Goal: Task Accomplishment & Management: Use online tool/utility

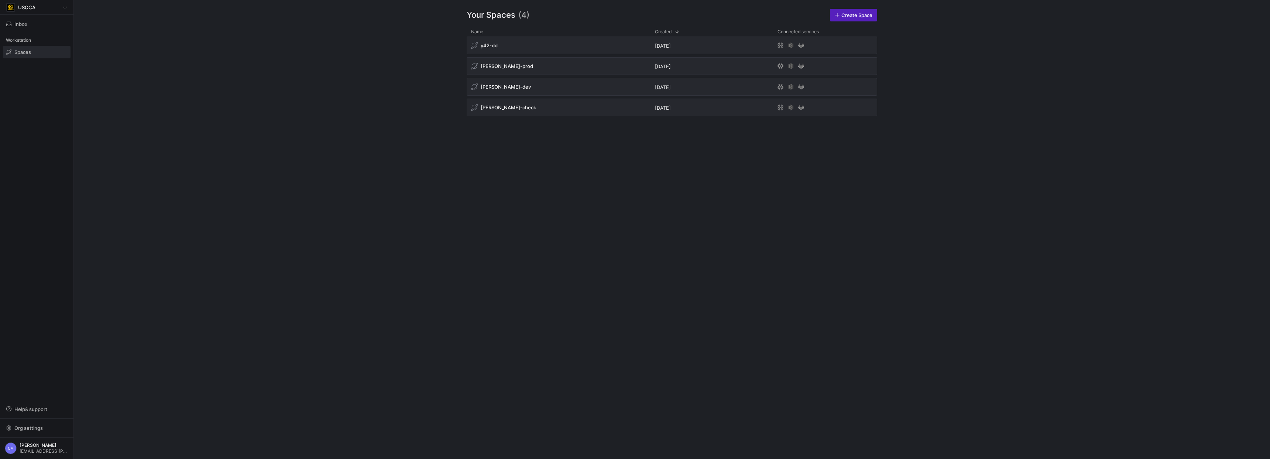
drag, startPoint x: 676, startPoint y: 267, endPoint x: 673, endPoint y: 263, distance: 5.5
click at [676, 267] on div "y42-dd [DATE] [PERSON_NAME]-prod [DATE] [PERSON_NAME]-dev [DATE] [PERSON_NAME]-…" at bounding box center [672, 242] width 411 height 411
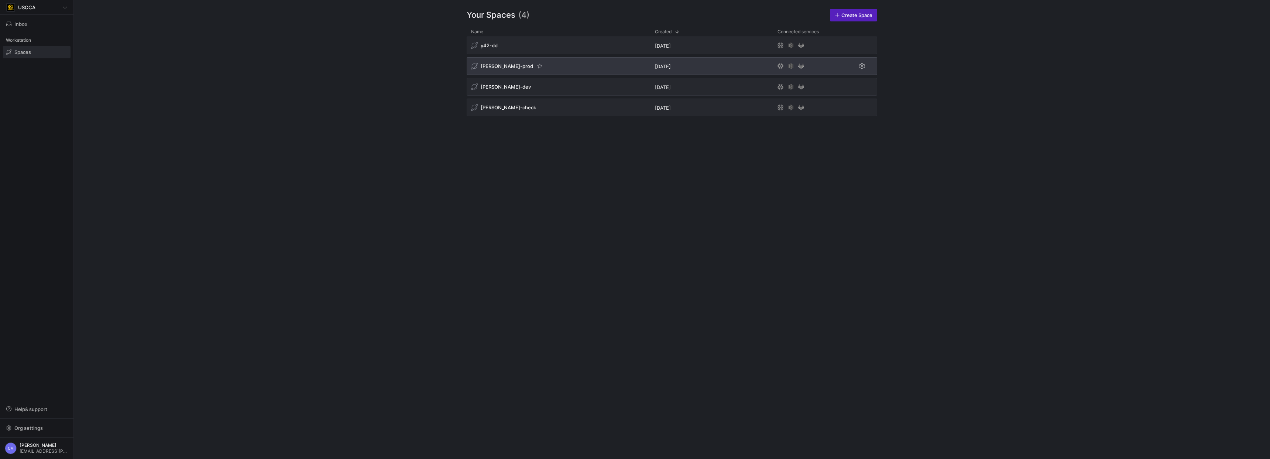
click at [494, 69] on div "[PERSON_NAME]-prod" at bounding box center [502, 66] width 62 height 7
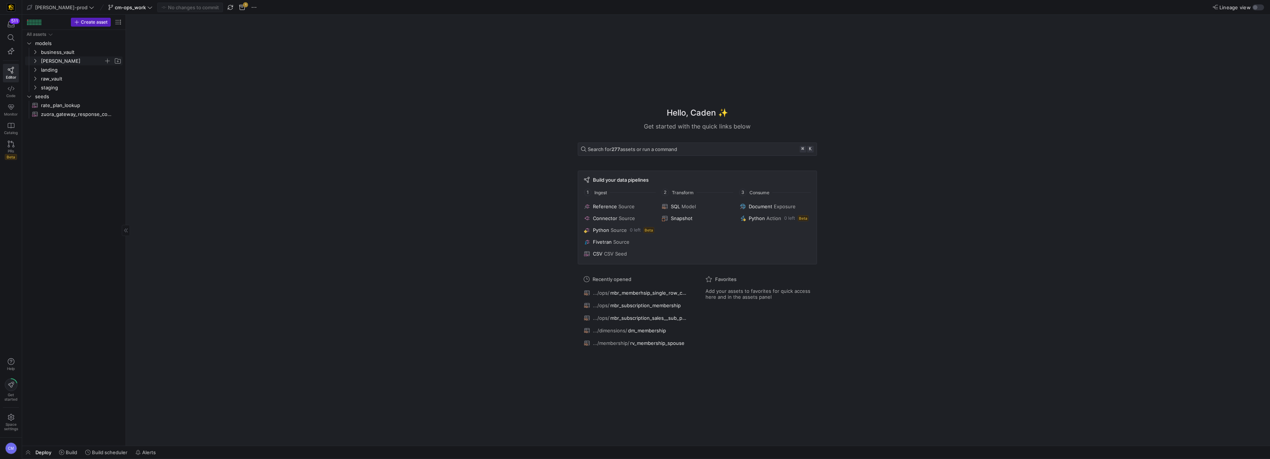
click at [68, 63] on span "[PERSON_NAME]" at bounding box center [72, 61] width 63 height 8
click at [119, 4] on span "cm-ops_work" at bounding box center [130, 7] width 31 height 6
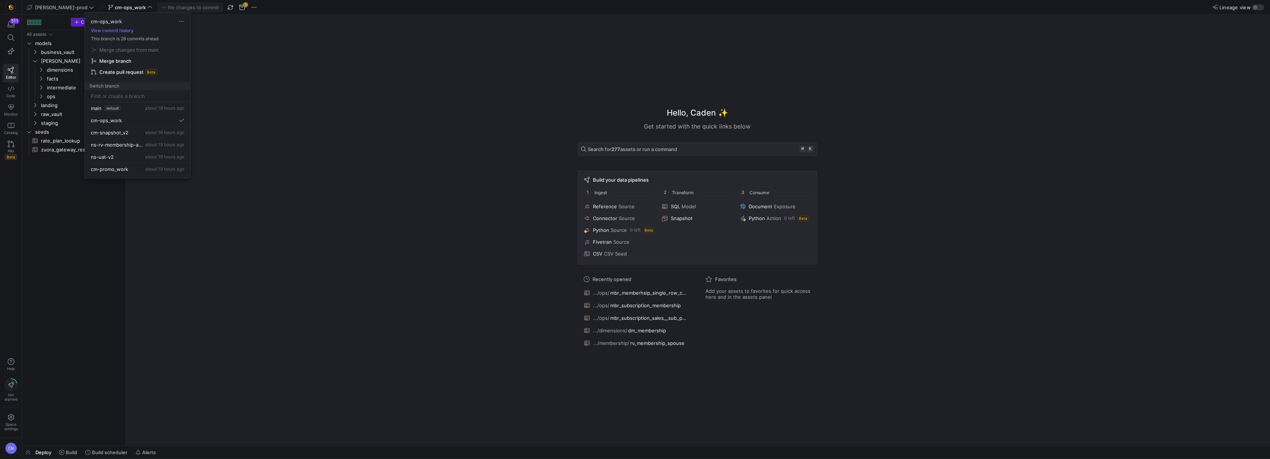
click at [294, 49] on div at bounding box center [635, 229] width 1270 height 459
click at [27, 457] on span "button" at bounding box center [28, 452] width 12 height 13
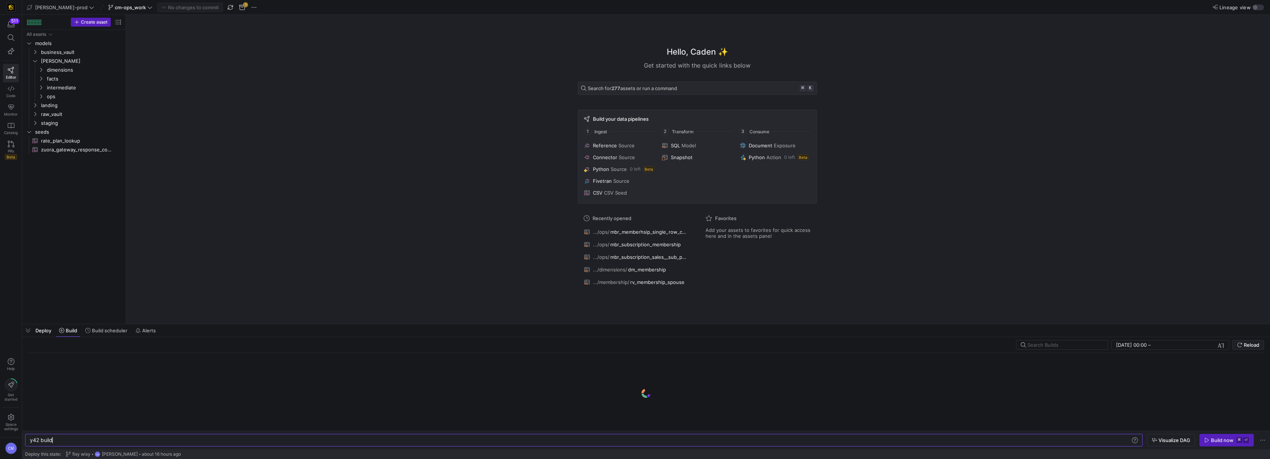
scroll to position [0, 22]
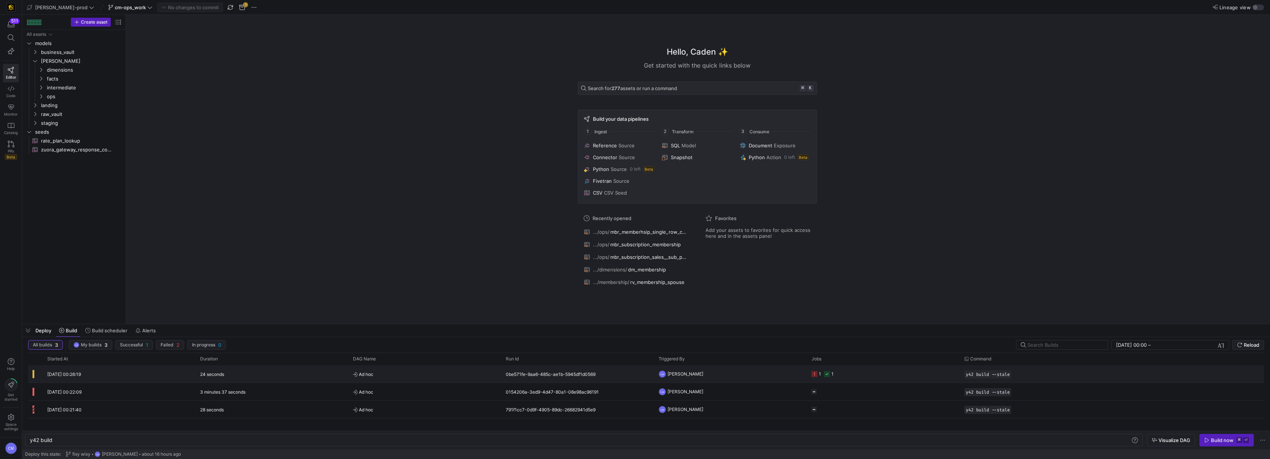
click at [424, 379] on span "Ad hoc" at bounding box center [425, 373] width 144 height 17
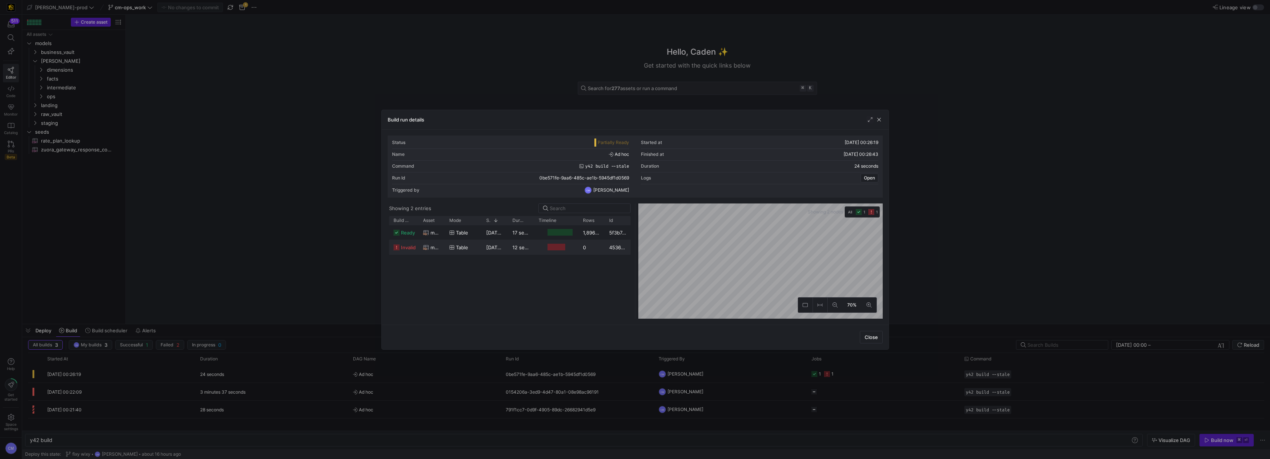
click at [527, 246] on y42-duration "12 seconds" at bounding box center [525, 247] width 26 height 6
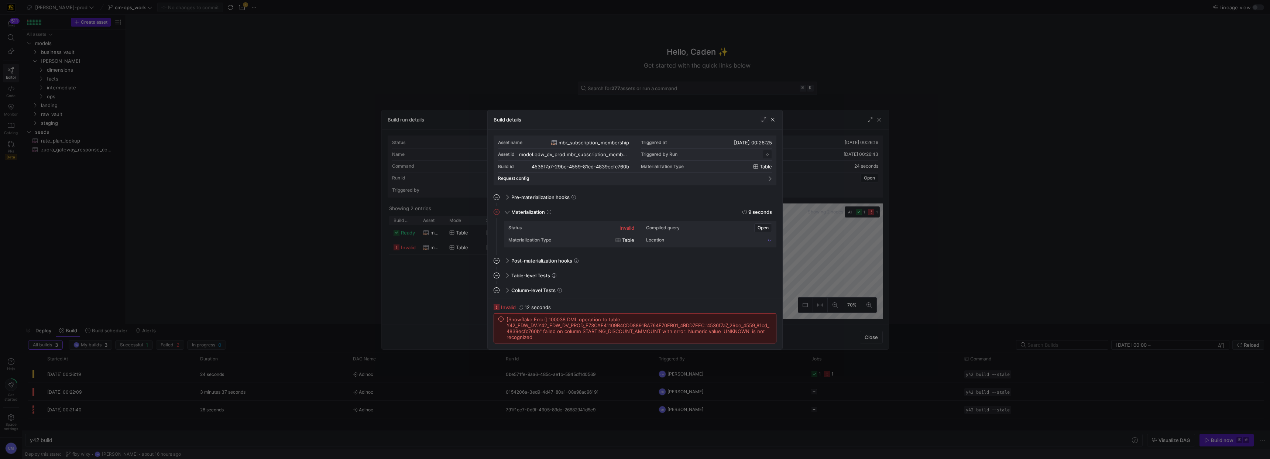
scroll to position [66, 0]
click at [727, 330] on span "[Snowflake Error] 100038 DML operation to table Y42_EDW_DV.Y42_EDW_DV_PROD_F73C…" at bounding box center [638, 328] width 265 height 24
copy span "UNKNOWN"
click at [202, 154] on div at bounding box center [635, 229] width 1270 height 459
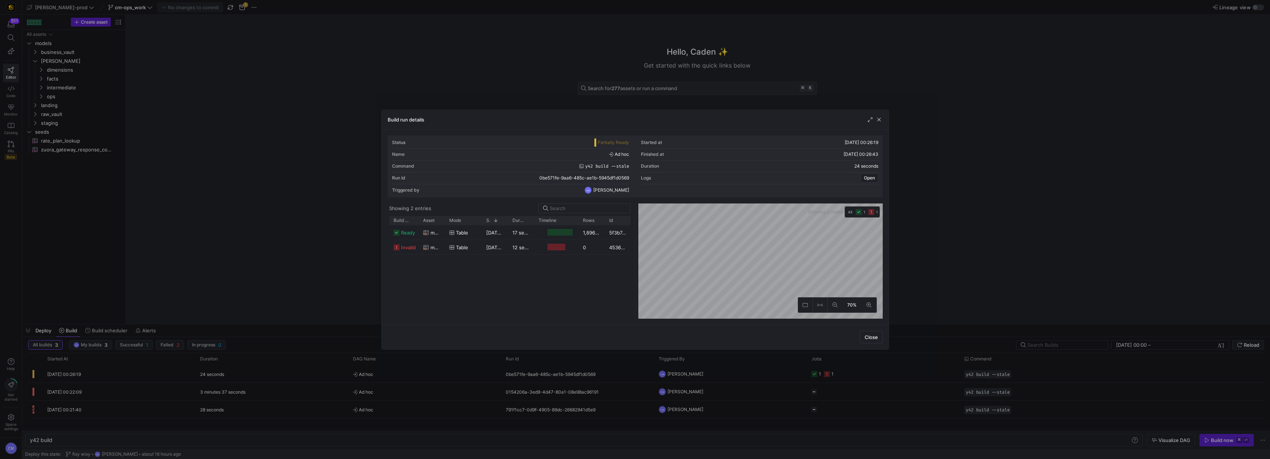
click at [212, 158] on div at bounding box center [635, 229] width 1270 height 459
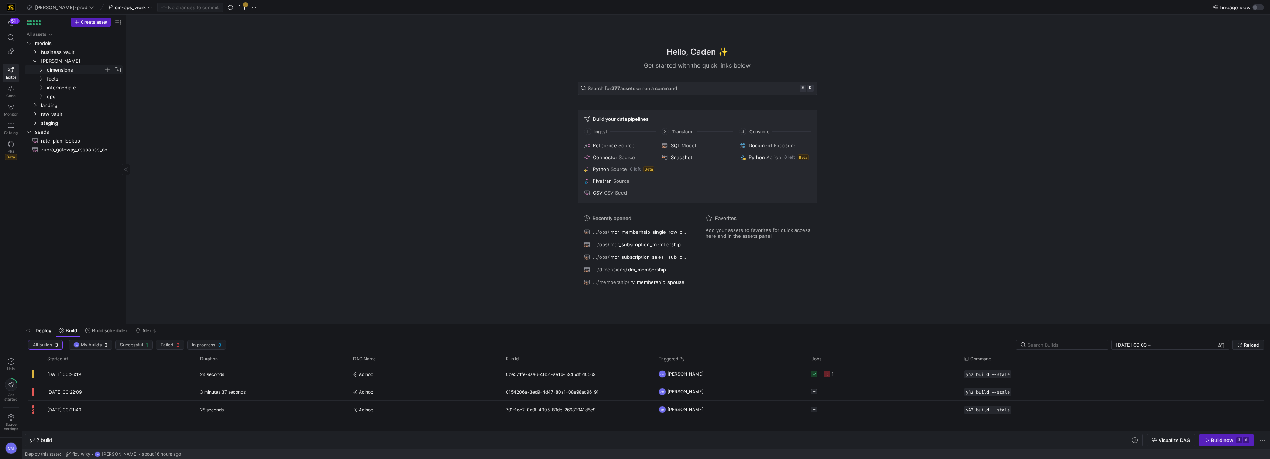
click at [52, 71] on span "dimensions" at bounding box center [75, 70] width 57 height 8
click at [53, 80] on span "facts" at bounding box center [75, 79] width 57 height 8
click at [57, 95] on span "ops" at bounding box center [75, 96] width 57 height 8
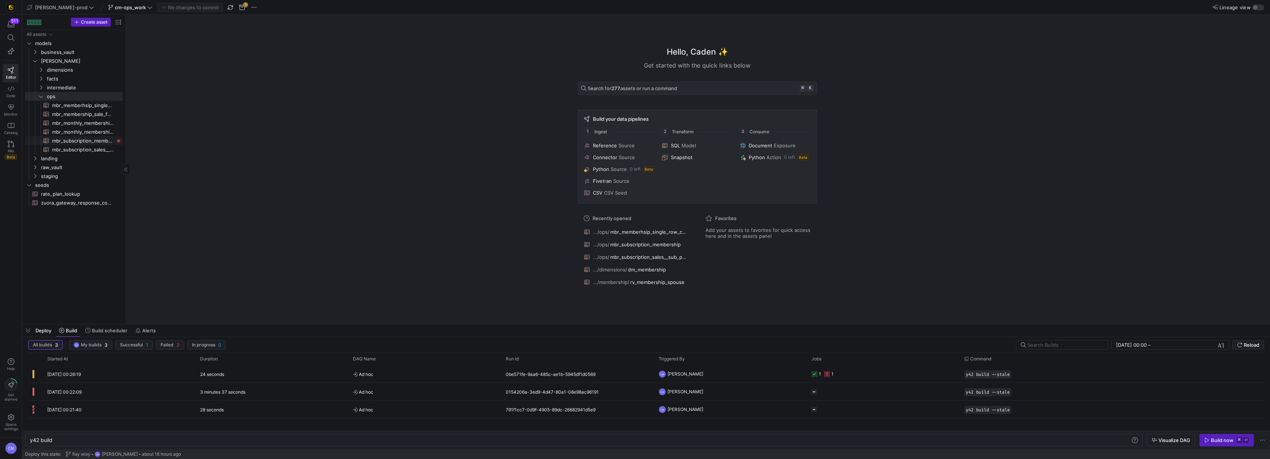
click at [95, 141] on span "mbr_subscription_membership​​​​​​​​​​" at bounding box center [83, 141] width 62 height 8
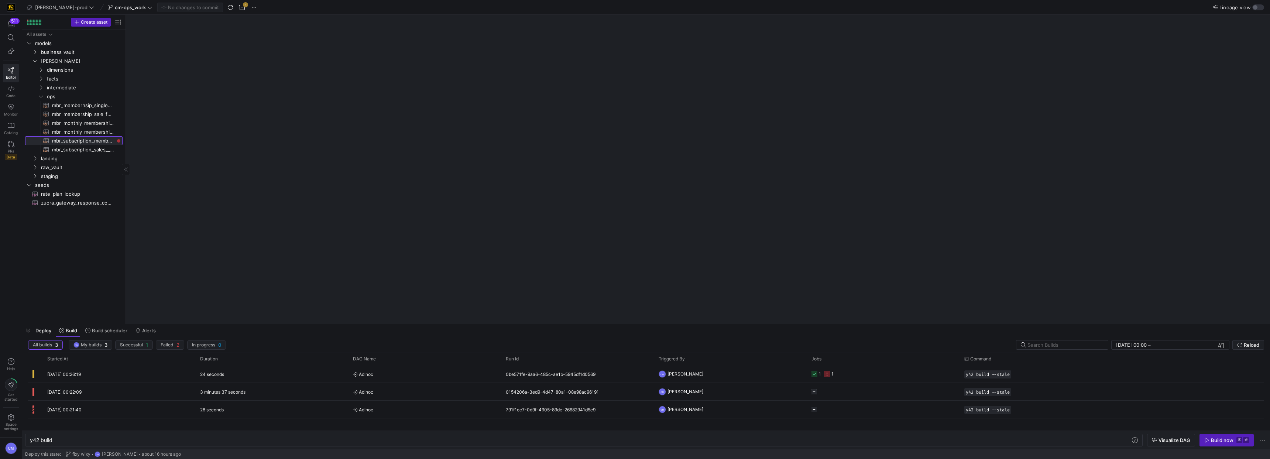
type textarea "y42 build -s mbr_subscription_membership"
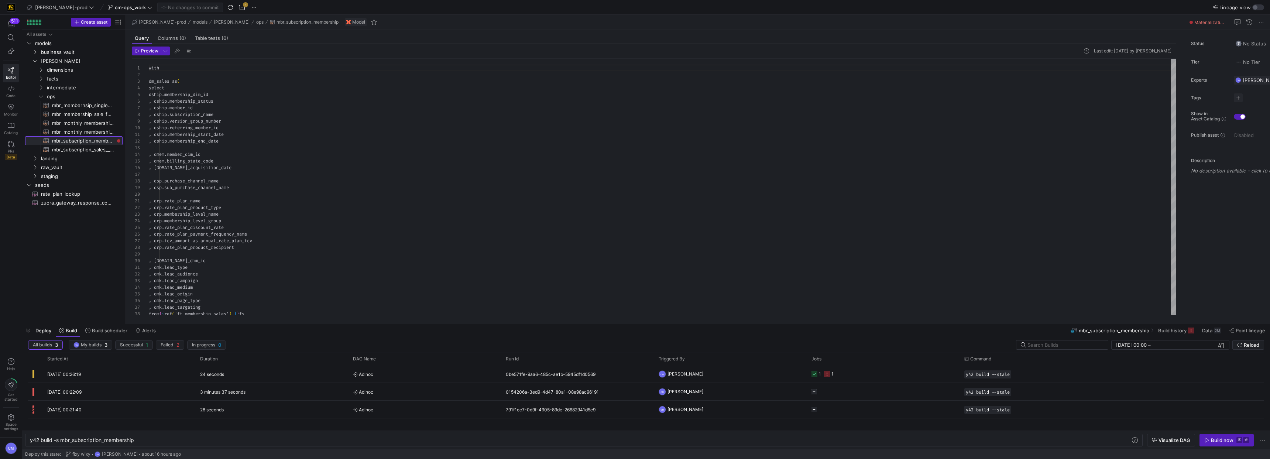
scroll to position [66, 0]
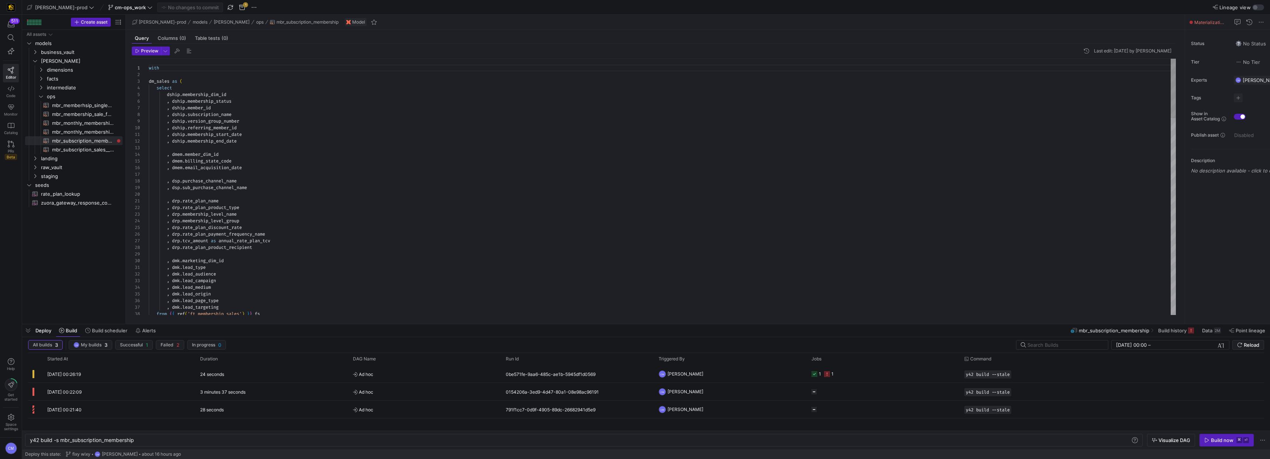
type textarea ", drp.rate_plan_name , drp.rate_plan_product_type , drp.membership_level_name ,…"
type textarea "s"
type textarea ", ds.membership_status , ds.subscription_name , ds.referring_member_id , ds.mem…"
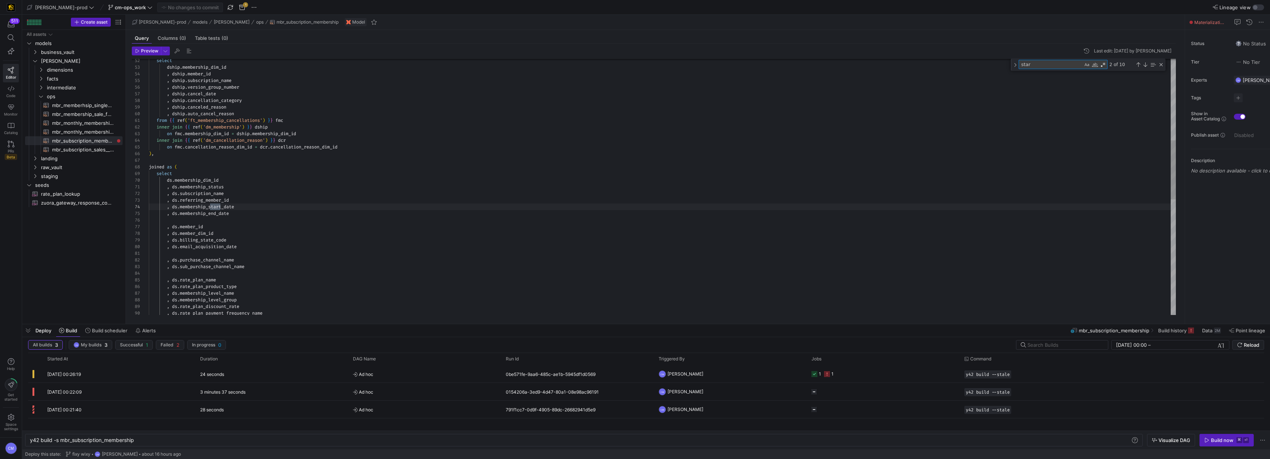
type textarea "start"
type textarea "when cancellation_category = 'Expired' then 'expired' else null end as cancella…"
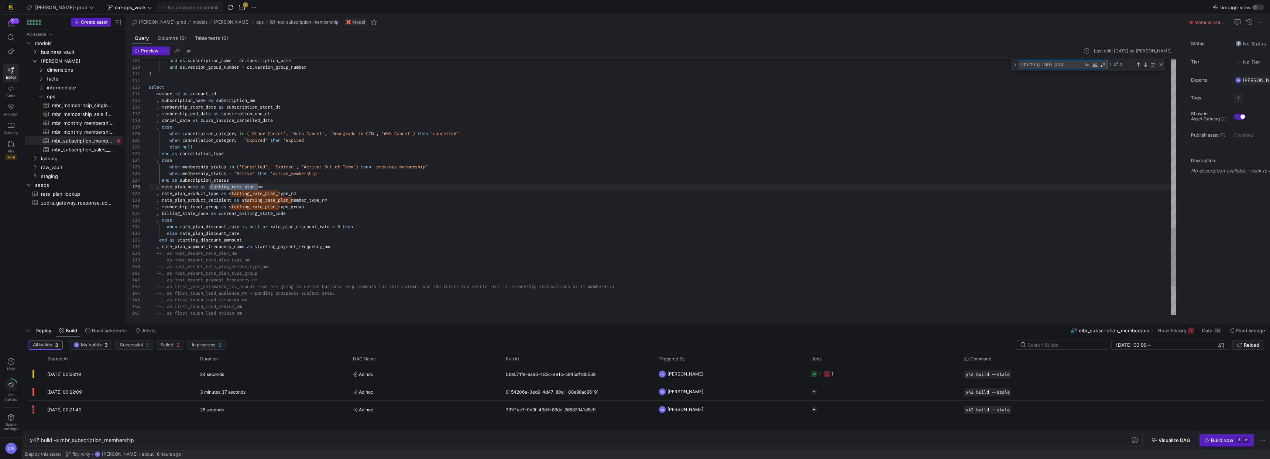
scroll to position [66, 109]
type textarea "starting_rate_plan"
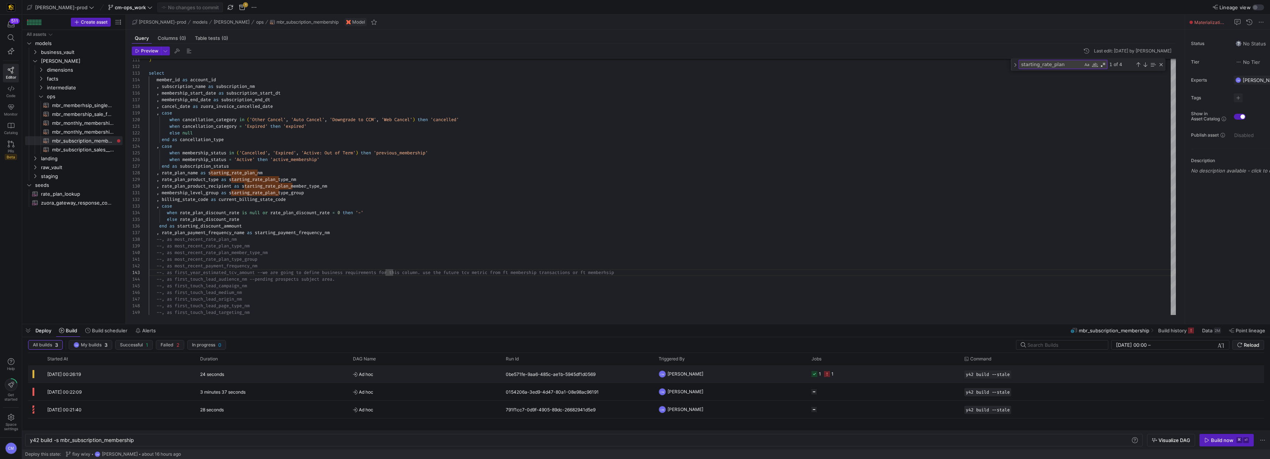
click at [480, 371] on span "Ad hoc" at bounding box center [425, 373] width 144 height 17
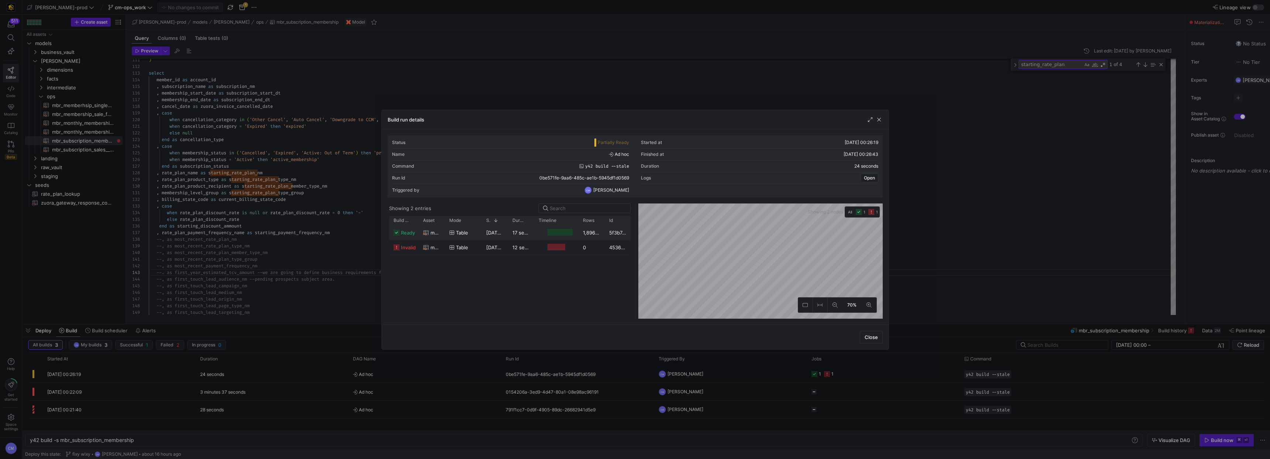
click at [537, 231] on div at bounding box center [556, 232] width 44 height 14
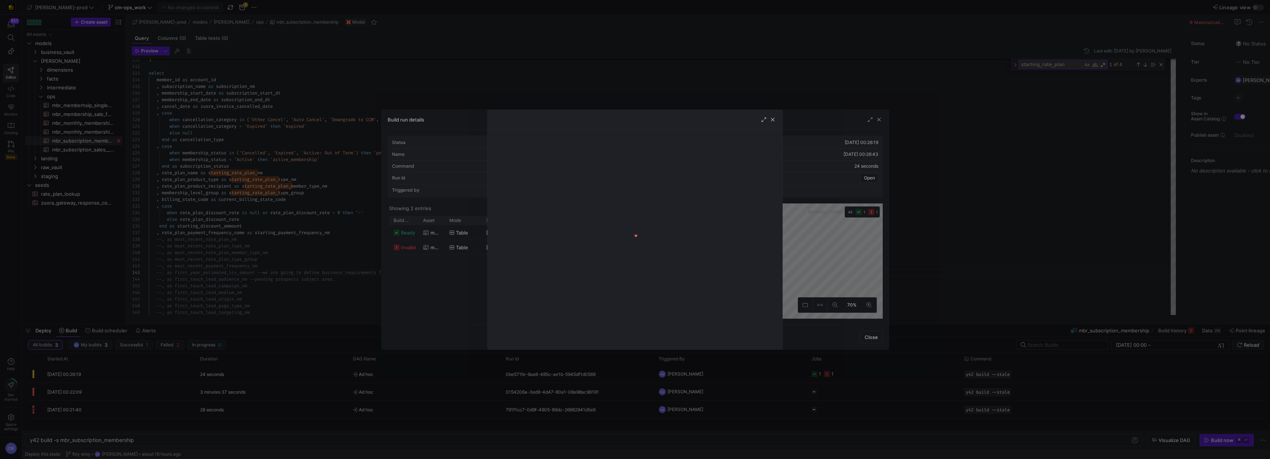
click at [445, 252] on div at bounding box center [635, 229] width 1270 height 459
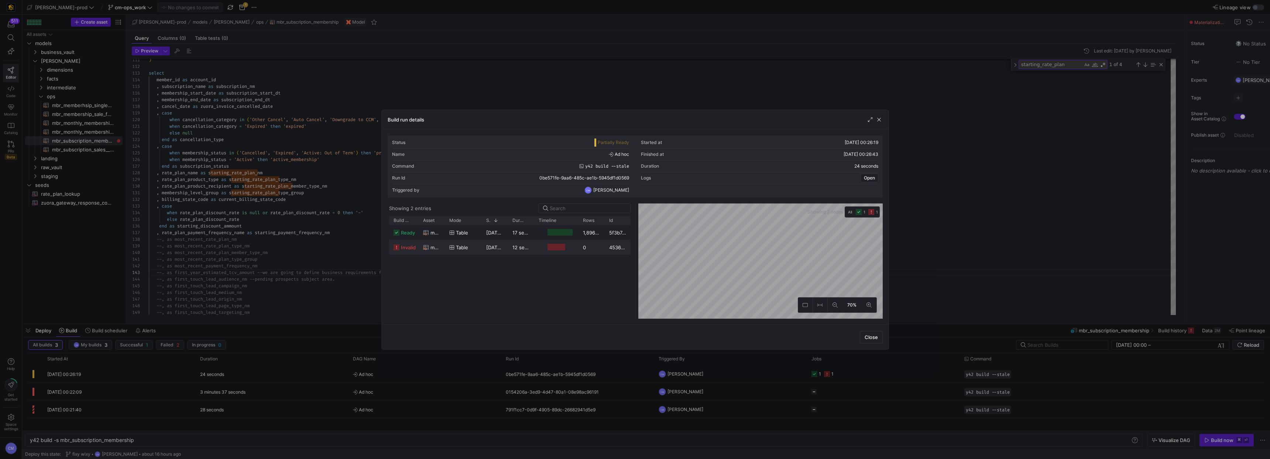
click at [497, 248] on span "[DATE] 00:26:25" at bounding box center [505, 247] width 38 height 6
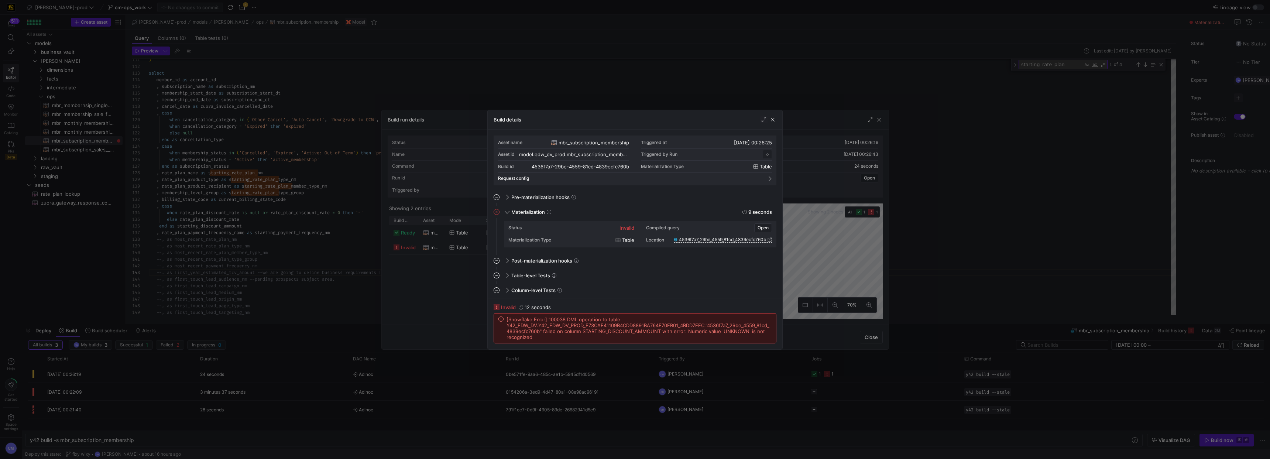
scroll to position [66, 0]
click at [263, 241] on div at bounding box center [635, 229] width 1270 height 459
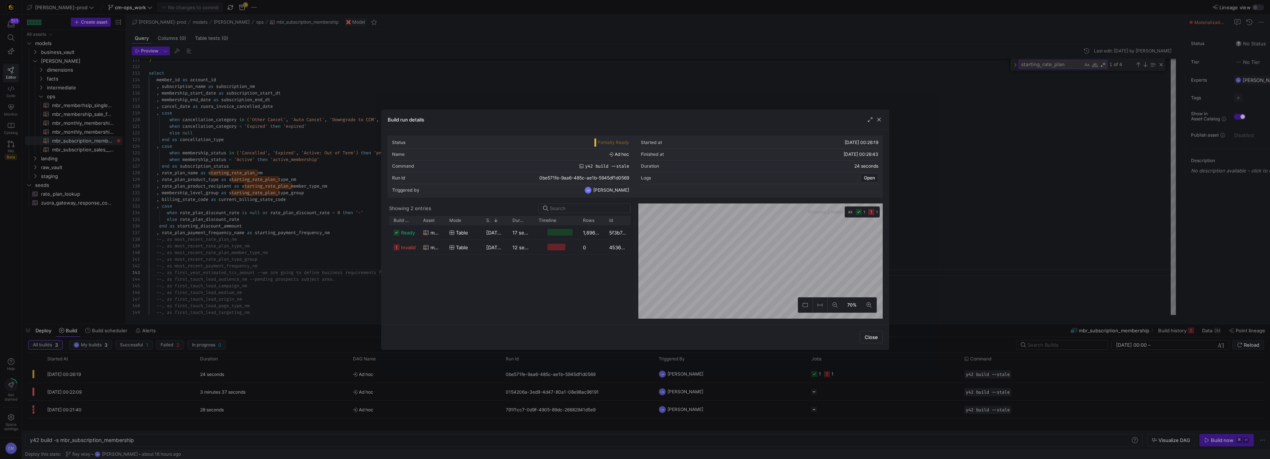
click at [263, 241] on div at bounding box center [635, 229] width 1270 height 459
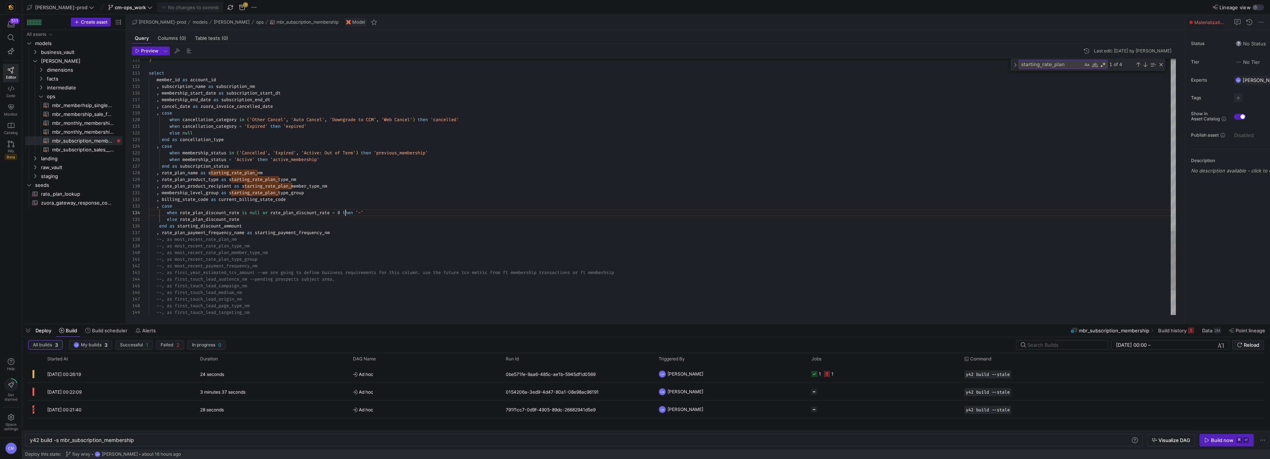
drag, startPoint x: 356, startPoint y: 214, endPoint x: 449, endPoint y: 213, distance: 93.0
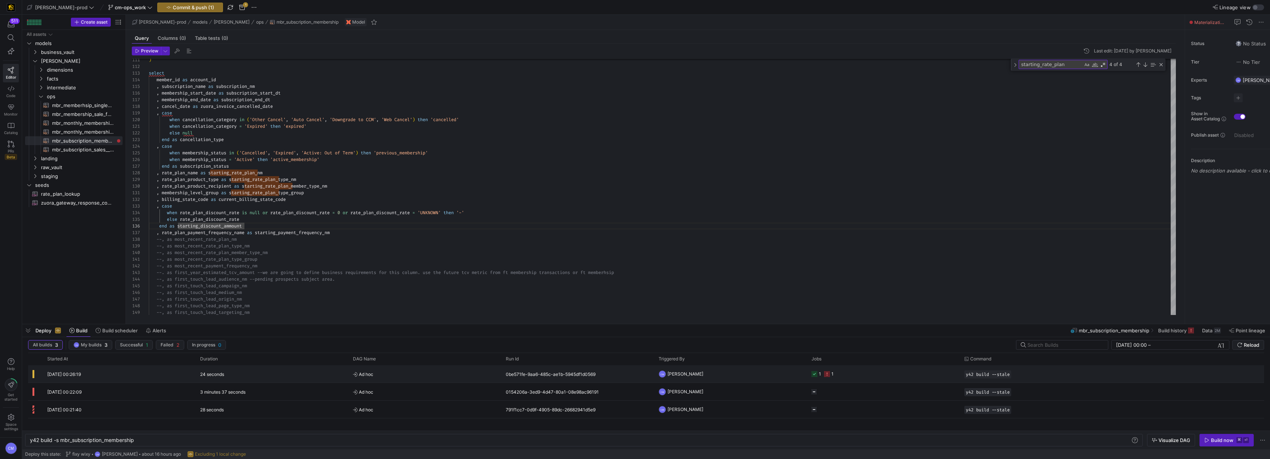
type textarea ", membership_level_group as starting_rate_plan_type_group , billing_state_code …"
click at [626, 379] on div "0be571fe-9aa6-485c-ae1b-5945df1d0569" at bounding box center [577, 373] width 153 height 17
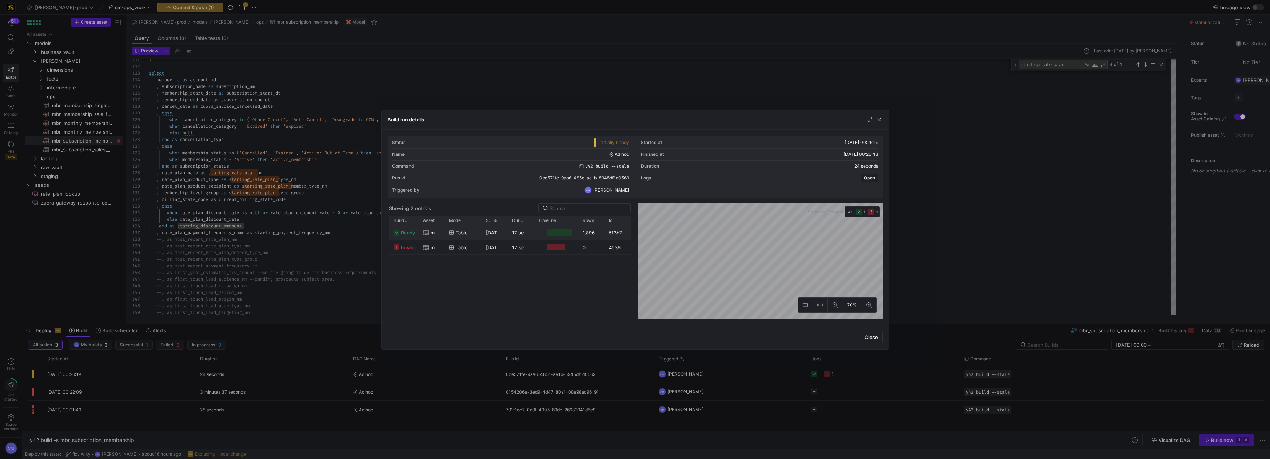
click at [526, 236] on div "17 seconds" at bounding box center [521, 232] width 26 height 14
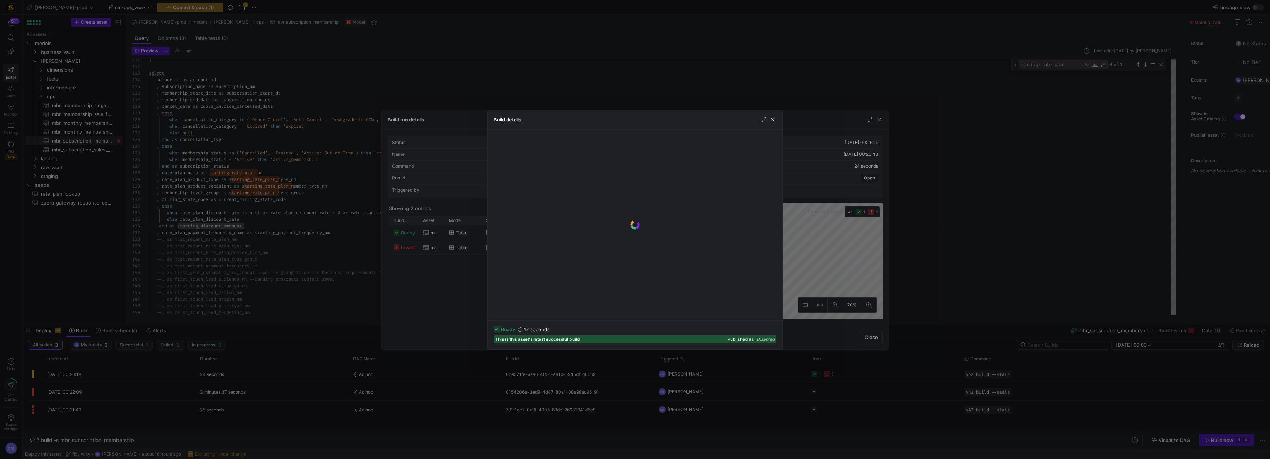
click at [457, 277] on div at bounding box center [635, 229] width 1270 height 459
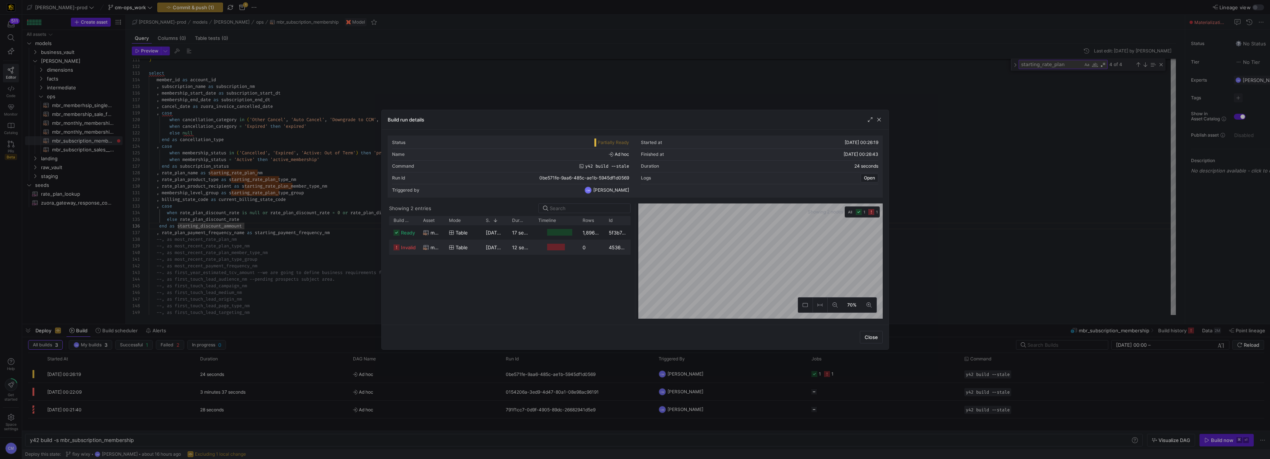
click at [491, 250] on div "[DATE] 00:26:25" at bounding box center [494, 247] width 26 height 14
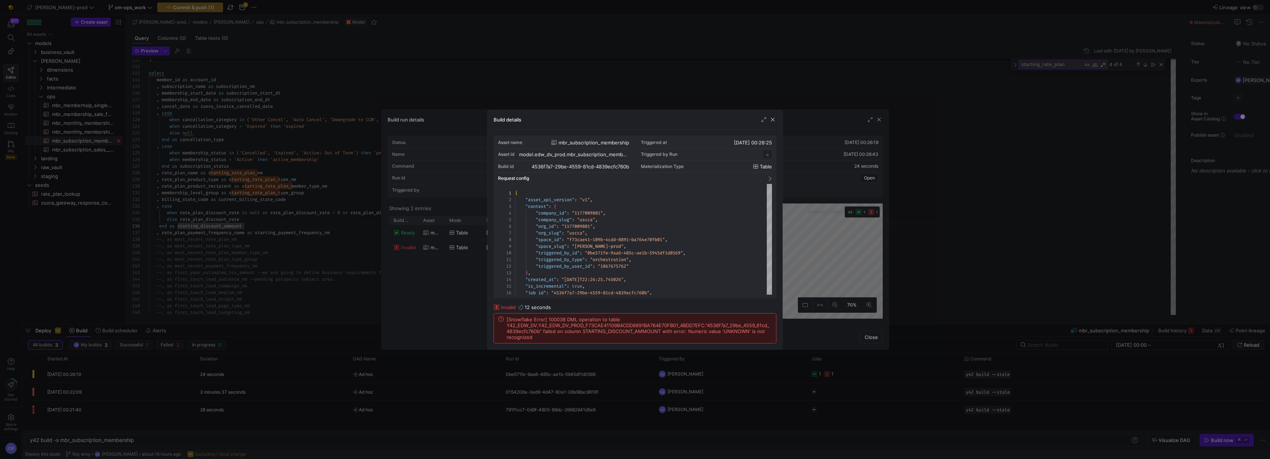
scroll to position [66, 0]
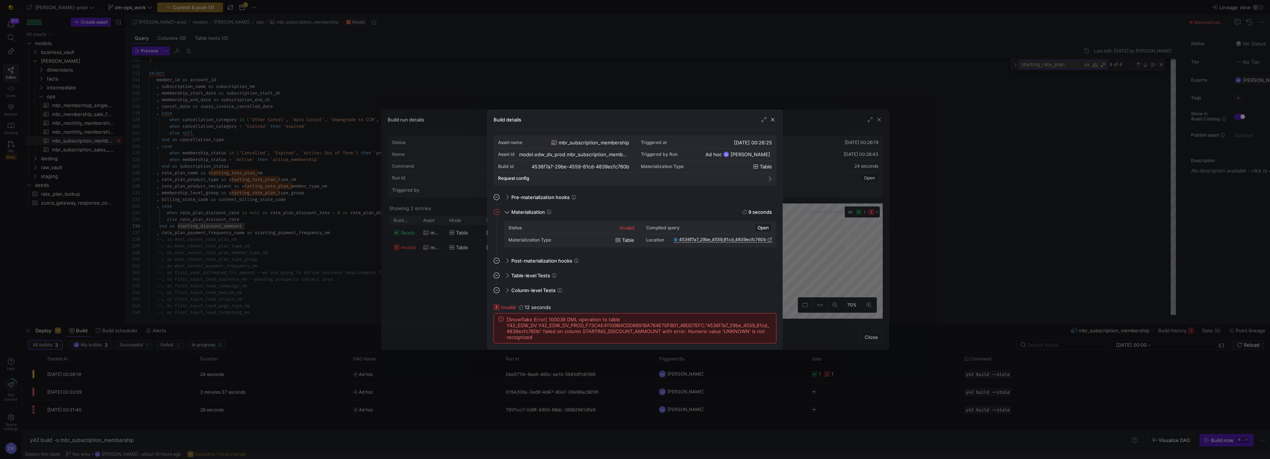
click at [737, 333] on span "[Snowflake Error] 100038 DML operation to table Y42_EDW_DV.Y42_EDW_DV_PROD_F73C…" at bounding box center [638, 328] width 265 height 24
copy span "UNKNOWN"
click at [288, 237] on div at bounding box center [635, 229] width 1270 height 459
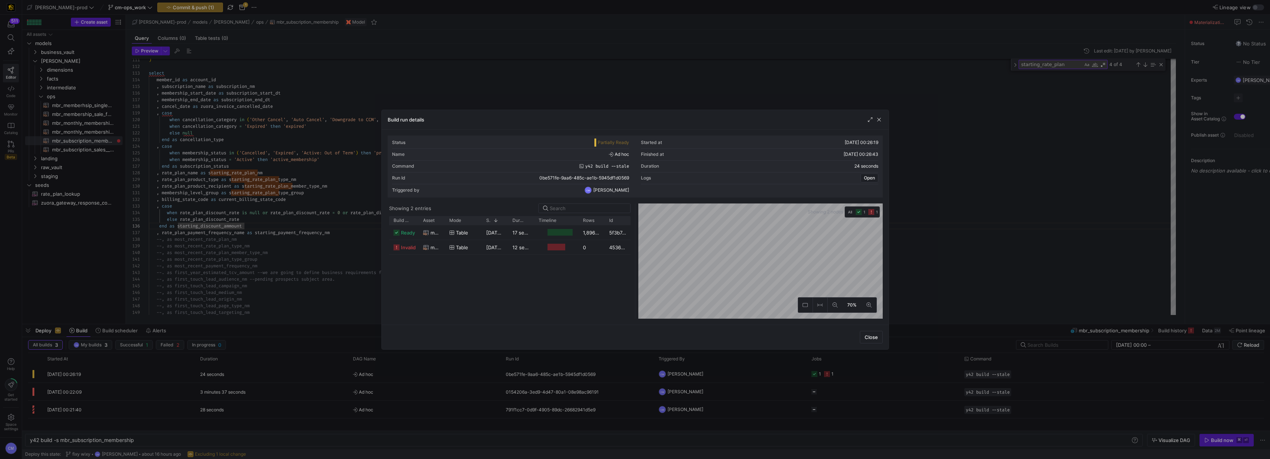
click at [330, 230] on div at bounding box center [635, 229] width 1270 height 459
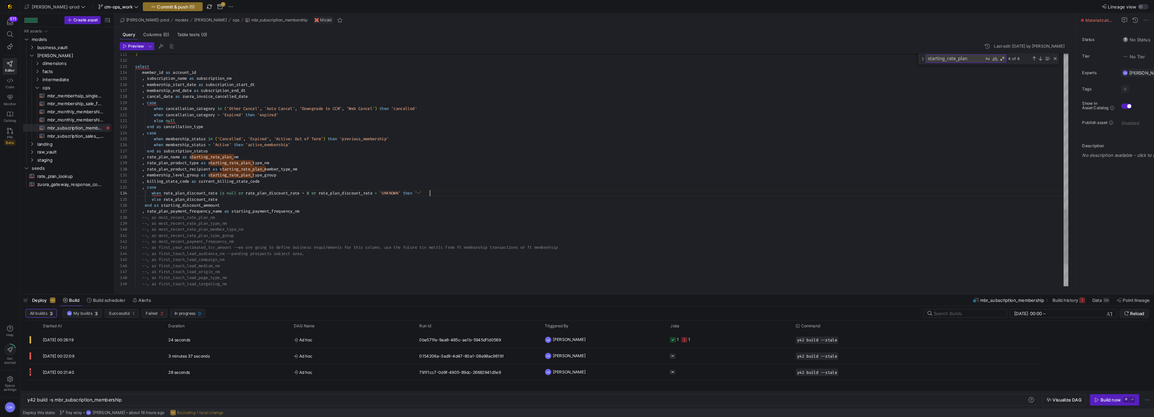
scroll to position [20, 324]
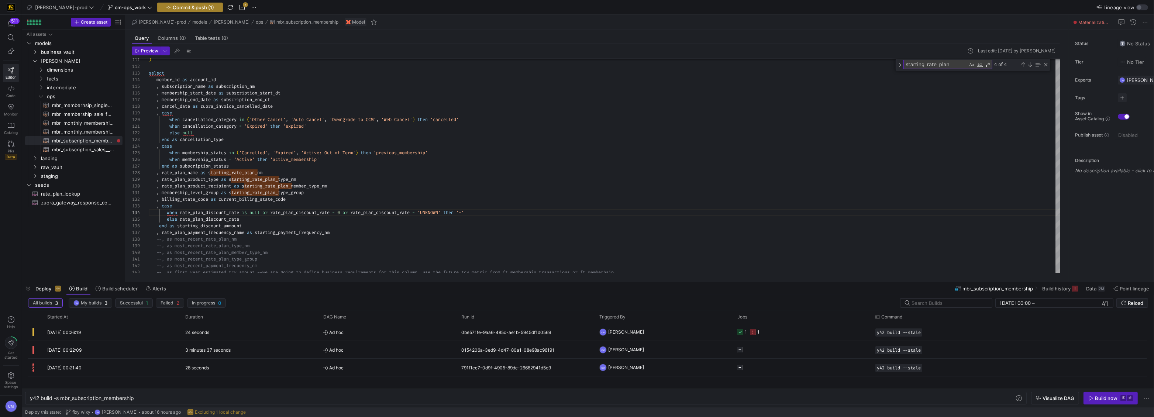
click at [185, 7] on span "Commit & push (1)" at bounding box center [193, 7] width 41 height 6
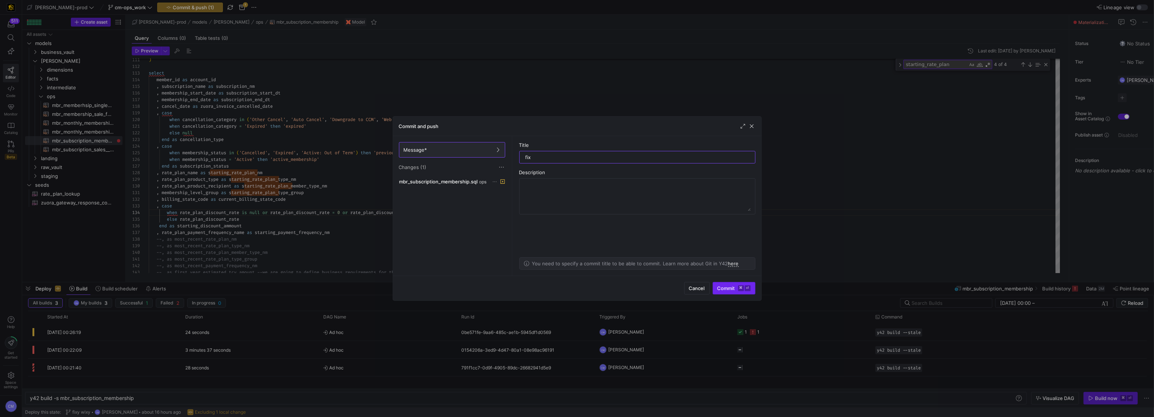
type input "fix"
drag, startPoint x: 731, startPoint y: 290, endPoint x: 735, endPoint y: 288, distance: 5.0
click at [732, 289] on span "Commit ⌘ ⏎" at bounding box center [734, 288] width 33 height 6
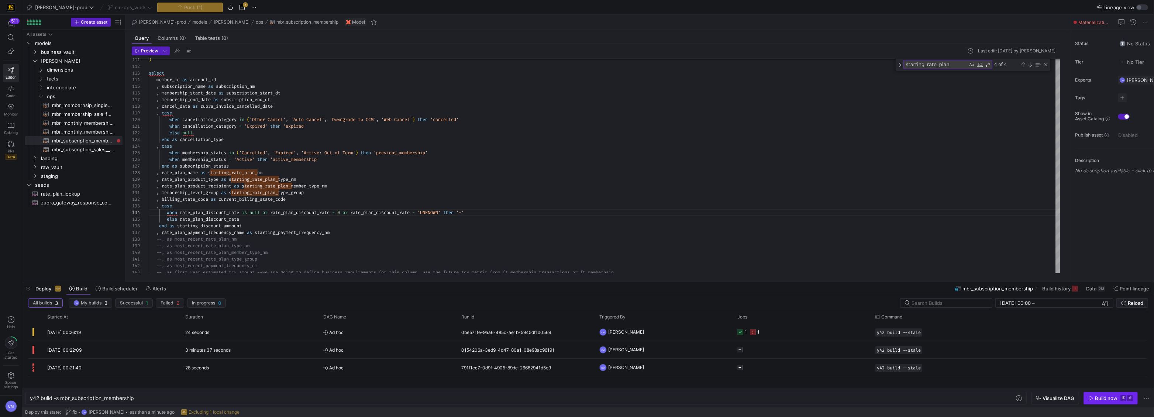
click at [1112, 402] on span "button" at bounding box center [1111, 398] width 54 height 12
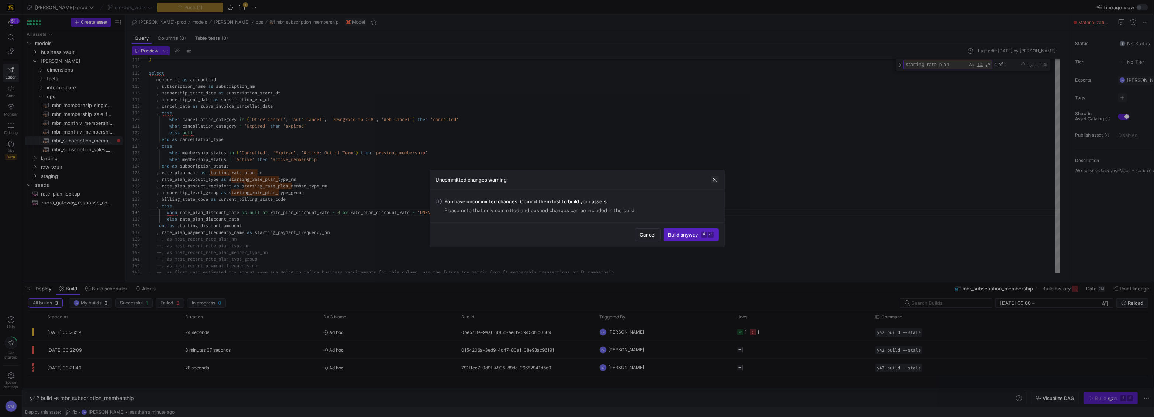
click at [715, 183] on span "button" at bounding box center [714, 179] width 7 height 7
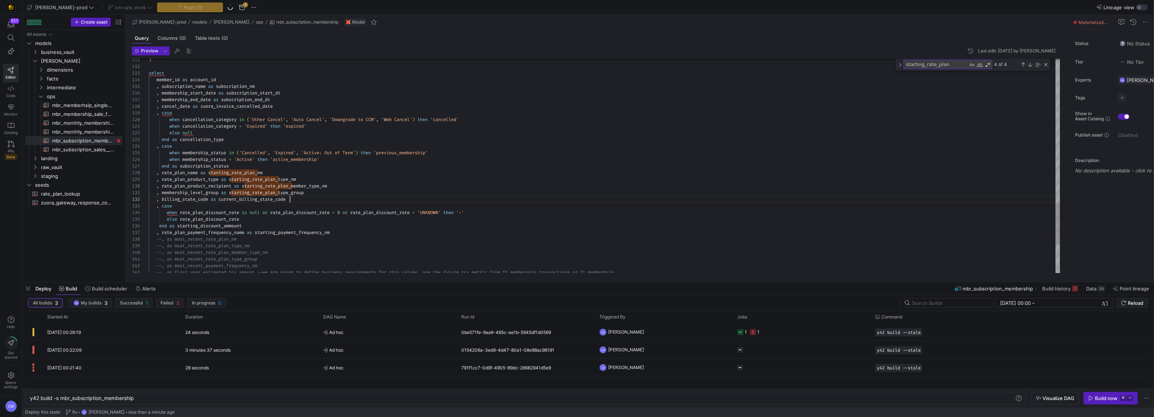
click at [1091, 398] on icon "button" at bounding box center [1091, 398] width 5 height 5
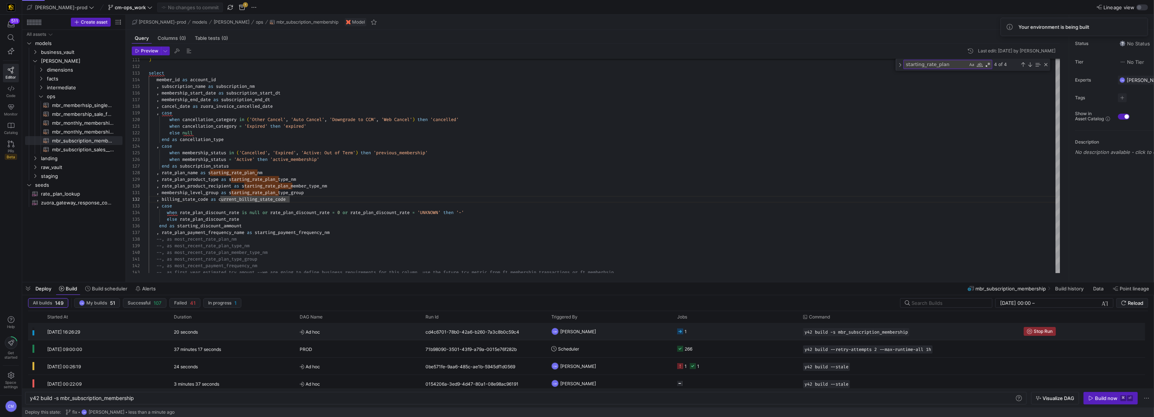
click at [713, 325] on y42-job-status-cell-renderer "1" at bounding box center [735, 331] width 117 height 16
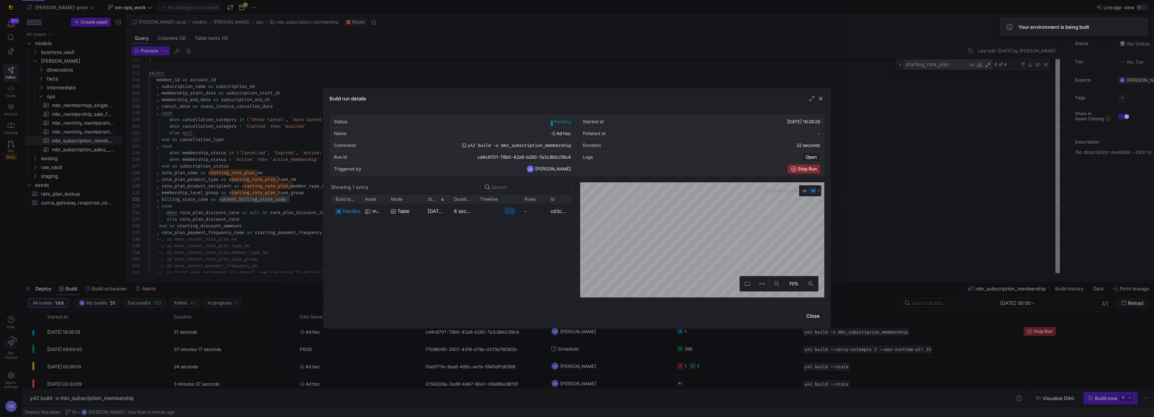
click at [711, 332] on div at bounding box center [577, 208] width 1154 height 417
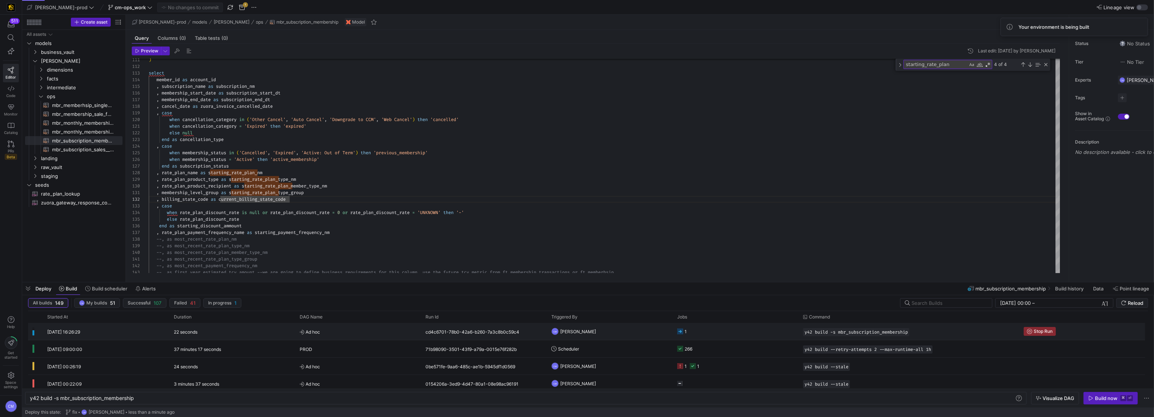
click at [711, 332] on y42-job-status-cell-renderer "1" at bounding box center [735, 331] width 117 height 16
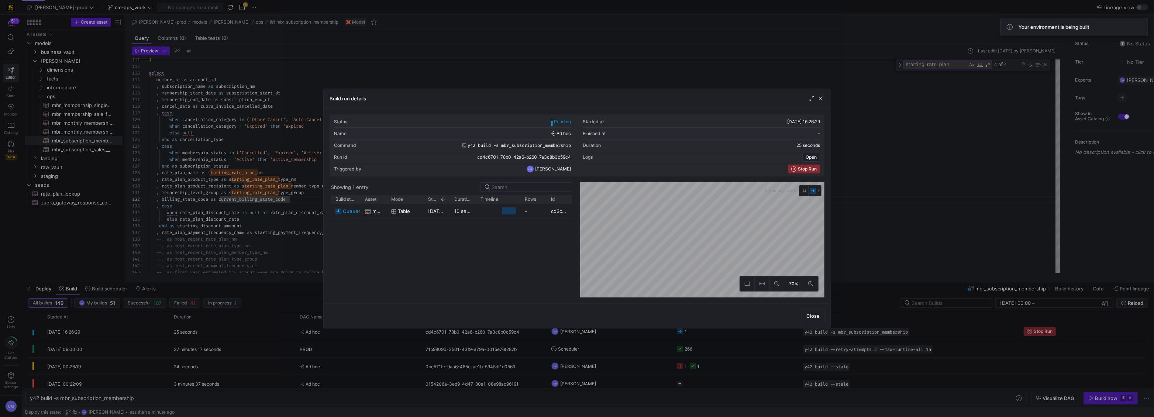
click at [711, 332] on div at bounding box center [577, 208] width 1154 height 417
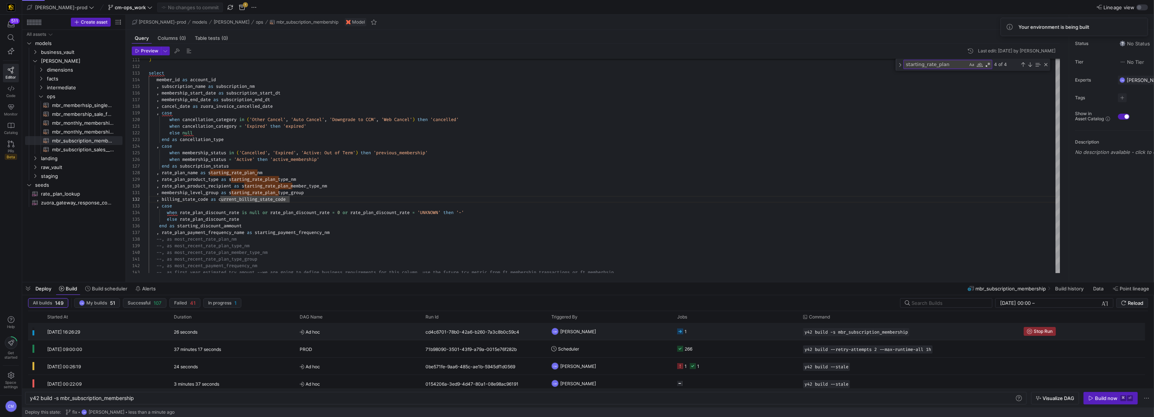
click at [711, 332] on y42-job-status-cell-renderer "1" at bounding box center [735, 331] width 117 height 16
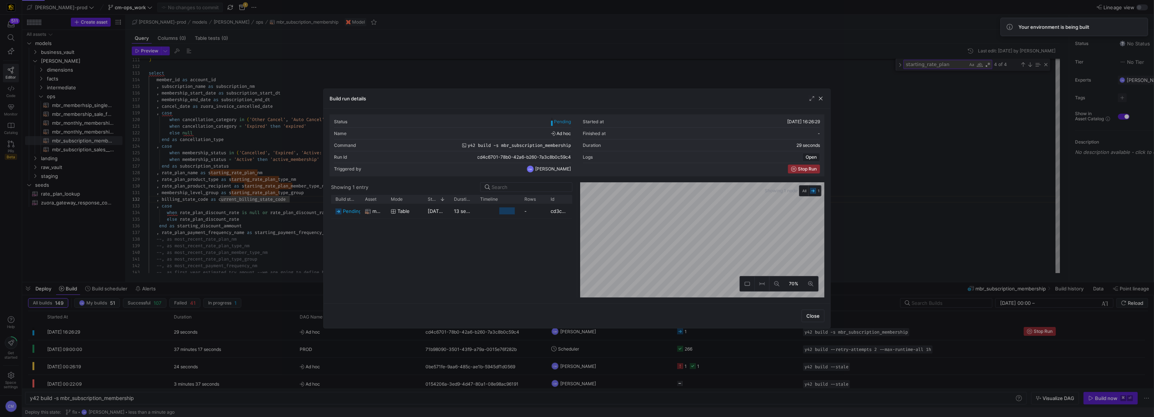
click at [711, 332] on div at bounding box center [577, 208] width 1154 height 417
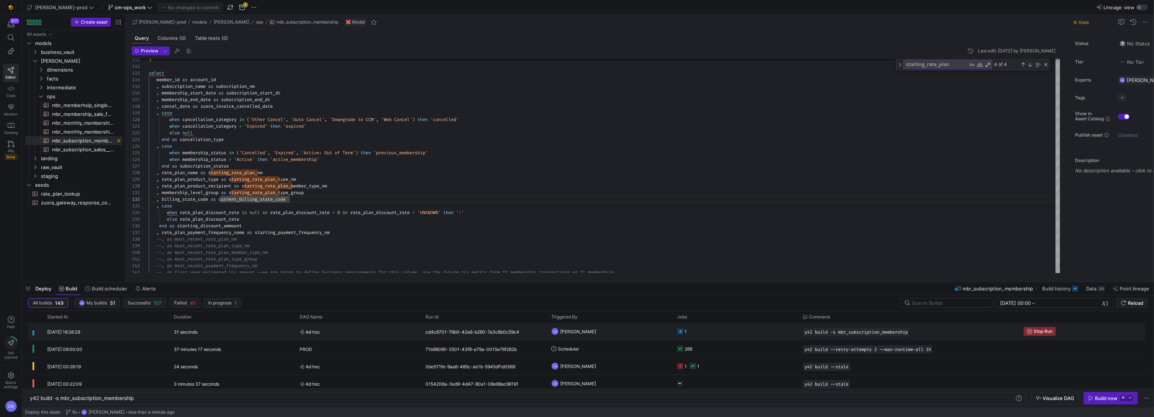
click at [711, 332] on y42-job-status-cell-renderer "1" at bounding box center [735, 331] width 117 height 16
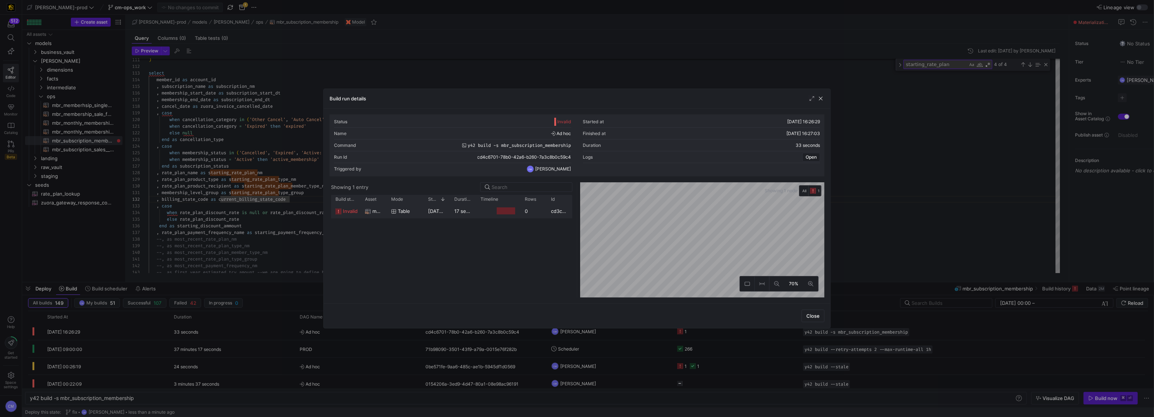
click at [495, 209] on y42-job-duration-timeline-cell-renderer "Press SPACE to select this row." at bounding box center [498, 211] width 35 height 14
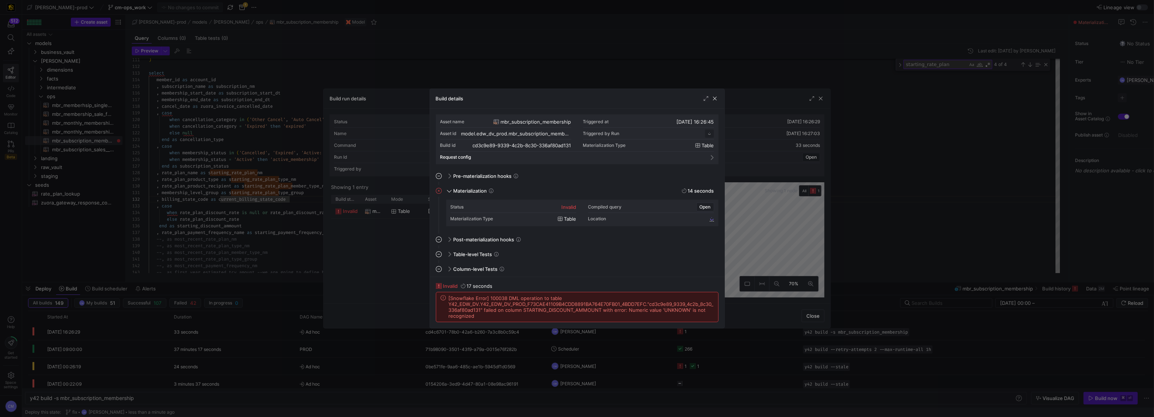
scroll to position [66, 0]
click at [691, 337] on div at bounding box center [577, 208] width 1154 height 417
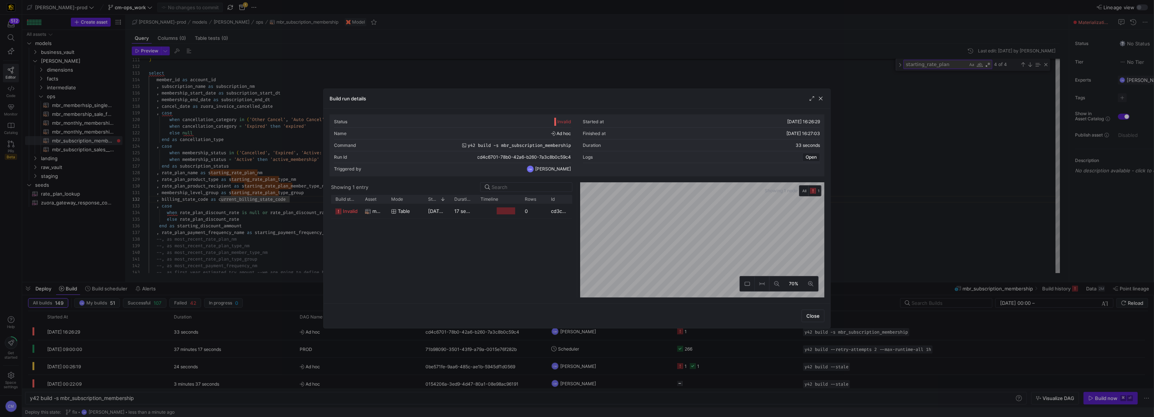
click at [648, 337] on div at bounding box center [577, 208] width 1154 height 417
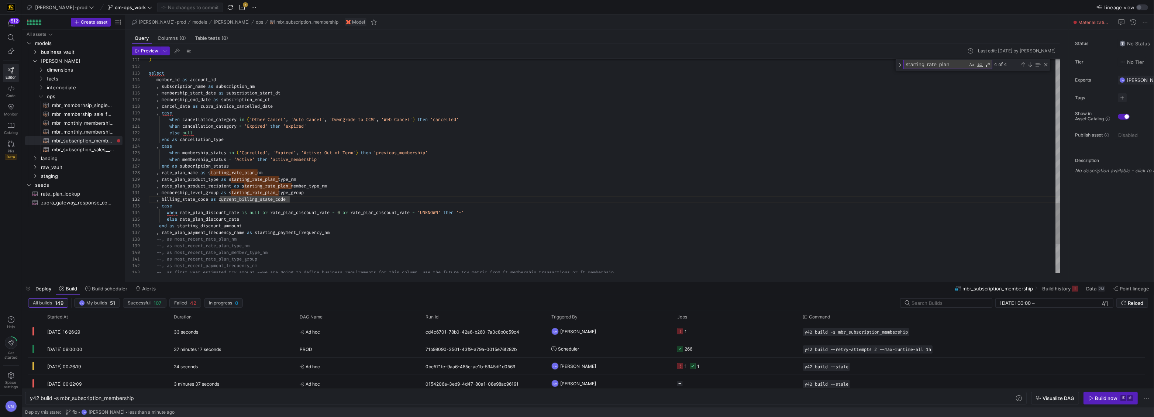
scroll to position [53, 151]
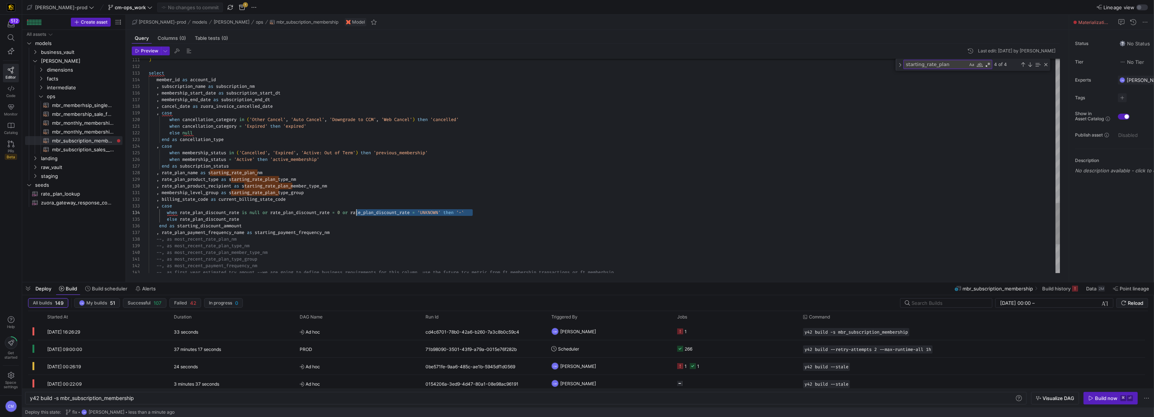
drag, startPoint x: 480, startPoint y: 212, endPoint x: 355, endPoint y: 209, distance: 124.8
drag, startPoint x: 449, startPoint y: 212, endPoint x: 348, endPoint y: 211, distance: 101.5
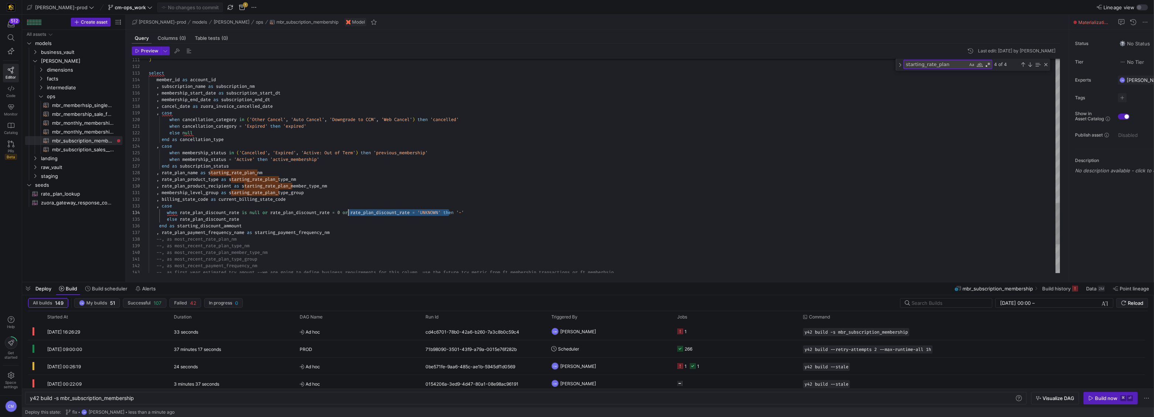
type textarea ", membership_level_group as starting_rate_plan_type_group , billing_state_code …"
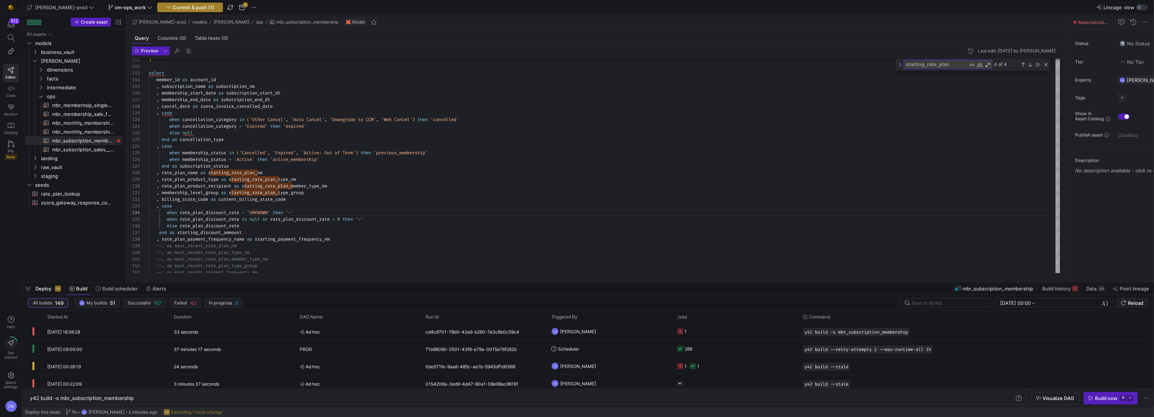
click at [182, 6] on span "Commit & push (1)" at bounding box center [193, 7] width 41 height 6
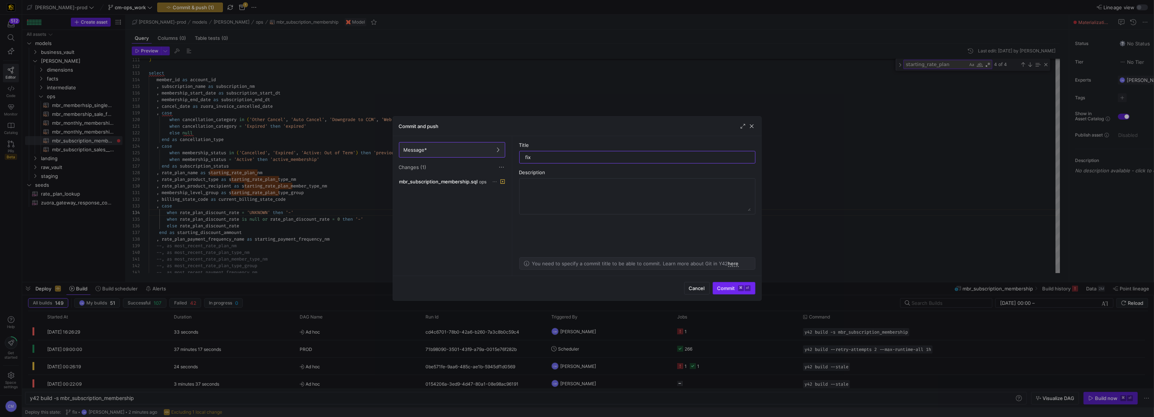
type input "fix"
click at [725, 286] on span "Commit ⌘ ⏎" at bounding box center [734, 288] width 33 height 6
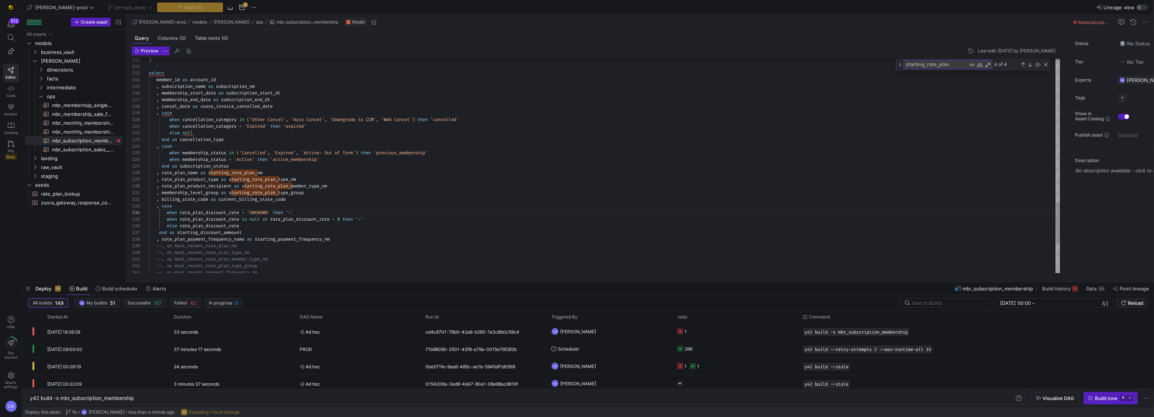
scroll to position [20, 148]
click at [1100, 399] on div "Build now" at bounding box center [1106, 398] width 23 height 6
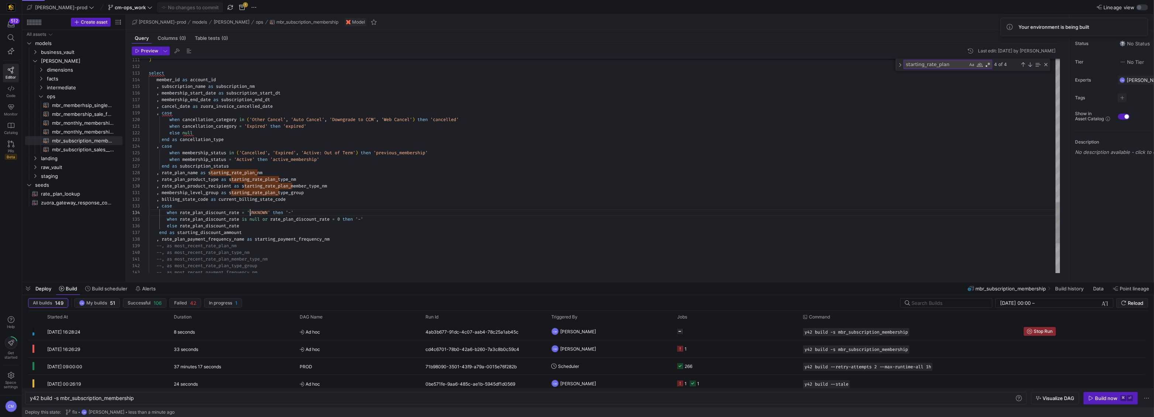
scroll to position [20, 101]
click at [402, 340] on span "Ad hoc" at bounding box center [358, 331] width 117 height 17
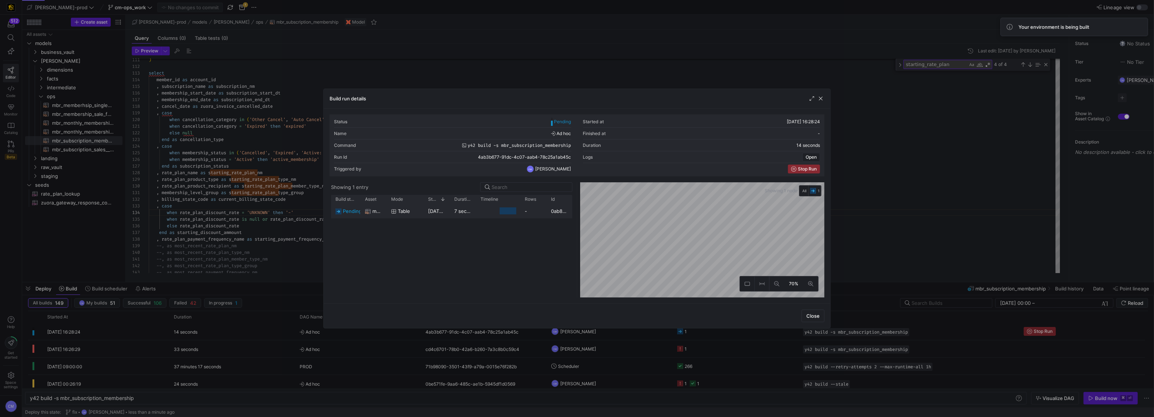
click at [419, 217] on div "table" at bounding box center [405, 211] width 28 height 14
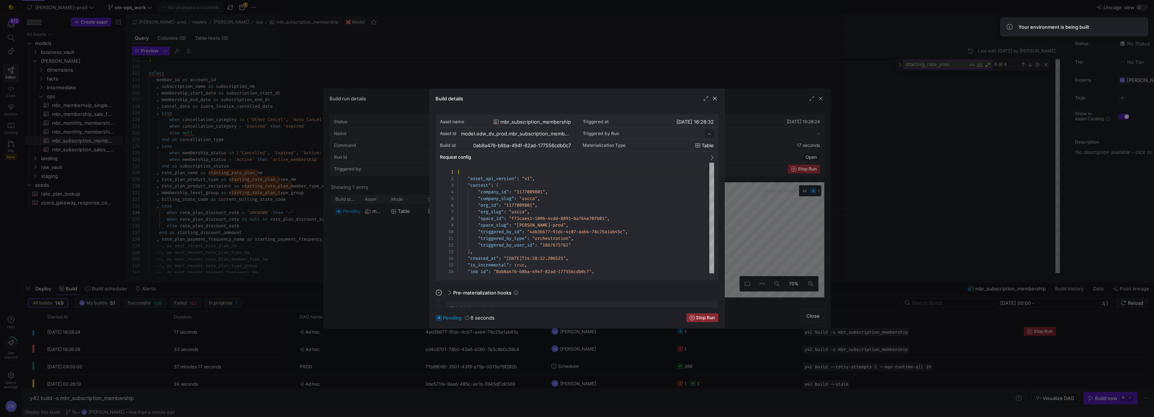
scroll to position [66, 0]
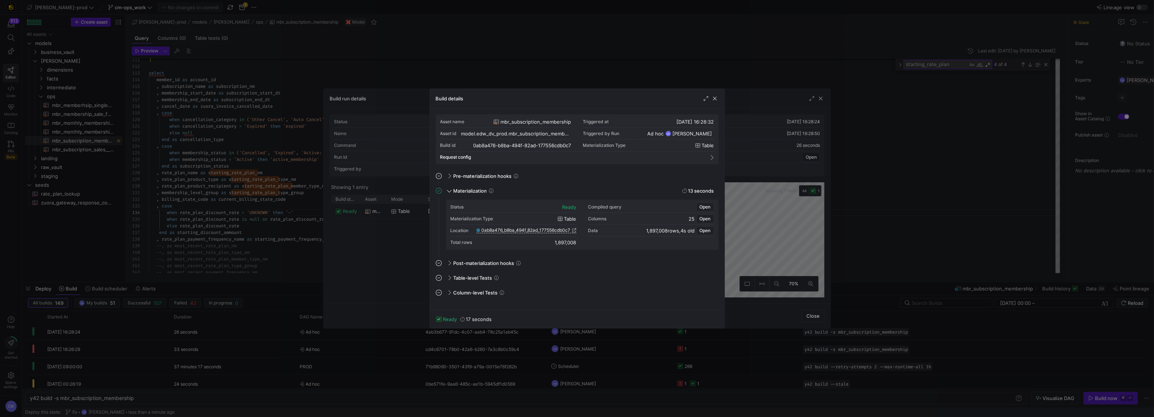
click at [265, 339] on div at bounding box center [577, 208] width 1154 height 417
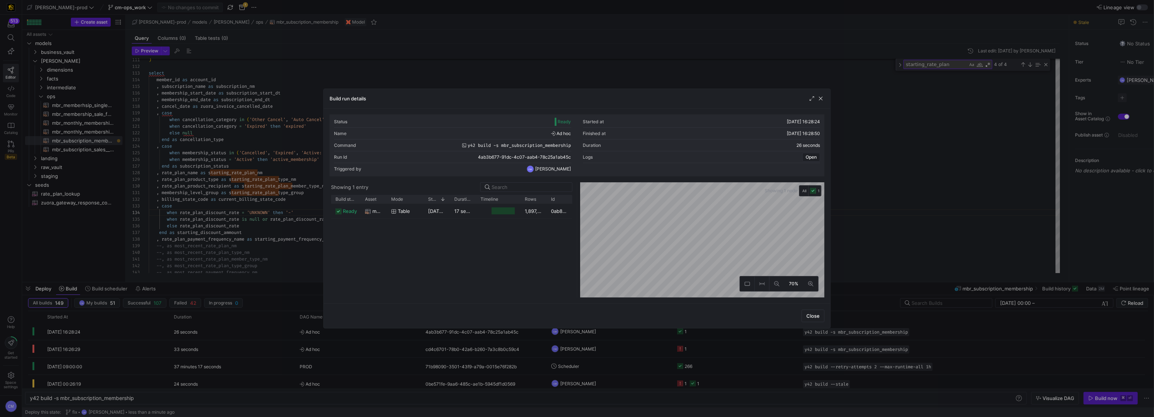
click at [280, 293] on div at bounding box center [577, 208] width 1154 height 417
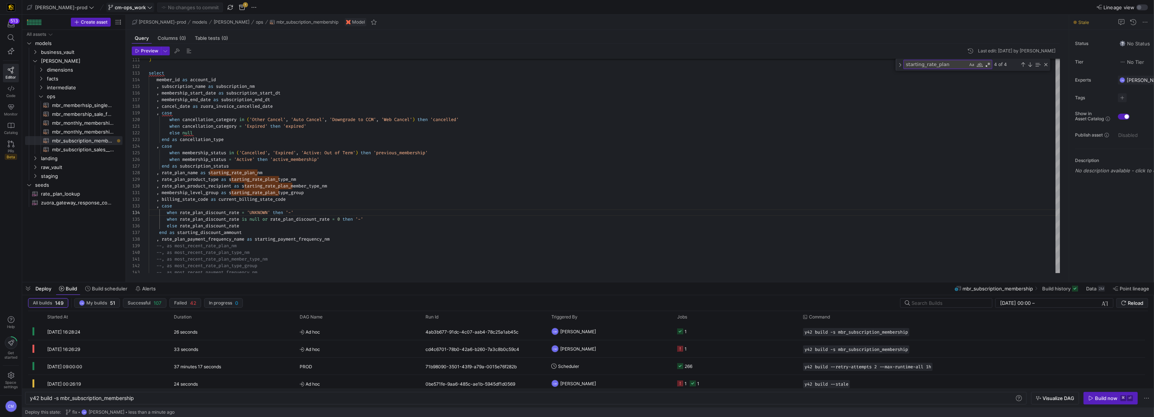
click at [115, 7] on span "cm-ops_work" at bounding box center [130, 7] width 31 height 6
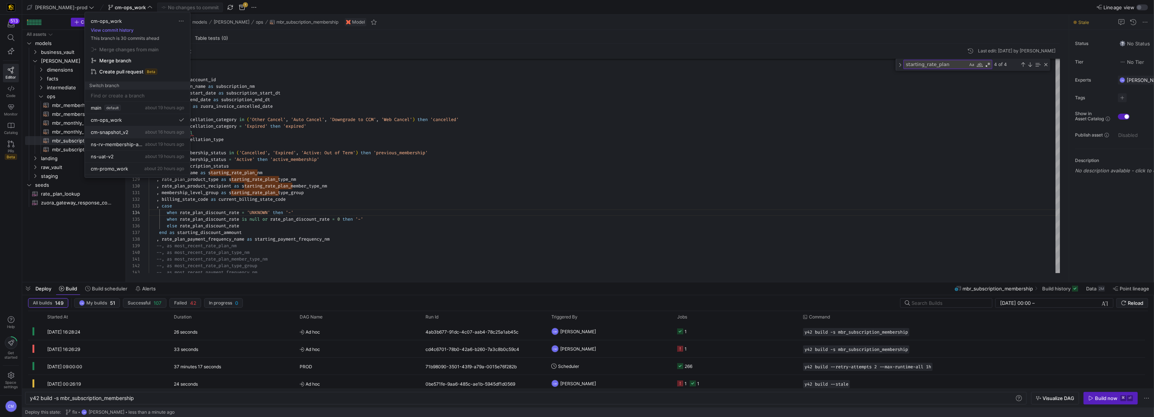
click at [164, 133] on span "about 16 hours ago" at bounding box center [164, 132] width 39 height 6
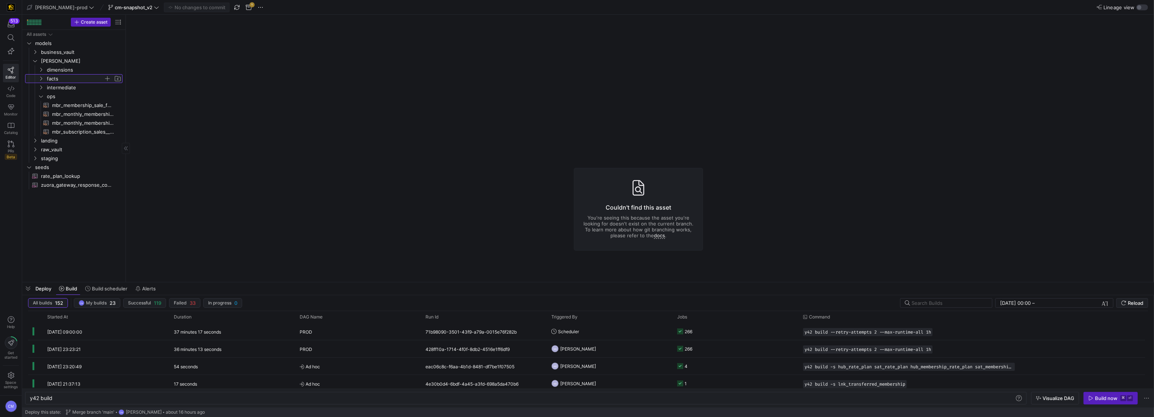
click at [53, 76] on span "facts" at bounding box center [75, 79] width 57 height 8
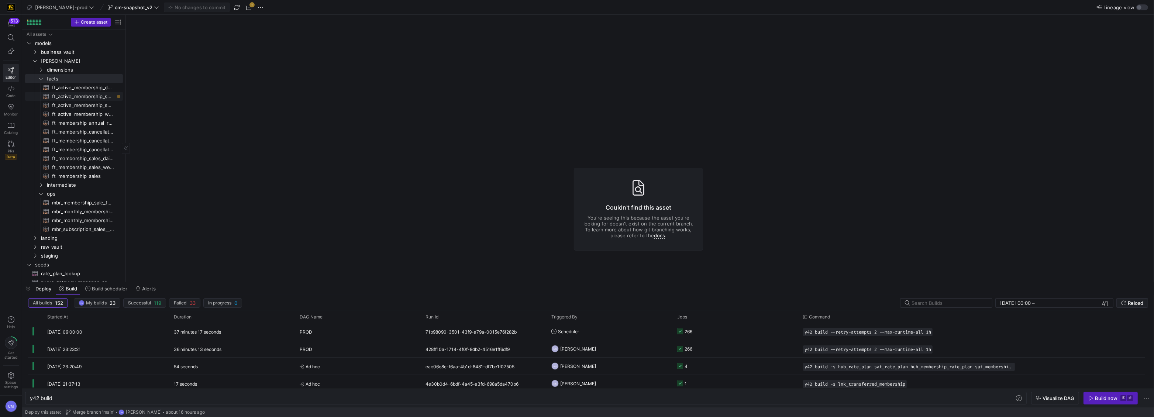
click at [89, 95] on span "ft_active_membership_snapshot_v2​​​​​​​​​​" at bounding box center [83, 96] width 62 height 8
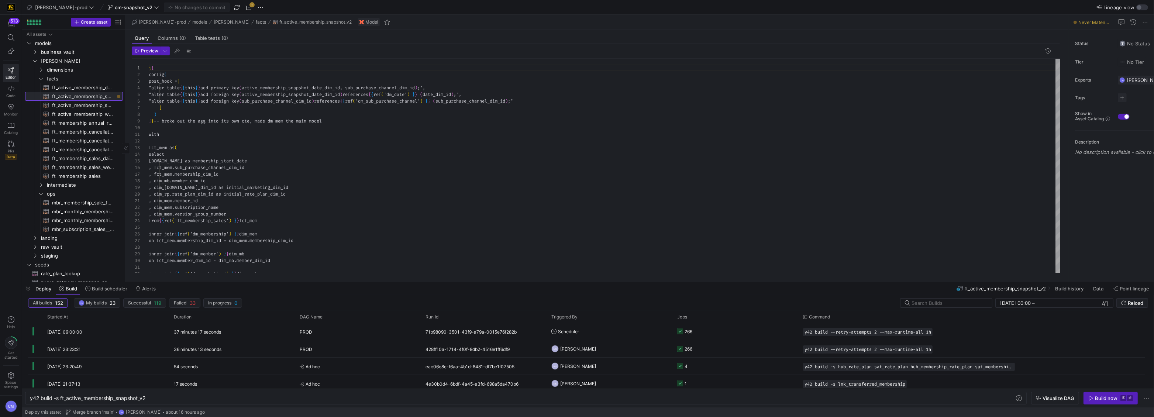
type textarea "y42 build -s ft_active_membership_snapshot_v2"
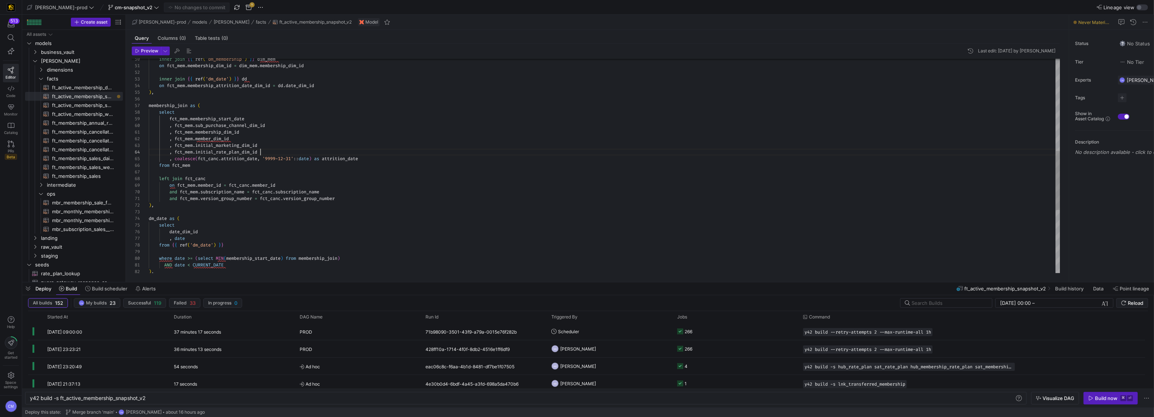
scroll to position [20, 111]
click at [350, 150] on div ") , AND date < CURRENT_DATE where date >= ( select MIN ( membership_start_date …" at bounding box center [605, 112] width 912 height 777
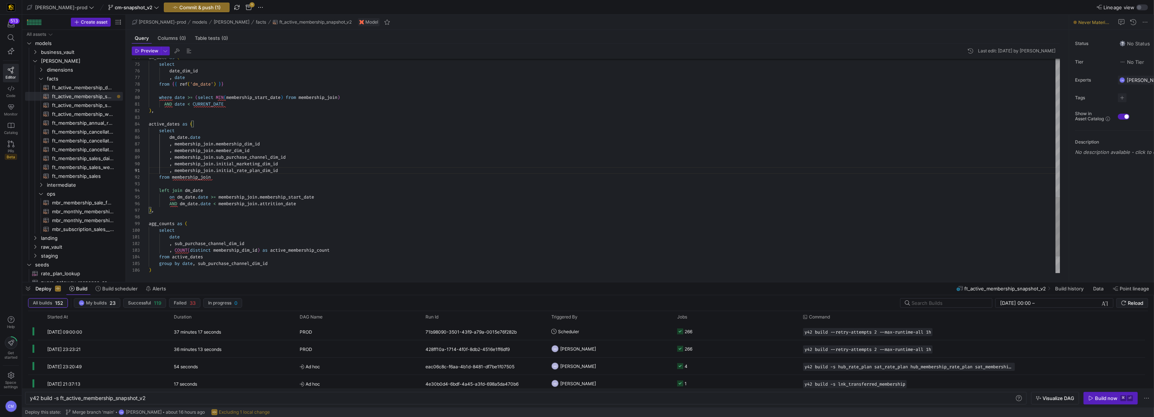
scroll to position [20, 55]
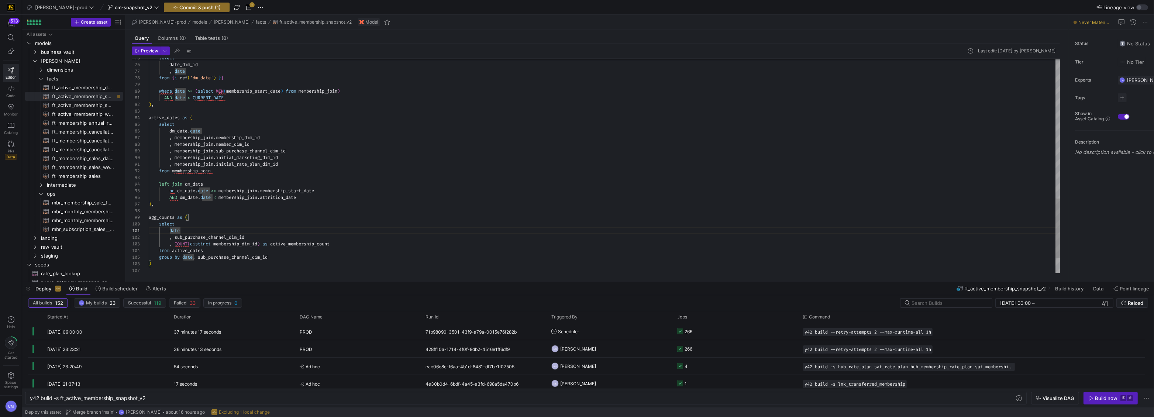
scroll to position [13, 185]
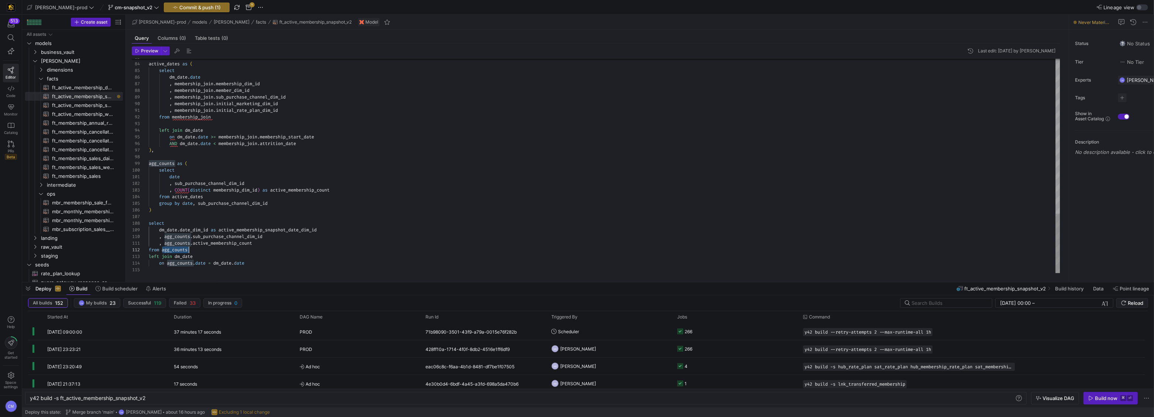
scroll to position [7, 40]
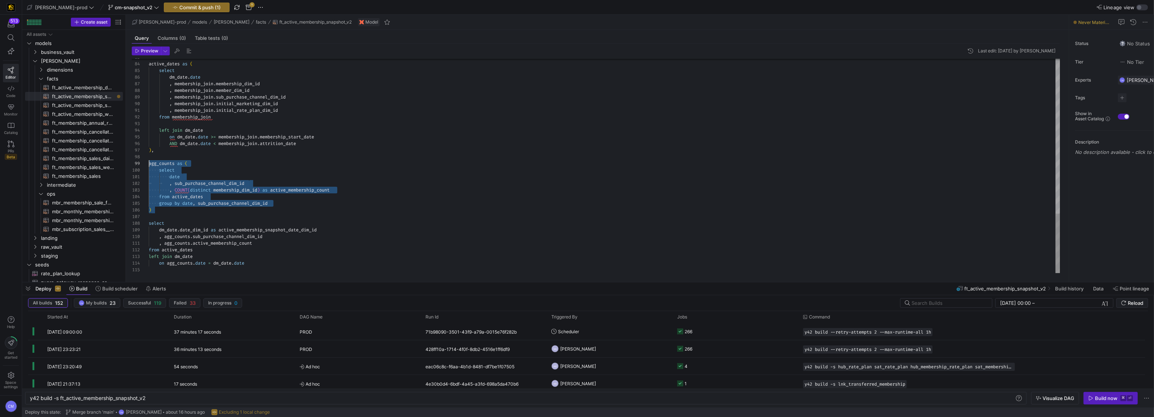
drag, startPoint x: 192, startPoint y: 210, endPoint x: 104, endPoint y: 161, distance: 101.3
click at [104, 161] on as-split "Create asset Drag here to set row groups Drag here to set column labels Group 1…" at bounding box center [588, 148] width 1132 height 267
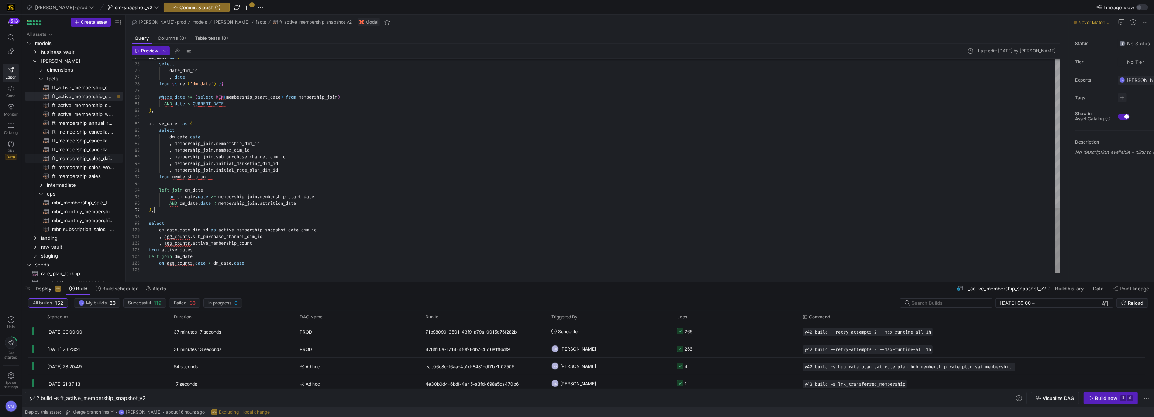
scroll to position [40, 5]
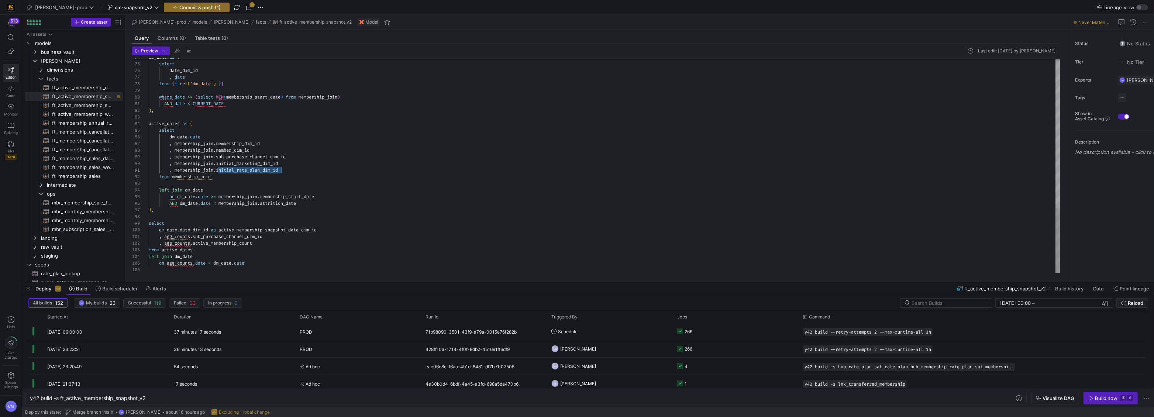
scroll to position [0, 122]
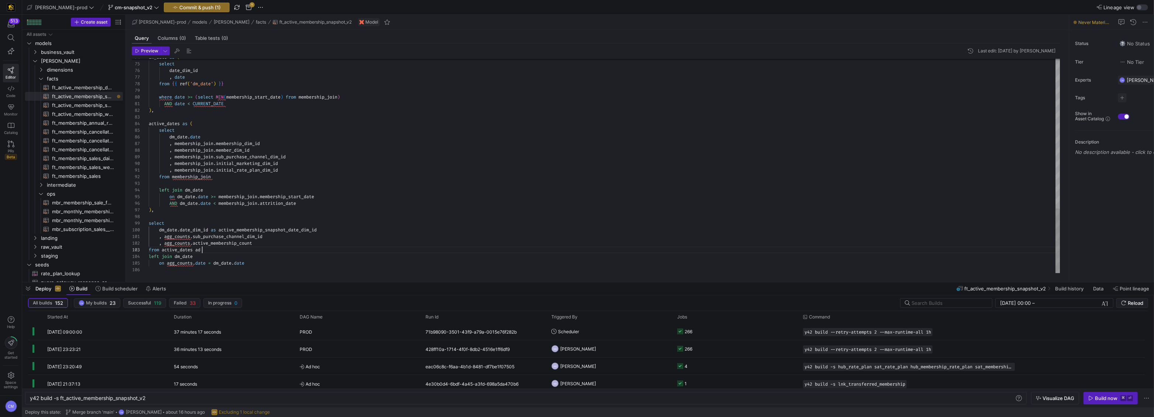
scroll to position [13, 53]
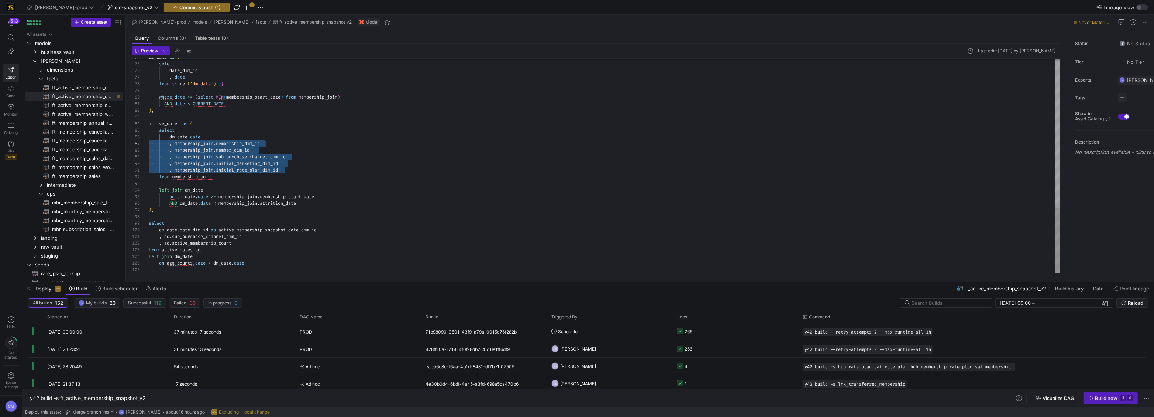
drag, startPoint x: 298, startPoint y: 168, endPoint x: 115, endPoint y: 145, distance: 184.1
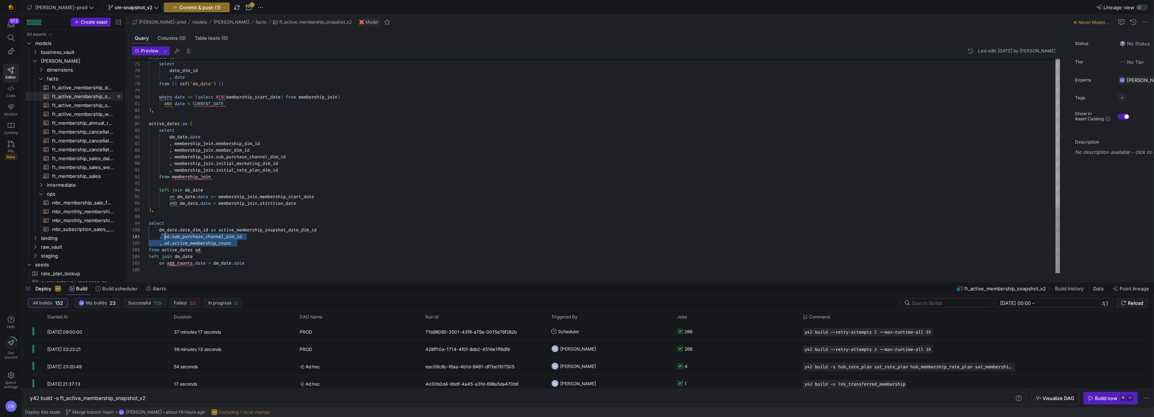
scroll to position [59, 0]
drag, startPoint x: 243, startPoint y: 244, endPoint x: 117, endPoint y: 234, distance: 126.3
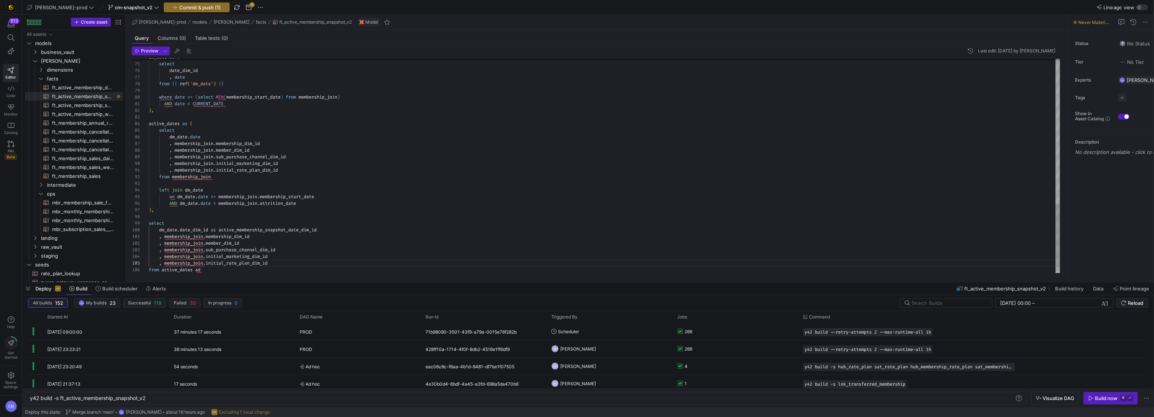
scroll to position [20, 122]
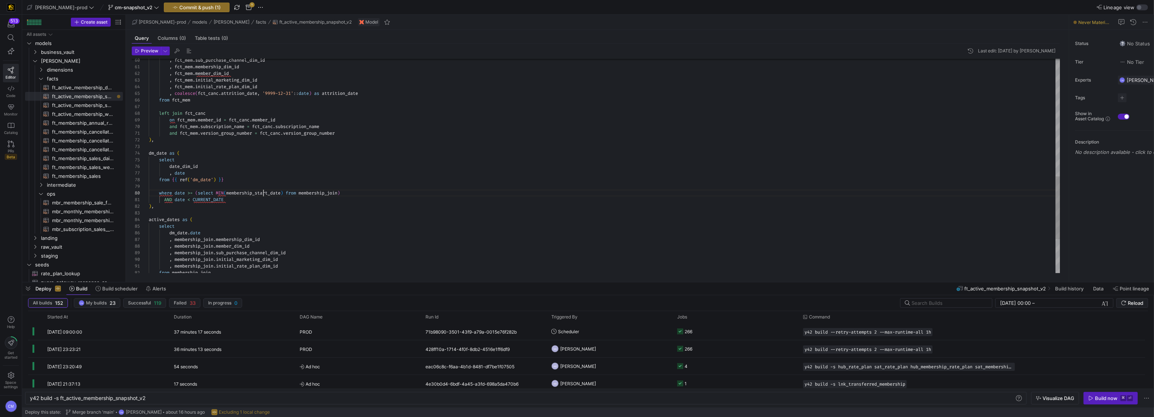
click at [264, 190] on div "active_dates as ( select dm_date . date , membership_join . membership_dim_id ,…" at bounding box center [605, 24] width 912 height 730
click at [308, 193] on div "active_dates as ( select dm_date . date , membership_join . membership_dim_id ,…" at bounding box center [605, 24] width 912 height 730
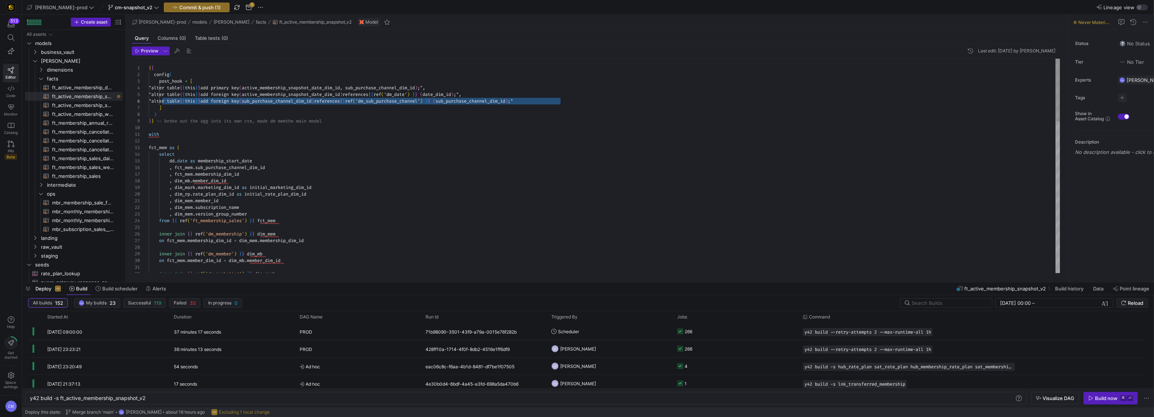
scroll to position [33, 16]
drag, startPoint x: 589, startPoint y: 99, endPoint x: 164, endPoint y: 103, distance: 424.9
click at [164, 103] on div "from { { ref ( 'ft_membership_sales' ) } } fct_mem inner join { { ref ( 'dm_mem…" at bounding box center [605, 424] width 912 height 730
click at [591, 102] on div "from { { ref ( 'ft_membership_sales' ) } } fct_mem inner join { { ref ( 'dm_mem…" at bounding box center [605, 424] width 912 height 730
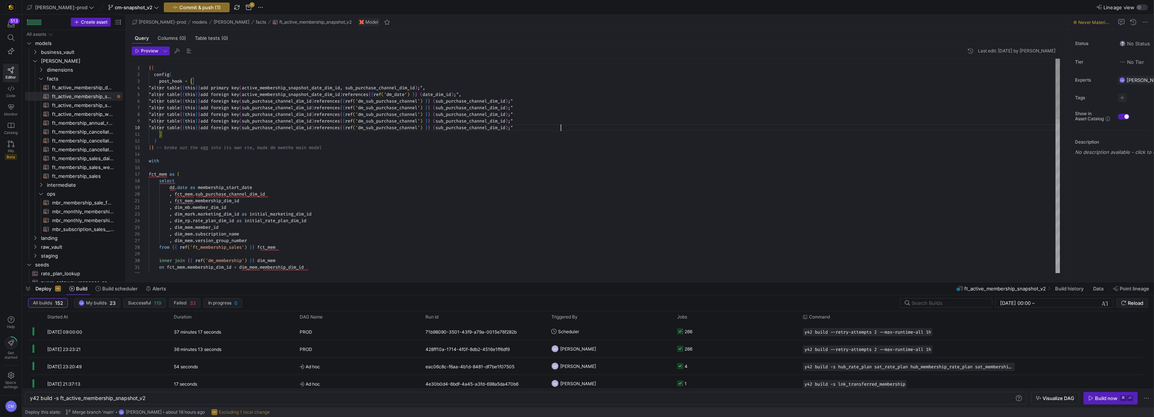
scroll to position [20, 412]
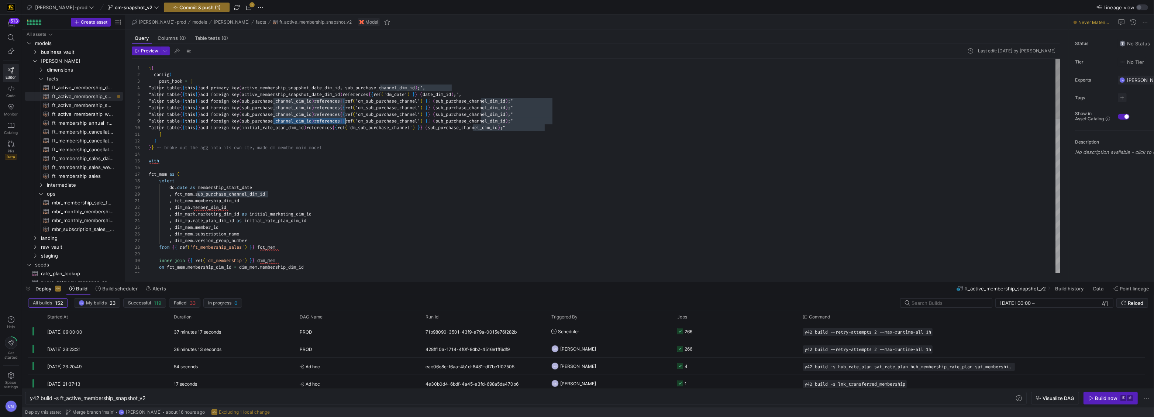
scroll to position [20, 188]
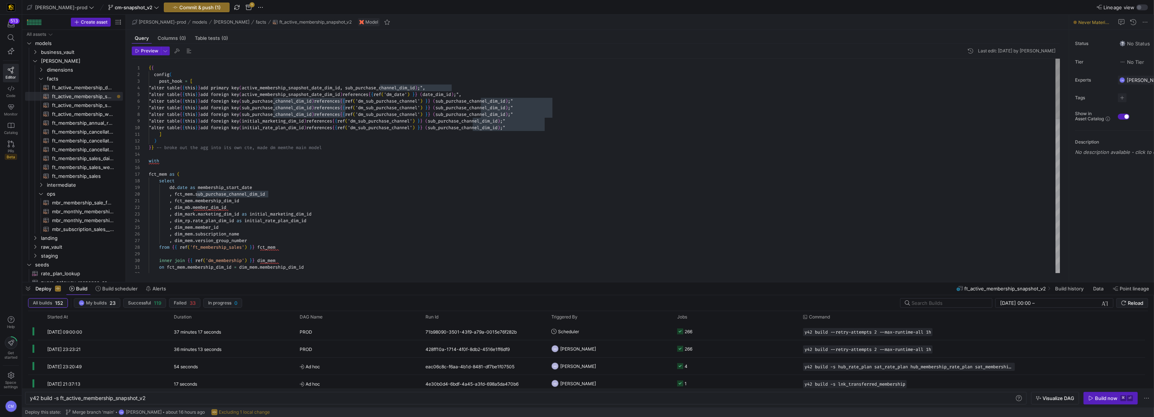
scroll to position [20, 96]
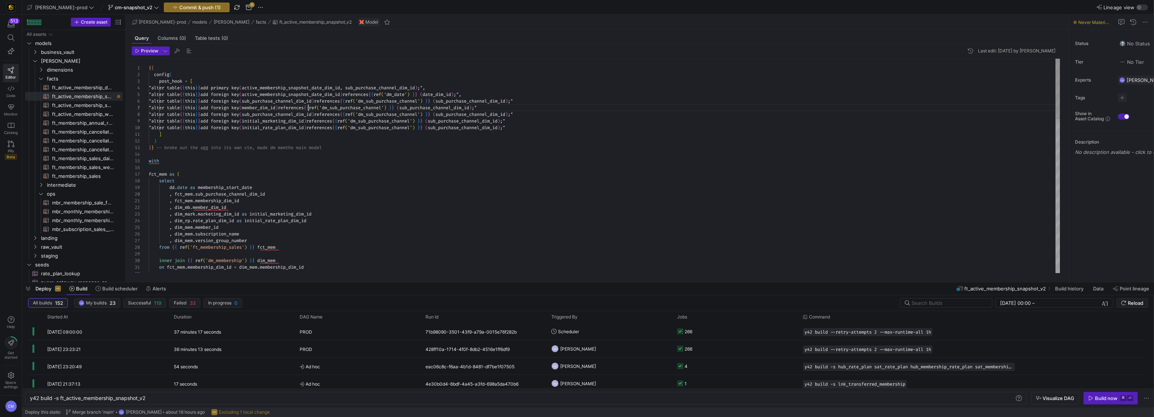
scroll to position [40, 159]
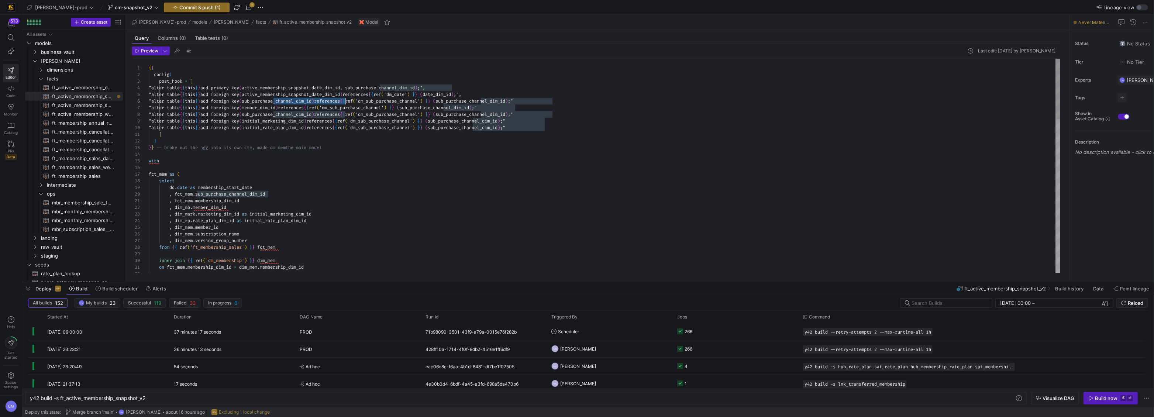
scroll to position [33, 196]
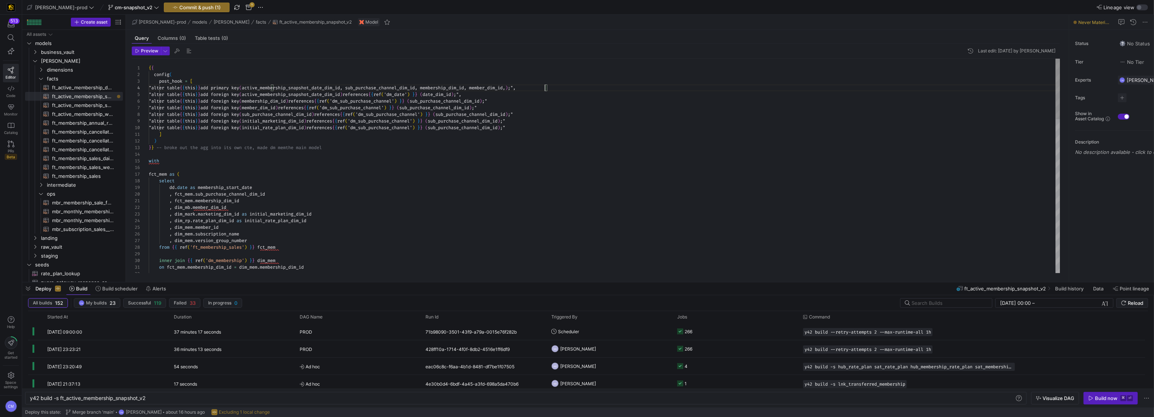
scroll to position [20, 399]
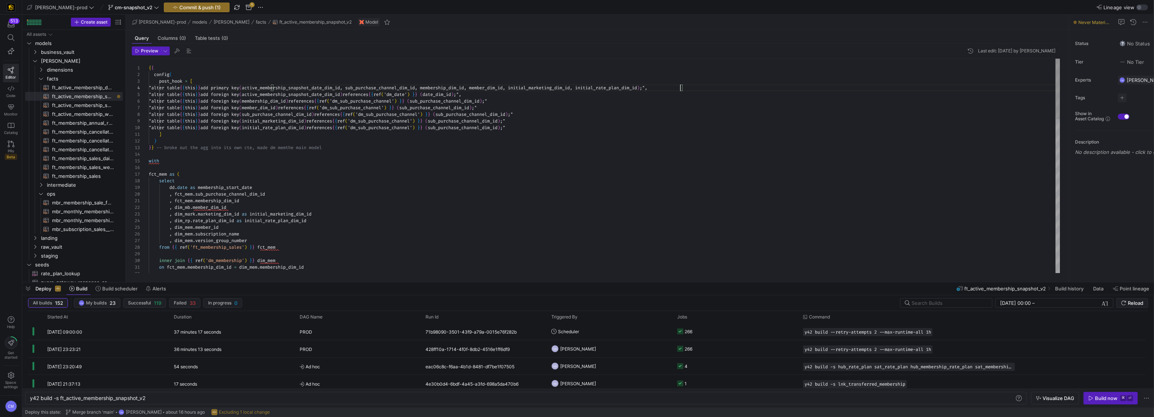
scroll to position [20, 532]
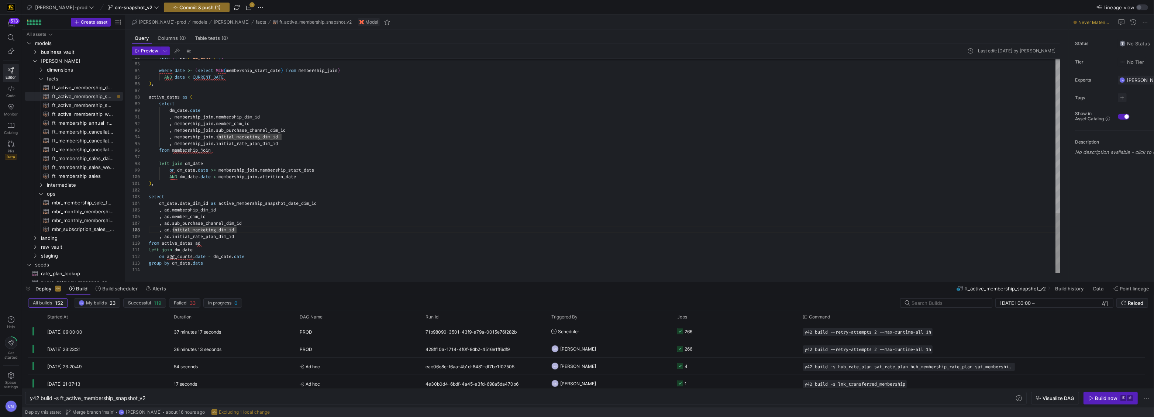
scroll to position [0, 0]
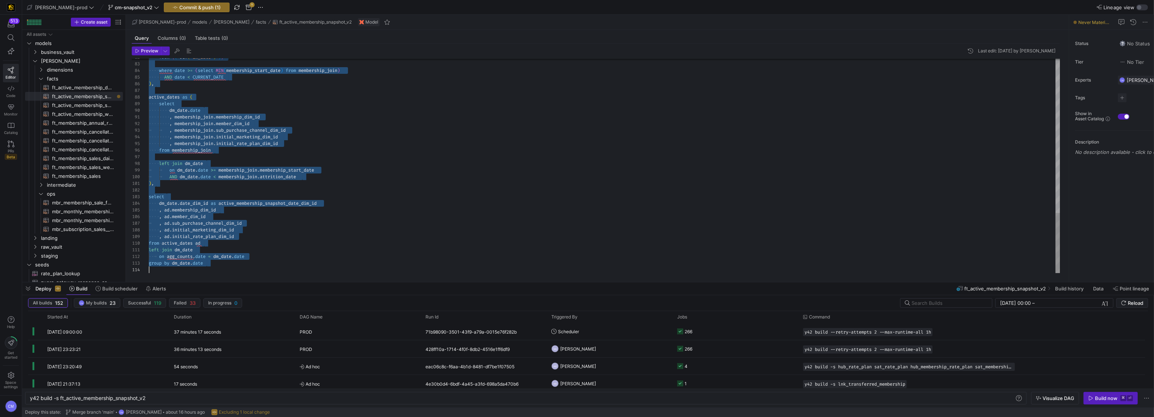
type textarea ", membership_join.membership_dim_id , membership_join.member_dim_id , membershi…"
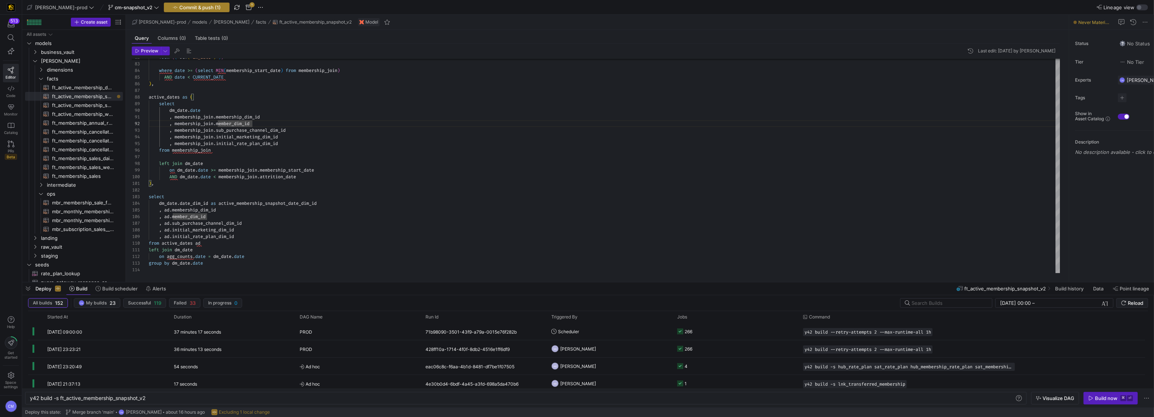
click at [179, 9] on span "Commit & push (1)" at bounding box center [199, 7] width 41 height 6
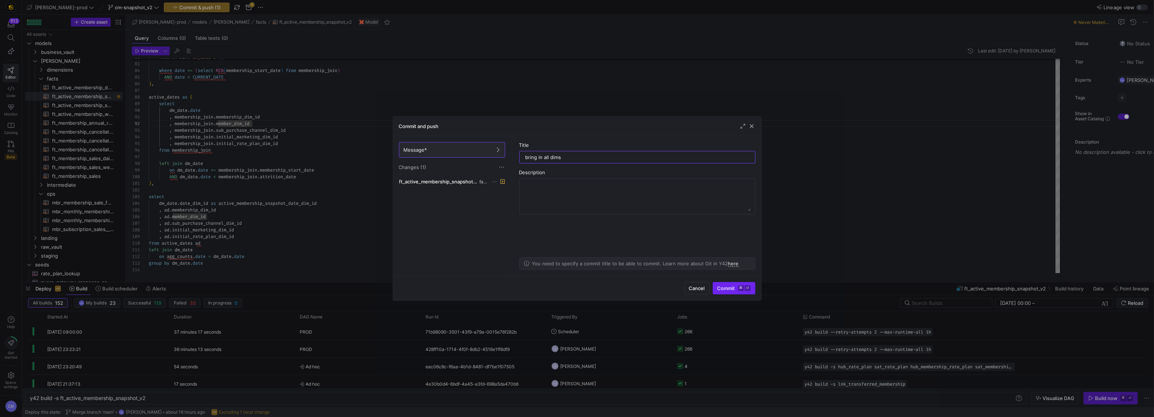
type input "bring in all dims"
click at [734, 287] on span "Commit ⌘ ⏎" at bounding box center [734, 288] width 33 height 6
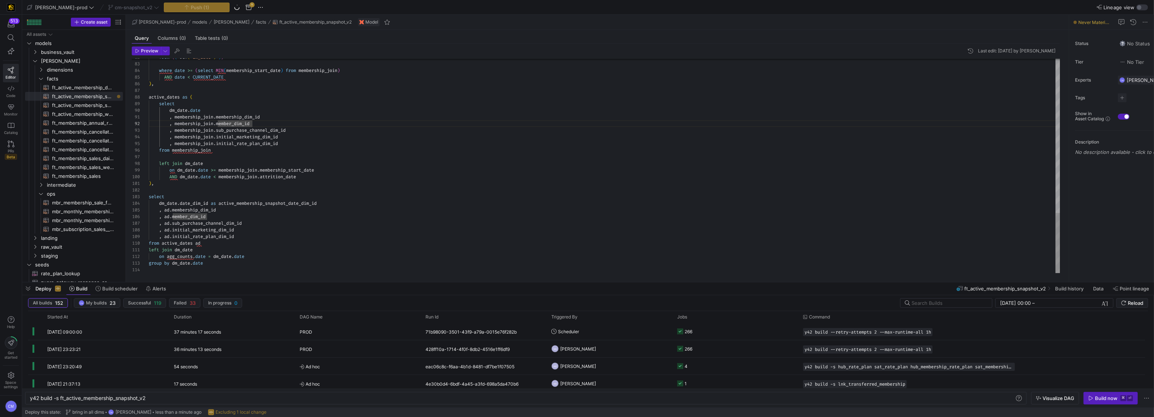
scroll to position [0, 114]
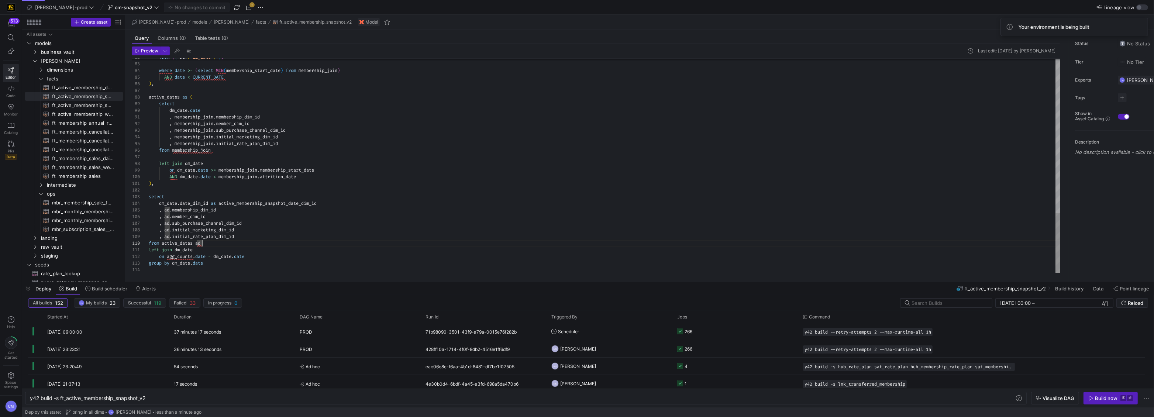
type textarea "{{ config( post_hook = [ "alter table {{ this }} add primary key (active_member…"
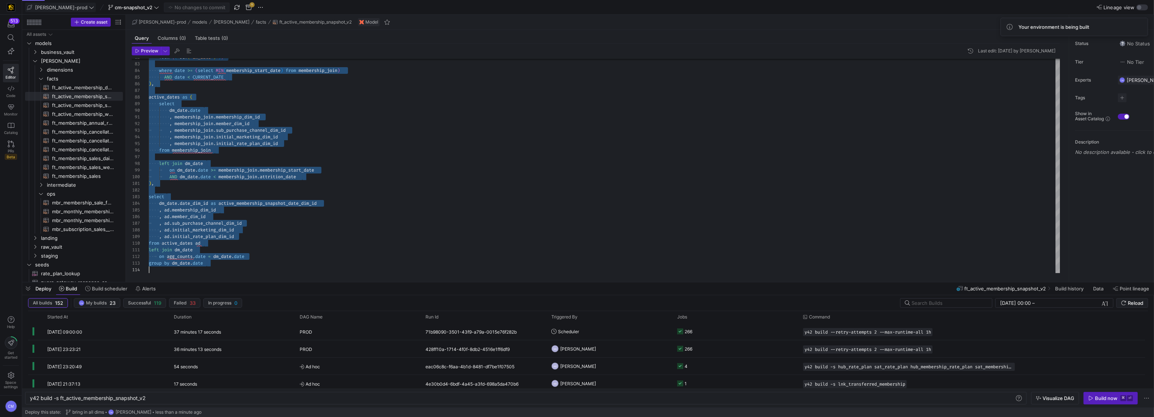
click at [61, 4] on span "[PERSON_NAME]-prod" at bounding box center [61, 7] width 52 height 6
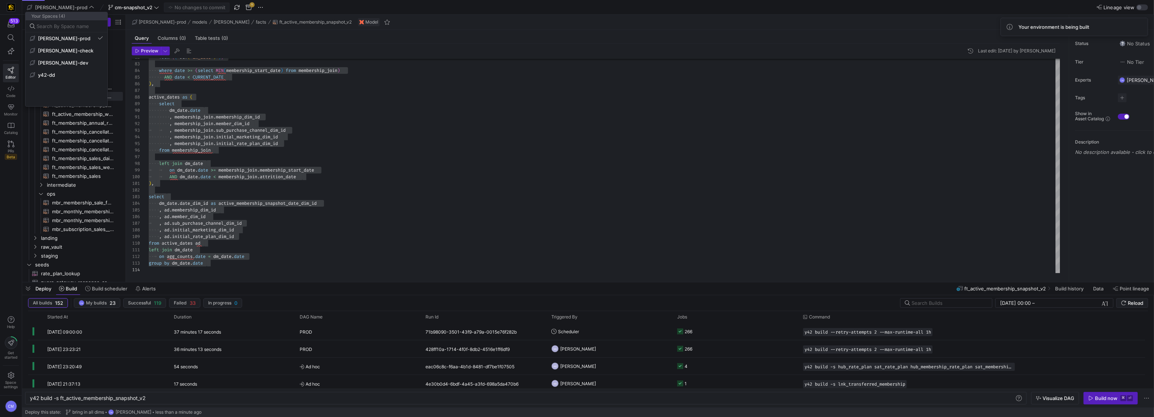
click at [95, 2] on div at bounding box center [577, 208] width 1154 height 417
click at [115, 6] on span "cm-snapshot_v2" at bounding box center [134, 7] width 38 height 6
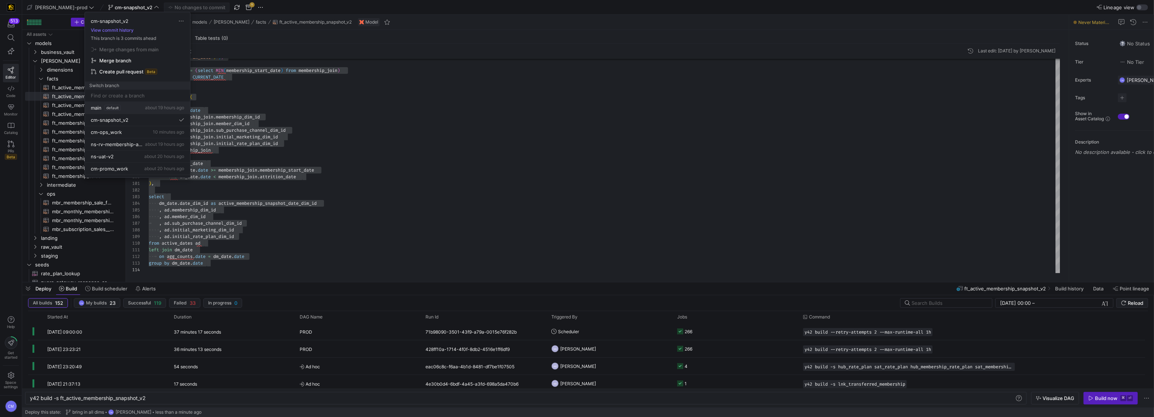
click at [119, 106] on span "default" at bounding box center [112, 108] width 16 height 6
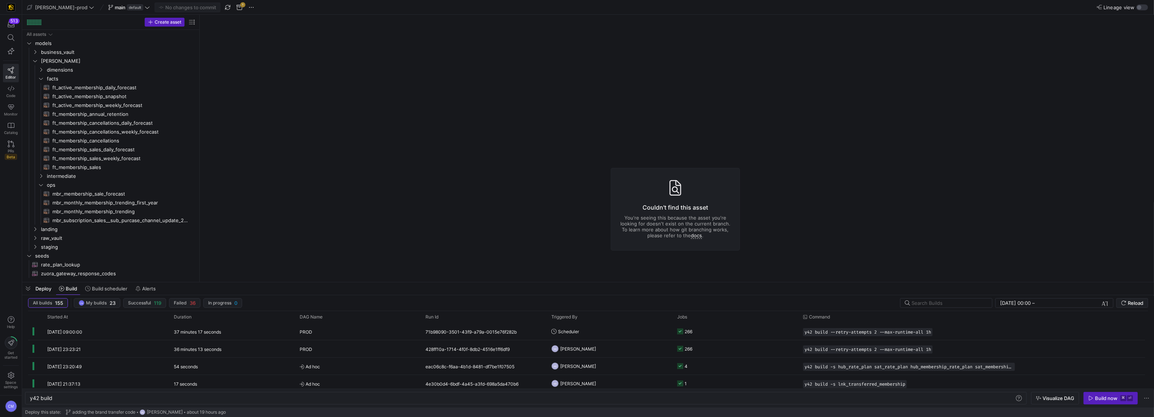
drag, startPoint x: 126, startPoint y: 94, endPoint x: 206, endPoint y: 97, distance: 80.5
click at [131, 95] on span "ft_active_membership_snapshot​​​​​​​​​​" at bounding box center [119, 96] width 135 height 8
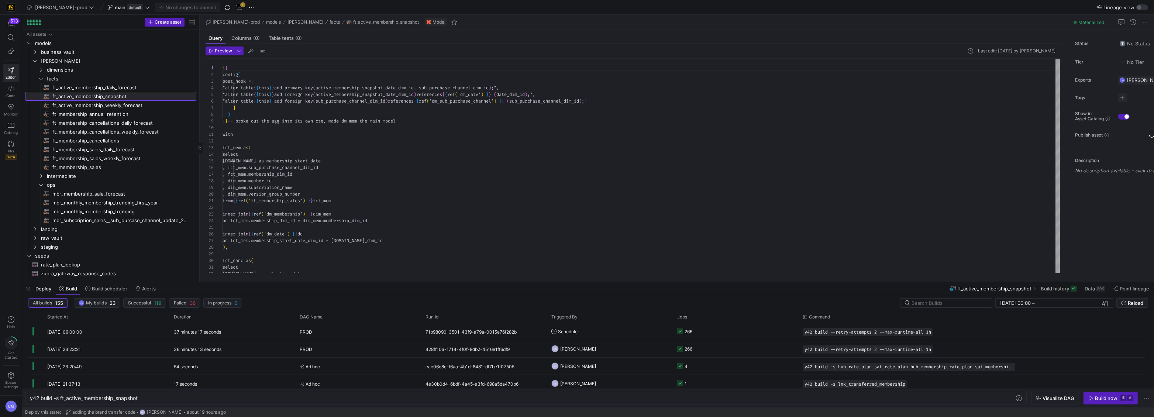
type textarea "y42 build -s ft_active_membership_snapshot"
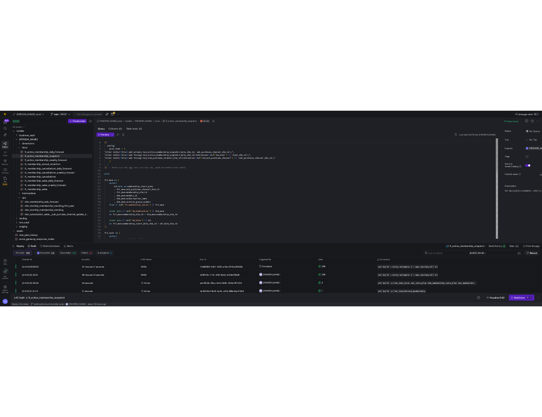
scroll to position [47, 71]
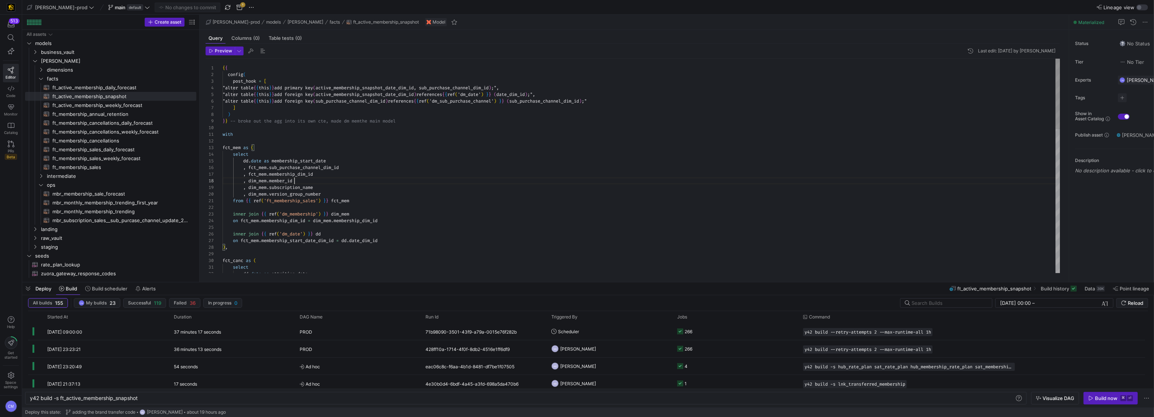
click at [367, 182] on div "{ { config ( post_hook = [ "alter table { { this } } add primary key ( active_m…" at bounding box center [642, 384] width 838 height 650
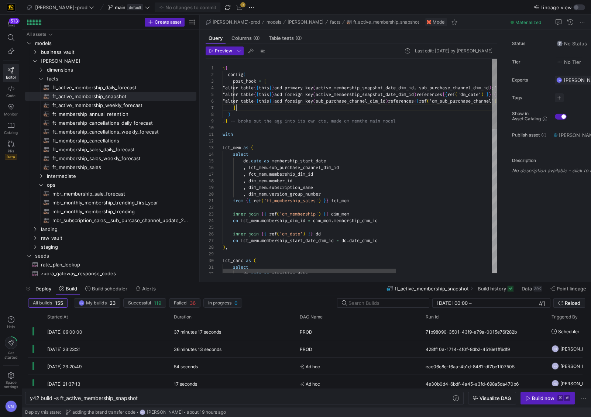
scroll to position [40, 13]
click at [341, 106] on div "{ { config ( post_hook = [ "alter table { { this } } add primary key ( active_m…" at bounding box center [436, 386] width 427 height 655
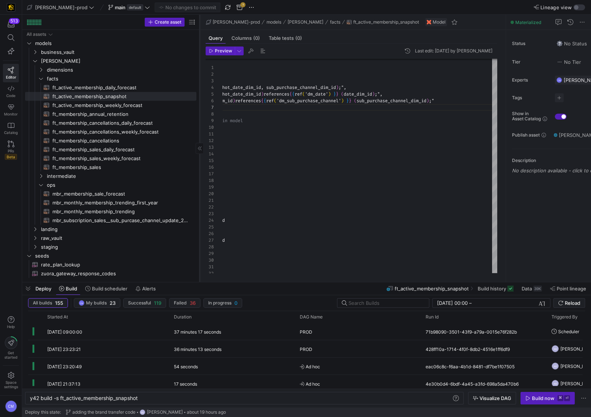
click at [199, 83] on div at bounding box center [199, 148] width 0 height 267
type textarea "with fct_mem as ( select [DOMAIN_NAME] as membership_start_date , fct_mem.sub_p…"
click at [260, 165] on div "{ { config ( post_hook = [ "alter table { { this } } add primary key ( active_m…" at bounding box center [283, 385] width 427 height 655
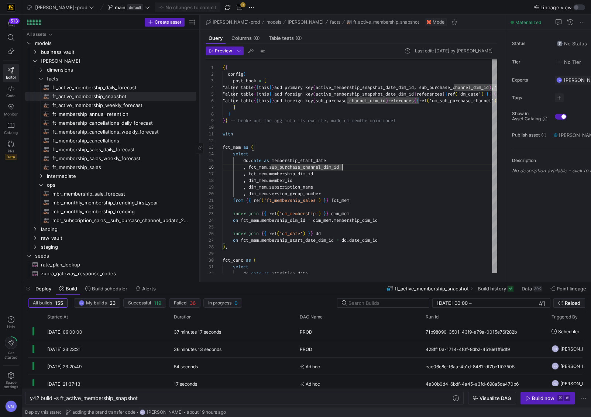
click at [200, 44] on div at bounding box center [199, 148] width 0 height 267
click at [127, 8] on span "default" at bounding box center [135, 7] width 16 height 6
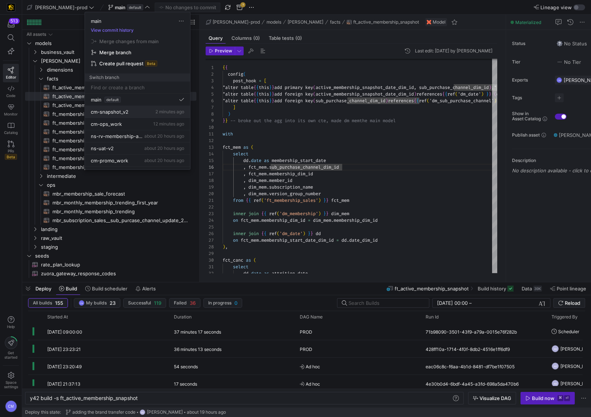
click at [143, 110] on div "cm-snapshot_v2 2 minutes ago" at bounding box center [137, 112] width 93 height 6
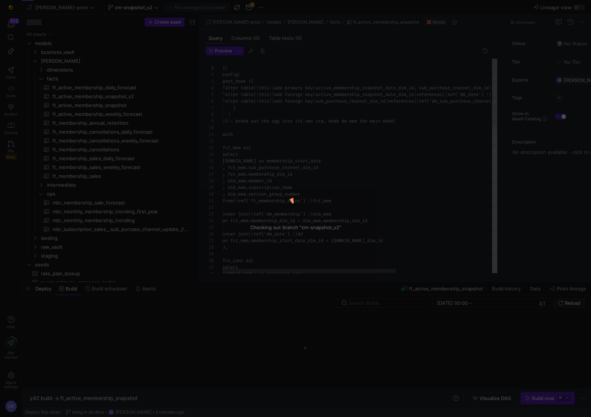
scroll to position [53, 0]
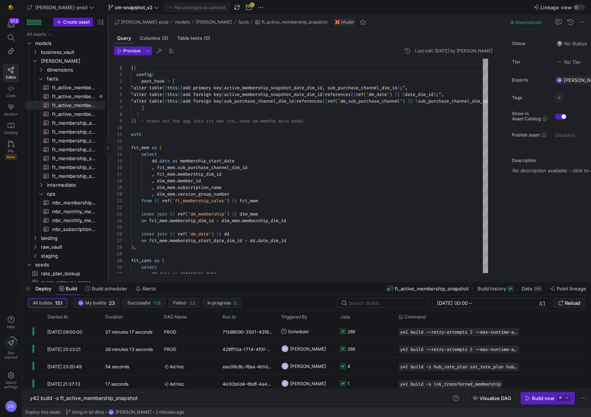
drag, startPoint x: 199, startPoint y: 104, endPoint x: 108, endPoint y: 102, distance: 91.6
click at [108, 102] on div at bounding box center [108, 148] width 0 height 267
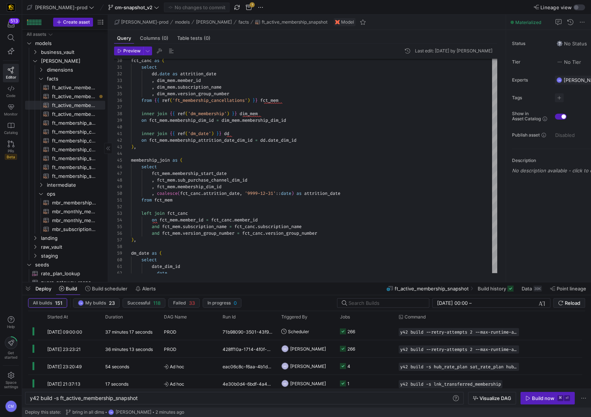
scroll to position [4, 0]
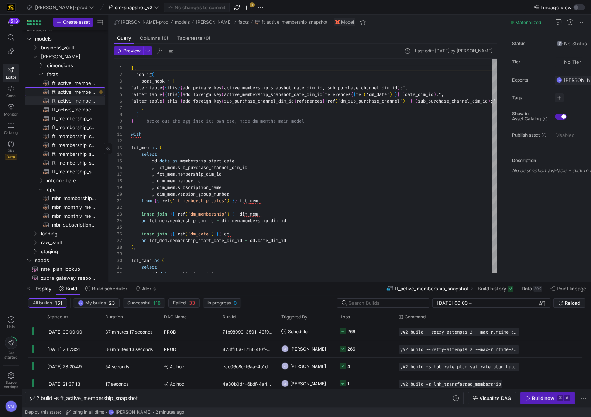
click at [94, 92] on span "ft_active_membership_snapshot_v2​​​​​​​​​​" at bounding box center [74, 92] width 45 height 8
type textarea "y42 build -s ft_active_membership_snapshot_v2"
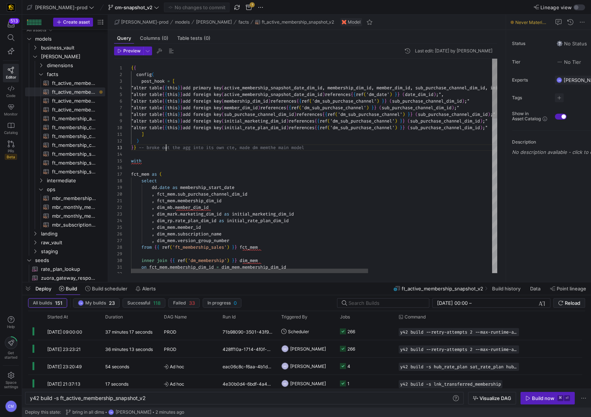
scroll to position [13, 34]
drag, startPoint x: 165, startPoint y: 149, endPoint x: 177, endPoint y: 145, distance: 12.3
click at [168, 148] on span "-- broke out the agg into its own cte, made dm mem" at bounding box center [203, 148] width 129 height 6
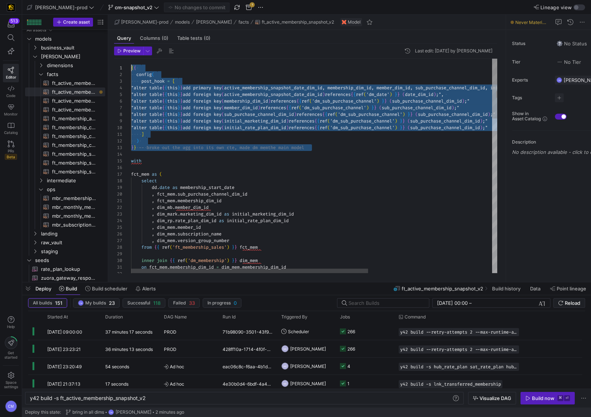
scroll to position [0, 0]
drag, startPoint x: 320, startPoint y: 147, endPoint x: 105, endPoint y: 67, distance: 229.0
click at [105, 67] on as-split "Create asset Drag here to set row groups Drag here to set column labels Group 1…" at bounding box center [306, 148] width 569 height 267
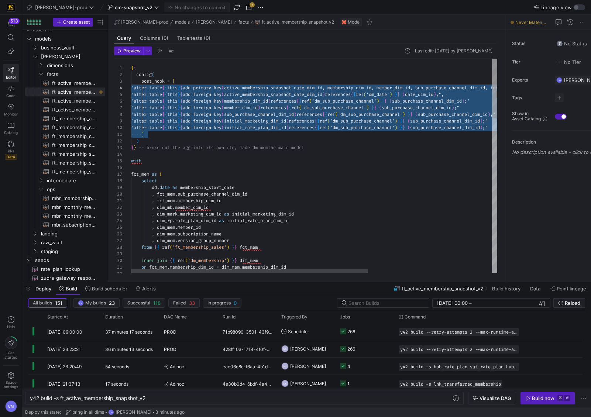
scroll to position [13, 0]
drag, startPoint x: 159, startPoint y: 134, endPoint x: 82, endPoint y: 84, distance: 92.6
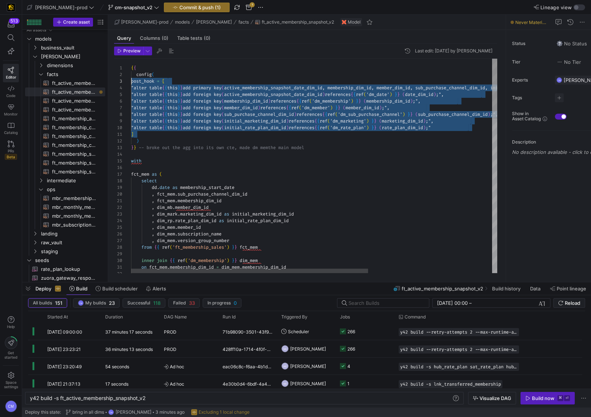
drag, startPoint x: 150, startPoint y: 135, endPoint x: 100, endPoint y: 84, distance: 71.8
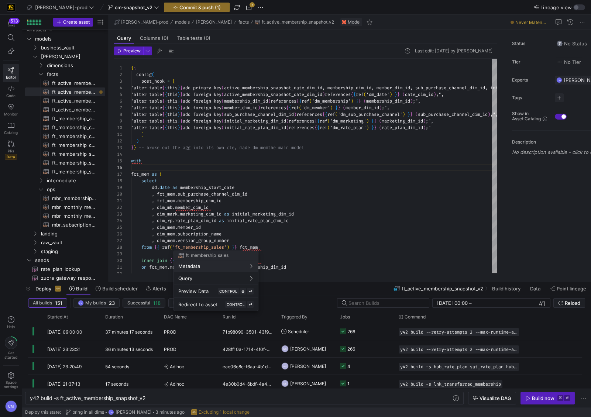
click at [276, 210] on div at bounding box center [295, 208] width 591 height 417
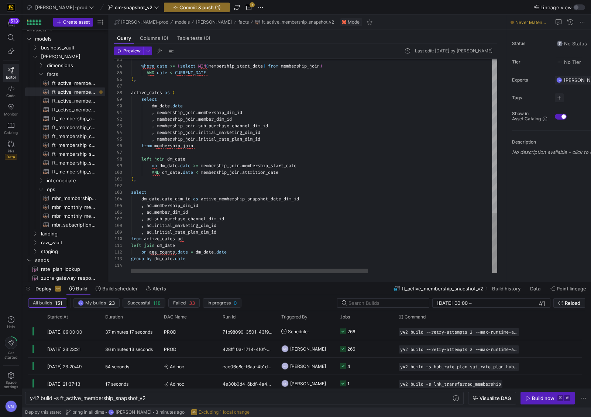
scroll to position [59, 53]
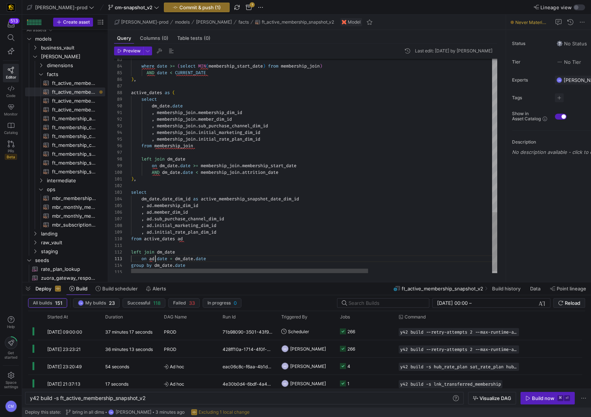
scroll to position [7, 45]
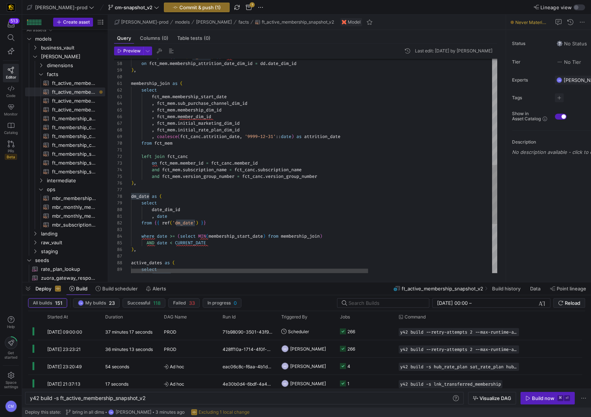
scroll to position [26, 77]
click at [242, 242] on div ", date select date_dim_id dm_date as ( and fct_mem . version_group_number = fct…" at bounding box center [410, 63] width 558 height 774
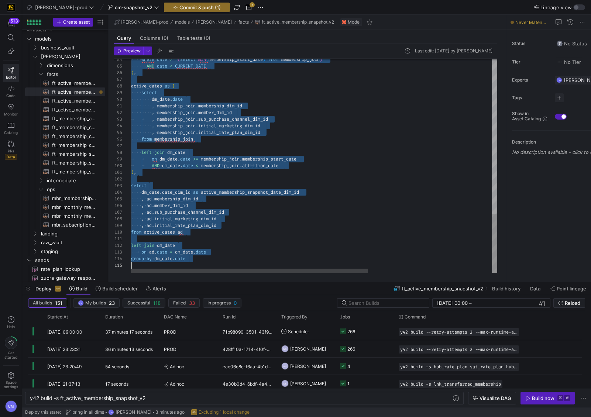
scroll to position [59, 53]
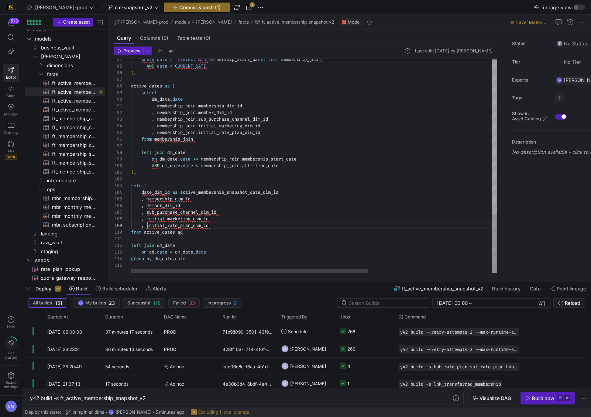
type textarea "left join dm_date on [DOMAIN_NAME] = dm_[DOMAIN_NAME] group by dm_[DOMAIN_NAME]"
drag, startPoint x: 190, startPoint y: 260, endPoint x: 112, endPoint y: 246, distance: 79.1
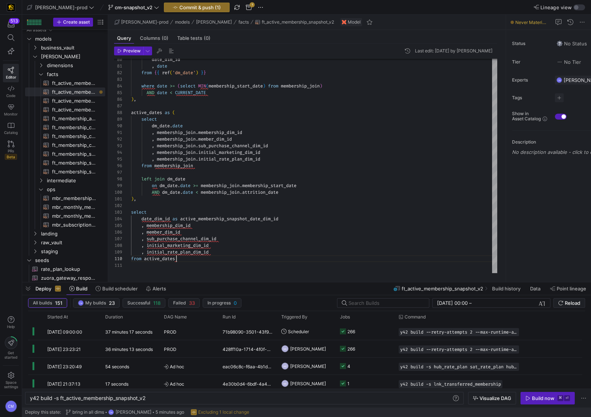
scroll to position [59, 45]
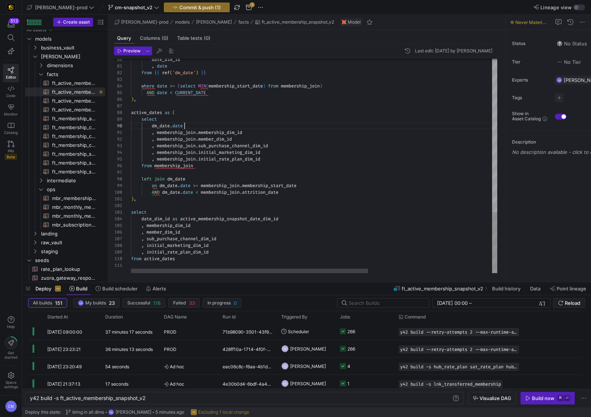
type textarea ", membership_join.membership_dim_id , membership_join.member_dim_id , membershi…"
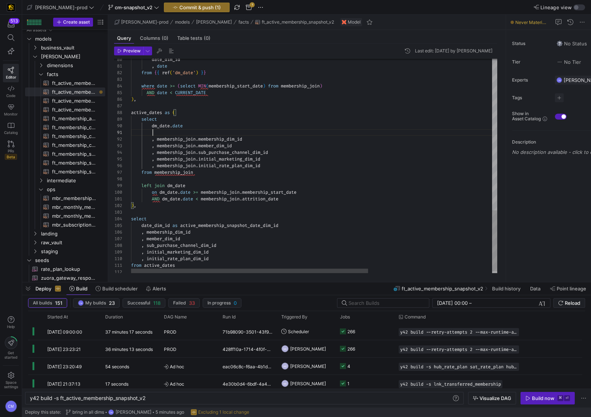
scroll to position [0, 21]
click at [296, 200] on div "AND dm_date . date < membership_join . attrition_date" at bounding box center [410, 199] width 558 height 7
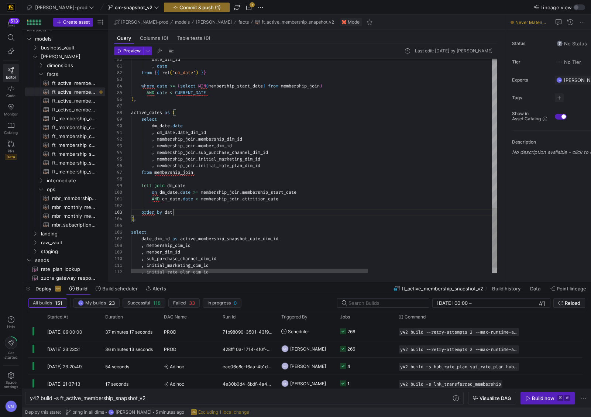
scroll to position [13, 45]
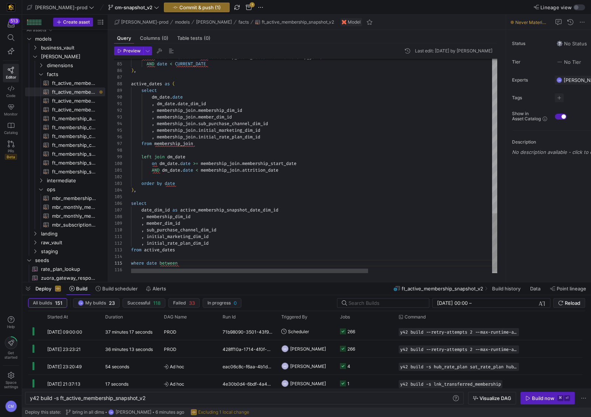
scroll to position [0, 0]
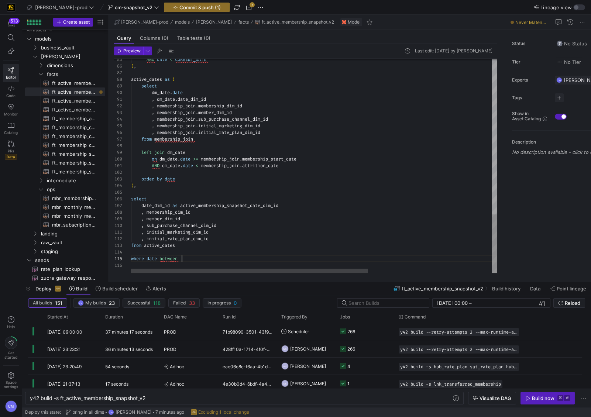
drag, startPoint x: 191, startPoint y: 260, endPoint x: 123, endPoint y: 260, distance: 67.6
type textarea ", initial_marketing_dim_id , initial_rate_plan_dim_id from active_dates where d…"
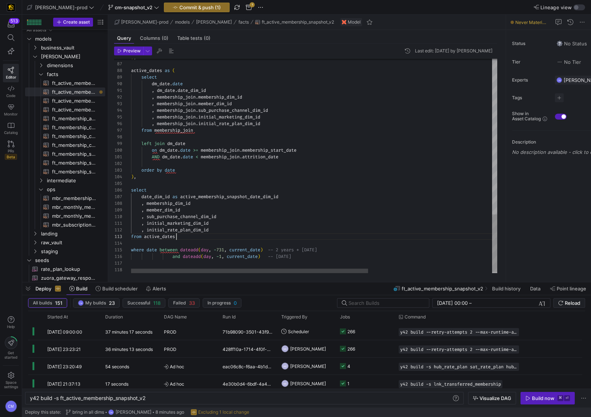
scroll to position [13, 45]
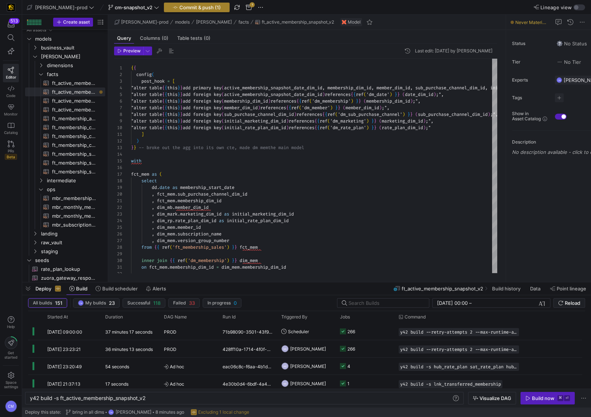
click at [172, 3] on span "button" at bounding box center [196, 7] width 65 height 9
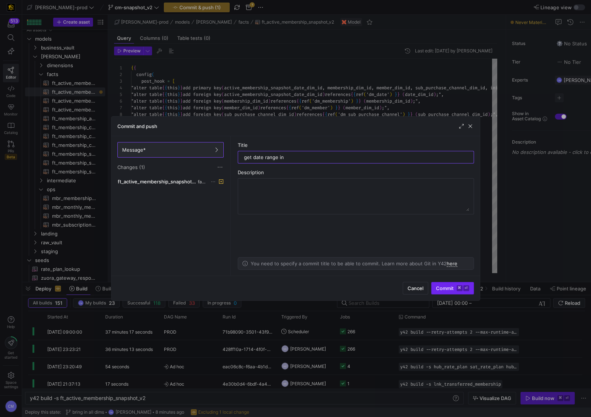
type input "get date range in"
click at [447, 286] on span "Commit ⌘ ⏎" at bounding box center [452, 288] width 33 height 6
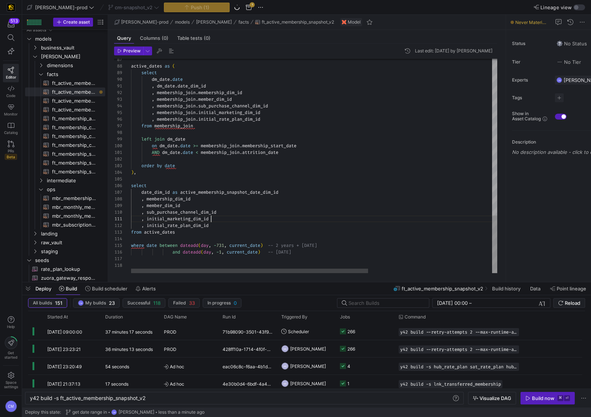
scroll to position [0, 80]
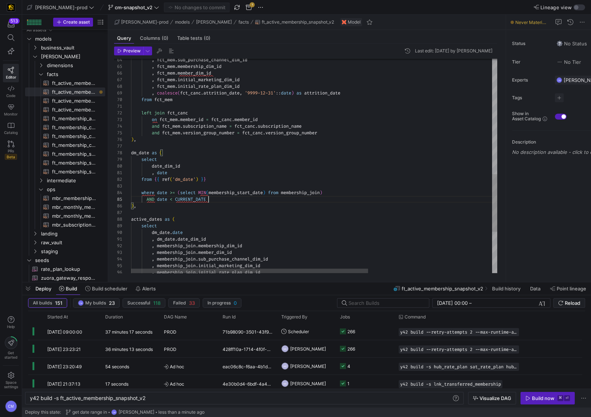
scroll to position [26, 77]
click at [240, 199] on div ") , AND date < CURRENT_DATE where date >= ( select MIN ( membership_start_date …" at bounding box center [410, 29] width 558 height 794
click at [241, 194] on div ") , AND date < CURRENT_DATE where date >= ( select MIN ( membership_start_date …" at bounding box center [410, 29] width 558 height 794
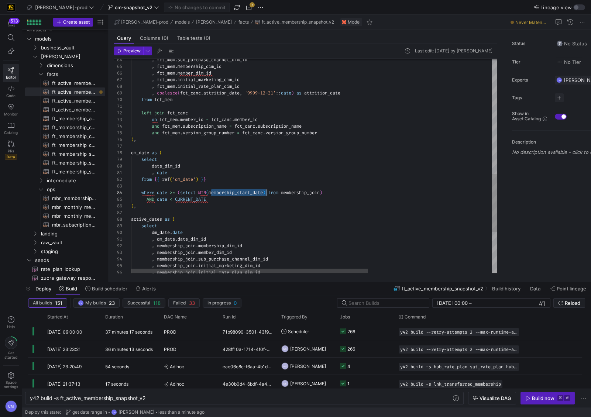
click at [241, 194] on div ") , AND date < CURRENT_DATE where date >= ( select MIN ( membership_start_date …" at bounding box center [410, 29] width 558 height 794
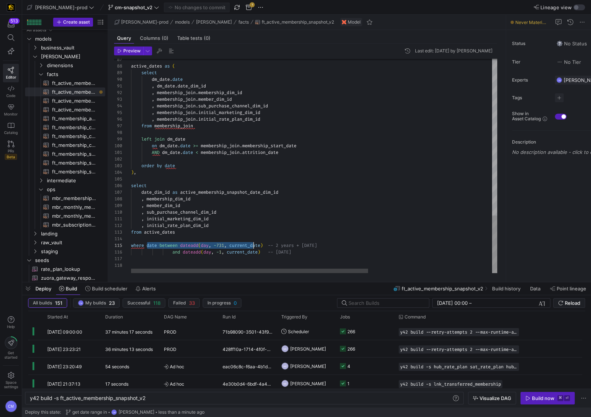
drag, startPoint x: 147, startPoint y: 245, endPoint x: 253, endPoint y: 246, distance: 106.7
drag, startPoint x: 160, startPoint y: 245, endPoint x: 274, endPoint y: 224, distance: 115.2
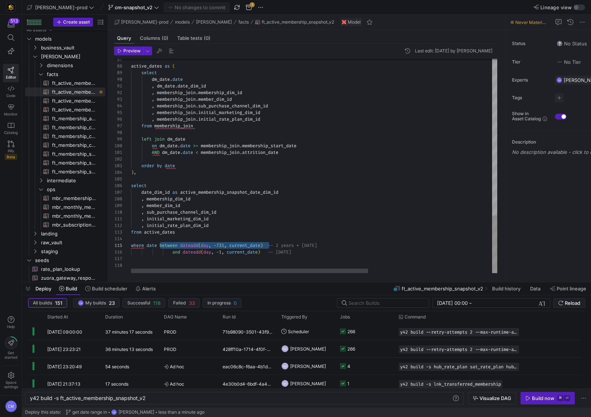
click at [270, 244] on span "where date between dateadd ( day , - 731 , current_date ) -- 2 years + 1 day ago" at bounding box center [224, 246] width 186 height 6
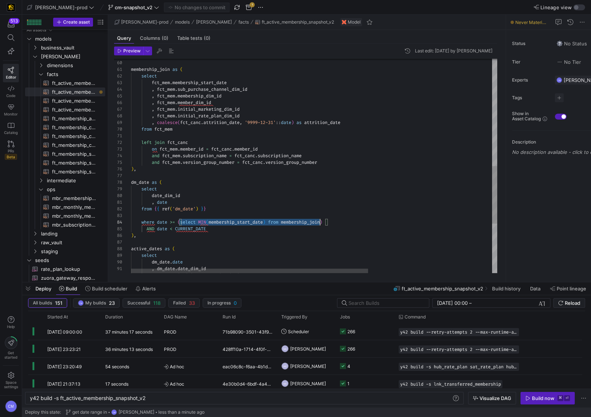
scroll to position [20, 196]
drag, startPoint x: 178, startPoint y: 221, endPoint x: 343, endPoint y: 222, distance: 164.3
click at [343, 222] on div "AND date < CURRENT_DATE where date >= ( select MIN ( membership_start_date ) fr…" at bounding box center [410, 58] width 558 height 794
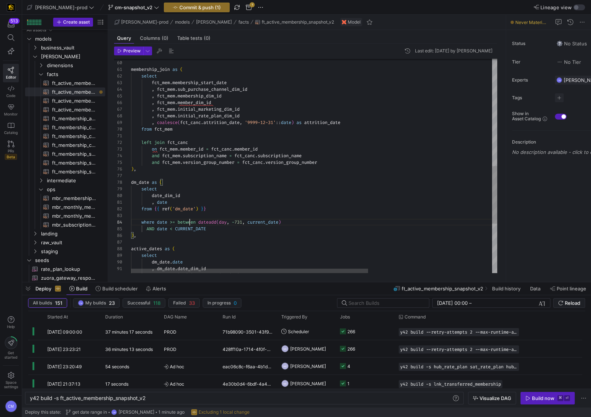
click at [190, 221] on div "AND date < CURRENT_DATE where date >= between dateadd ( day , - 731 , current_d…" at bounding box center [410, 58] width 558 height 794
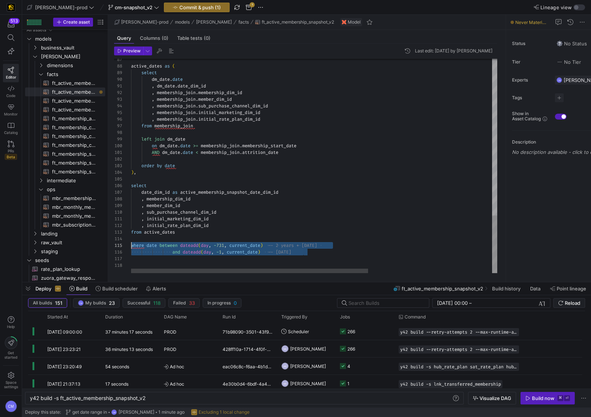
scroll to position [26, 0]
drag, startPoint x: 320, startPoint y: 253, endPoint x: 117, endPoint y: 243, distance: 203.6
click at [117, 243] on div "87 88 89 90 91 92 93 94 95 96 97 98 99 100 101 102 103 104 105 106 107 108 109 …" at bounding box center [305, 166] width 383 height 214
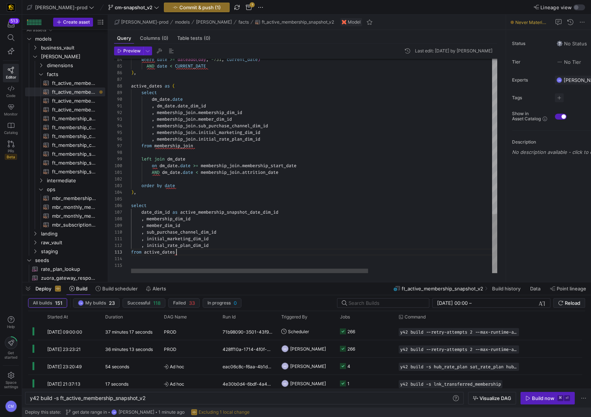
scroll to position [20, 0]
type textarea ", initial_marketing_dim_id , initial_rate_plan_dim_id from active_dates"
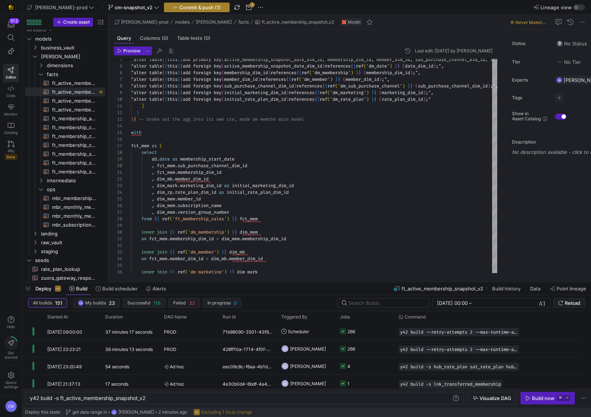
click at [179, 8] on span "Commit & push (1)" at bounding box center [199, 7] width 41 height 6
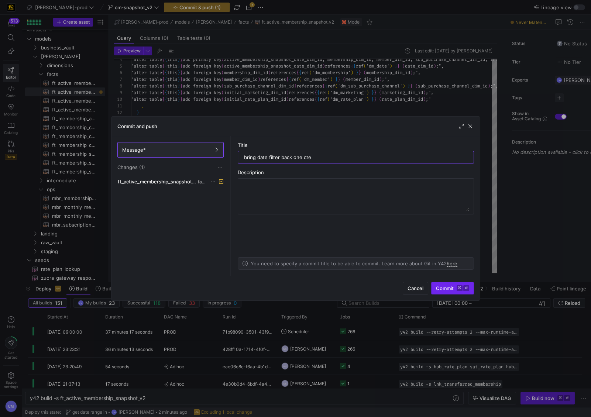
type input "bring date filter back one cte"
click at [465, 289] on kbd "⏎" at bounding box center [466, 288] width 6 height 6
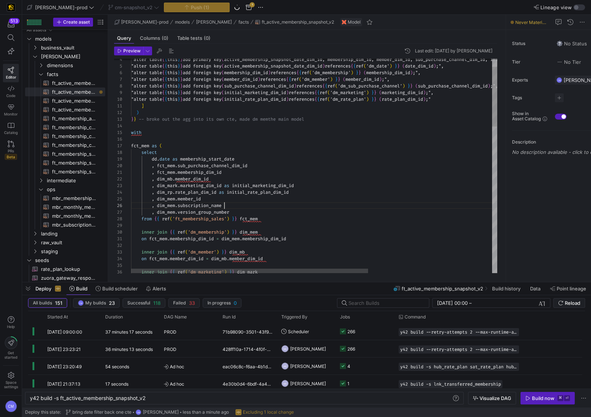
scroll to position [33, 93]
click at [342, 207] on div "inner join { { ref ( 'dm_marketing' ) } } dim_mark on fct_mem . member_dim_id =…" at bounding box center [410, 414] width 558 height 768
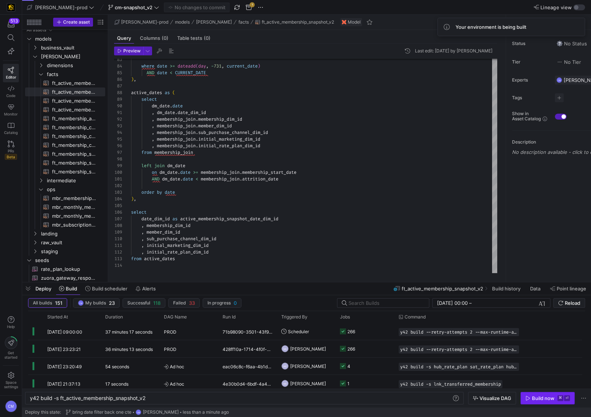
click at [560, 401] on span "button" at bounding box center [548, 398] width 54 height 12
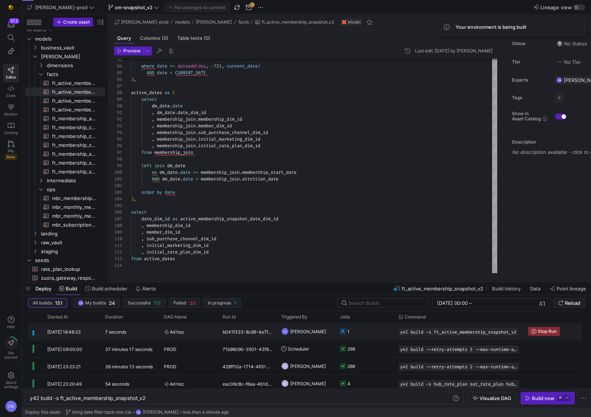
click at [398, 334] on div "y42 build -s ft_active_membership_snapshot_v2" at bounding box center [458, 331] width 129 height 17
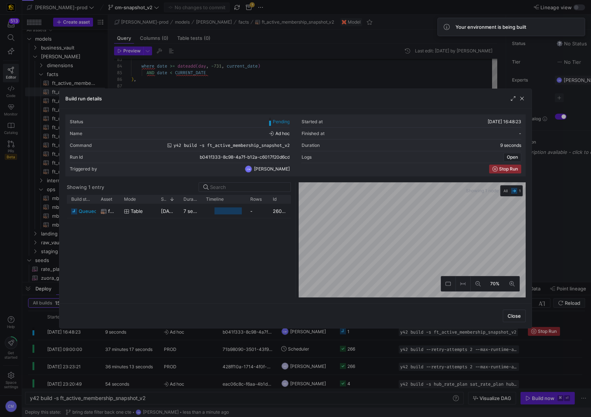
click at [382, 334] on div at bounding box center [295, 208] width 591 height 417
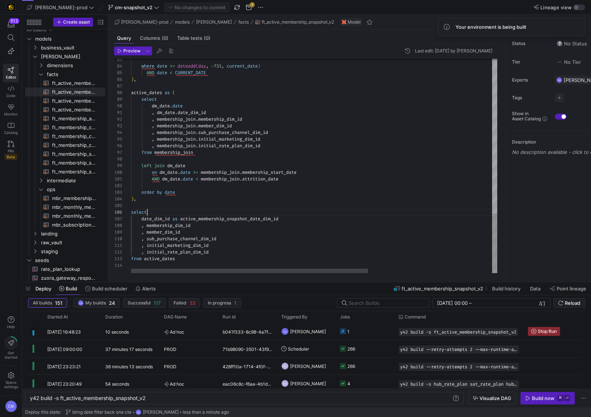
scroll to position [33, 16]
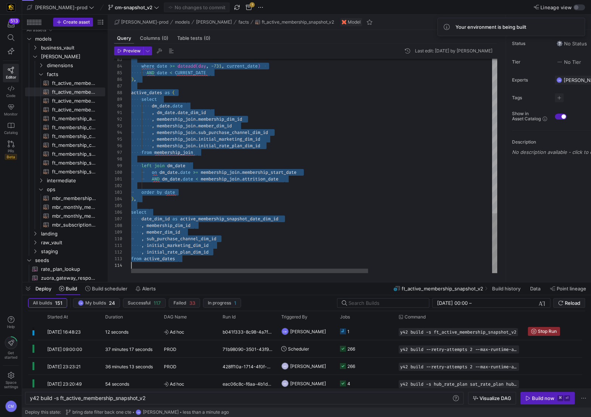
scroll to position [0, 0]
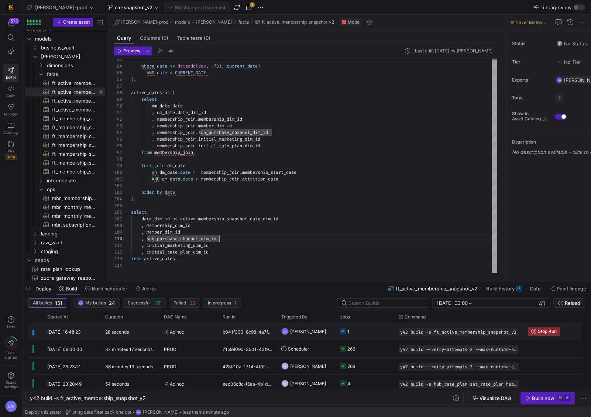
click at [208, 334] on span "Ad hoc" at bounding box center [189, 331] width 50 height 17
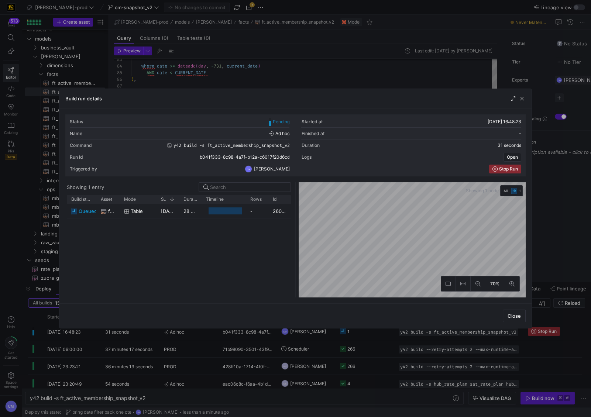
click at [208, 334] on div at bounding box center [295, 208] width 591 height 417
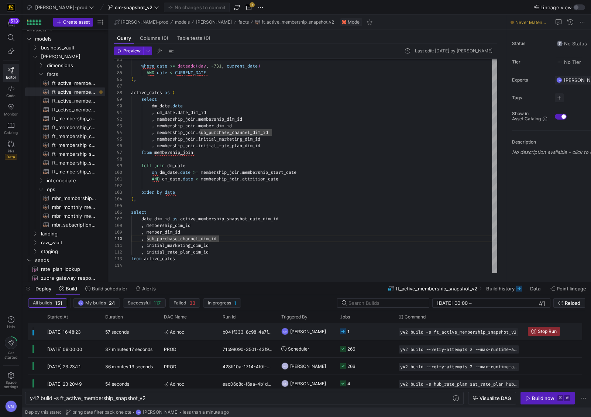
click at [197, 336] on span "Ad hoc" at bounding box center [189, 331] width 50 height 17
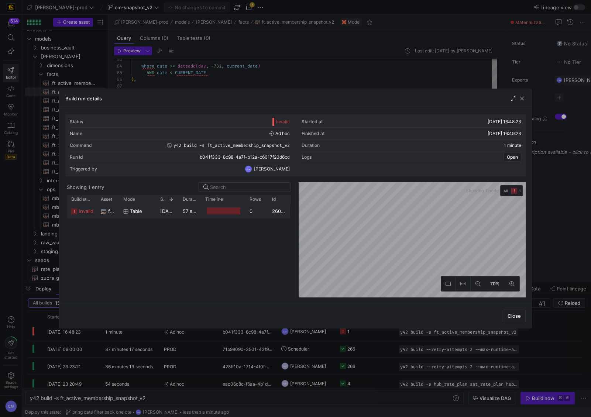
click at [224, 216] on y42-job-duration-timeline-cell-renderer "Press SPACE to select this row." at bounding box center [222, 211] width 35 height 14
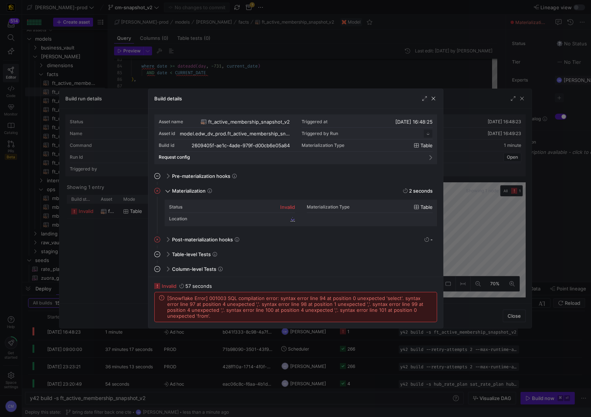
scroll to position [66, 0]
click at [243, 83] on div at bounding box center [295, 208] width 591 height 417
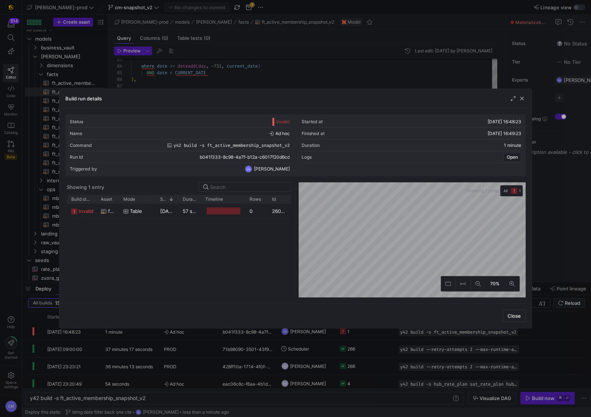
click at [243, 83] on div at bounding box center [295, 208] width 591 height 417
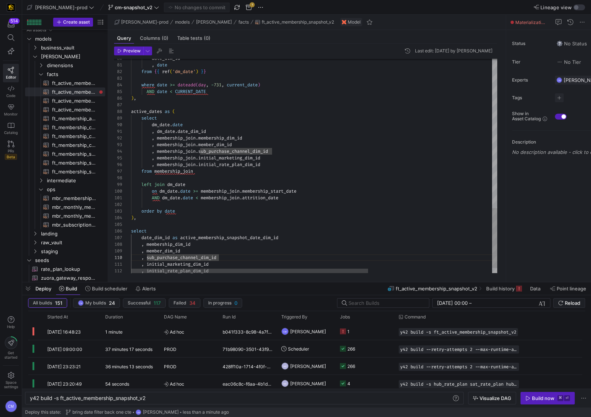
scroll to position [7, 40]
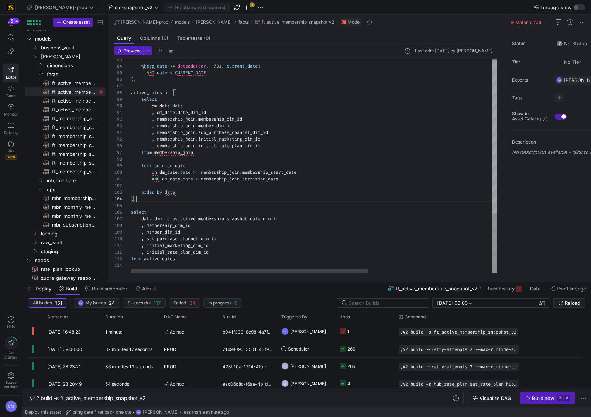
type textarea "AND dm_date.date < membership_join.attrition_date order by date ) select date_d…"
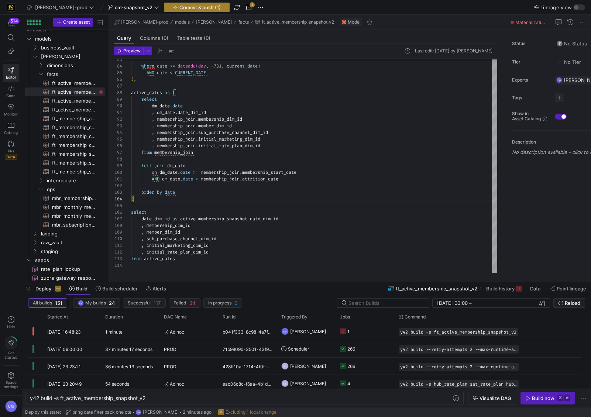
click at [164, 8] on span "button" at bounding box center [196, 7] width 65 height 9
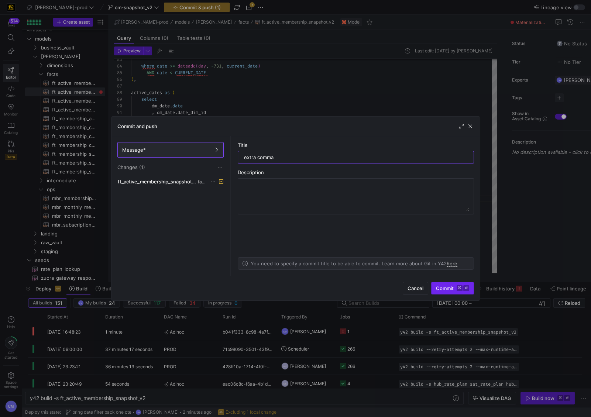
type input "extra comma"
click at [447, 287] on span "Commit ⌘ ⏎" at bounding box center [452, 288] width 33 height 6
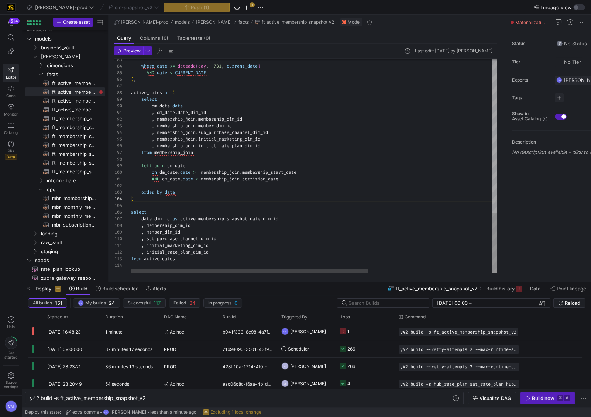
scroll to position [40, 151]
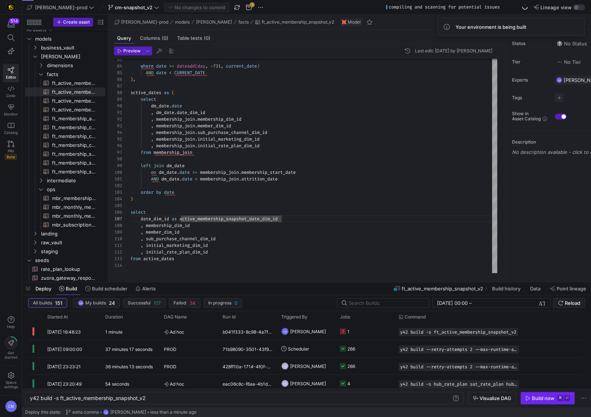
click at [543, 401] on div "Build now" at bounding box center [543, 398] width 23 height 6
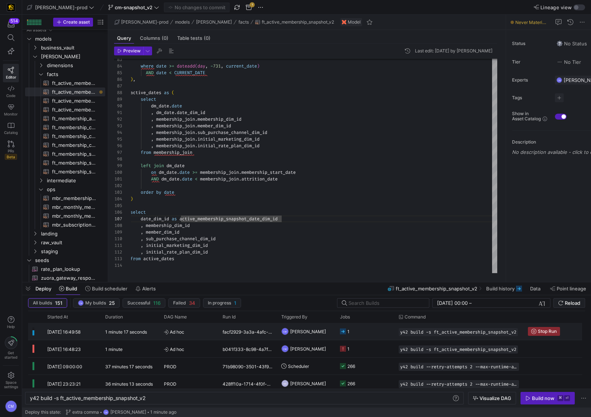
click at [204, 333] on span "Ad hoc" at bounding box center [189, 331] width 50 height 17
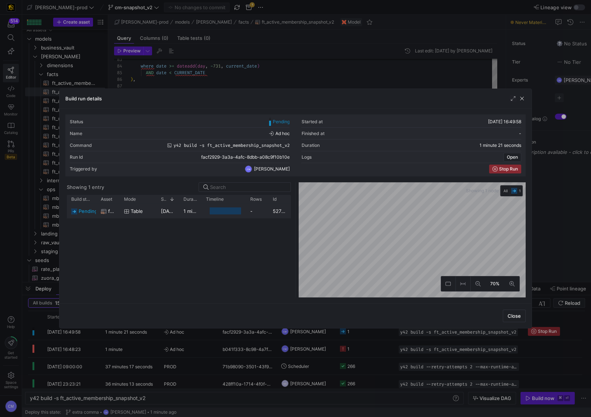
click at [155, 212] on div "table" at bounding box center [138, 211] width 37 height 14
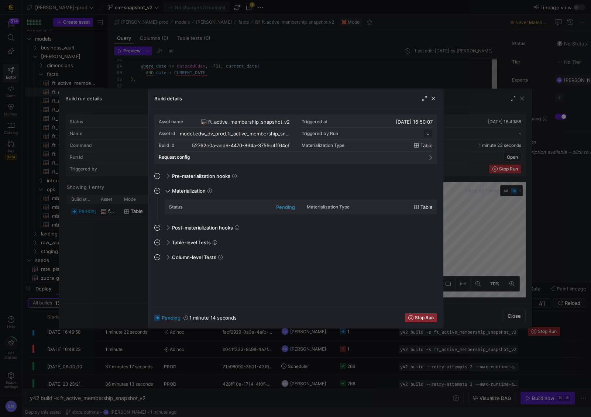
scroll to position [66, 0]
click at [121, 272] on div at bounding box center [295, 208] width 591 height 417
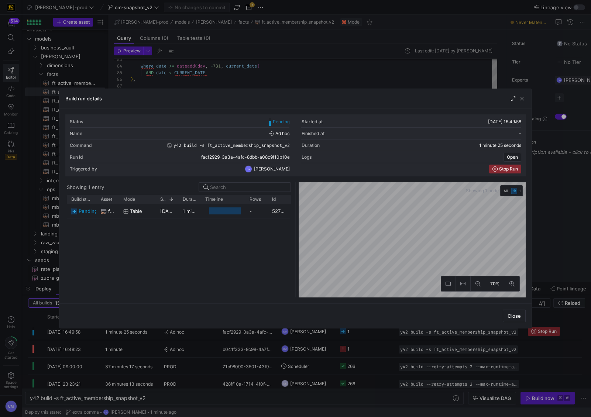
click at [175, 354] on div at bounding box center [295, 208] width 591 height 417
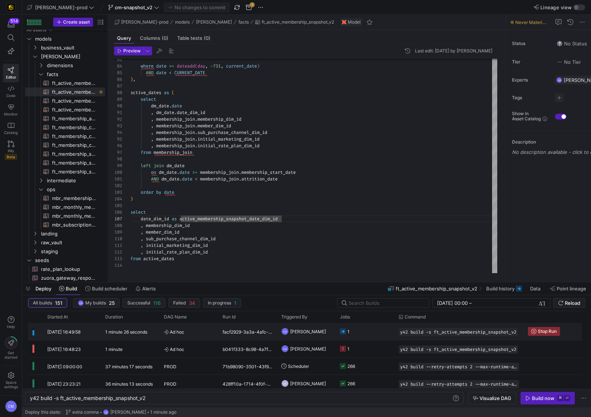
click at [205, 329] on span "Ad hoc" at bounding box center [189, 331] width 50 height 17
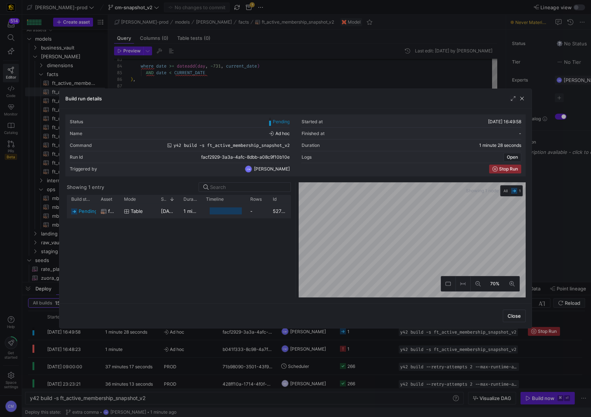
click at [121, 216] on div "table" at bounding box center [138, 211] width 37 height 14
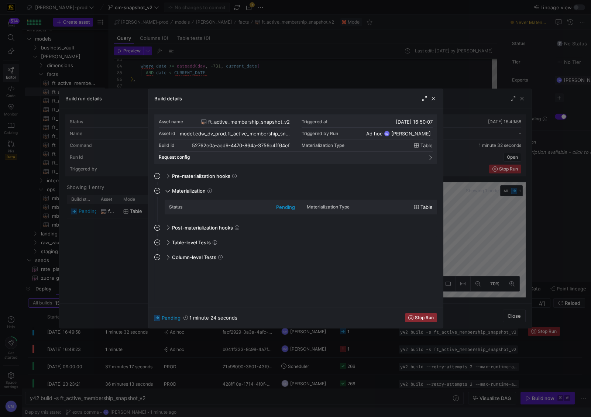
click at [110, 261] on div at bounding box center [295, 208] width 591 height 417
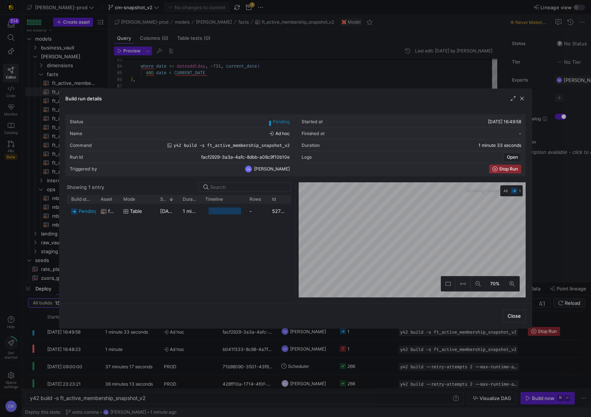
click at [170, 362] on div at bounding box center [295, 208] width 591 height 417
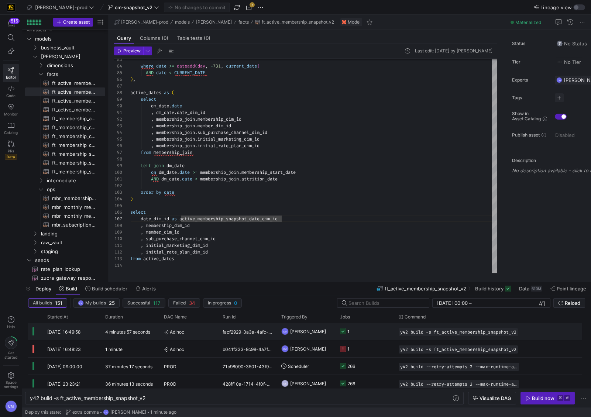
click at [379, 332] on y42-job-status-cell-renderer "1" at bounding box center [365, 331] width 50 height 16
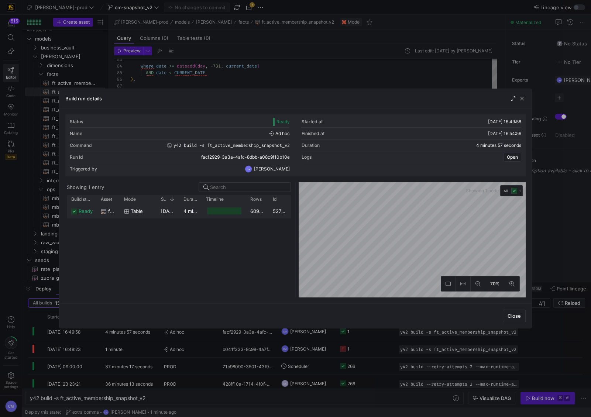
click at [243, 213] on div at bounding box center [224, 211] width 44 height 14
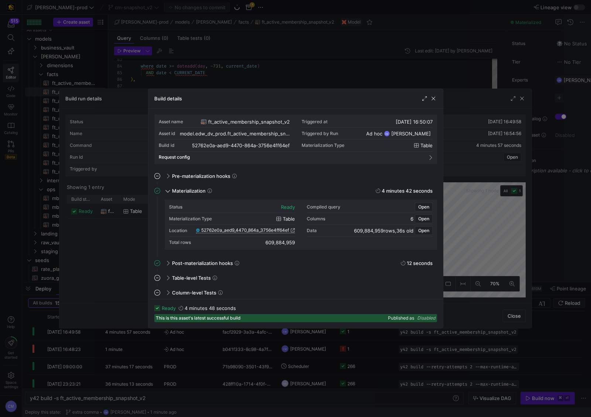
click at [271, 230] on span "52762e0a_aed9_4470_864a_3756e4ff64ef" at bounding box center [245, 230] width 88 height 5
